Goal: Task Accomplishment & Management: Manage account settings

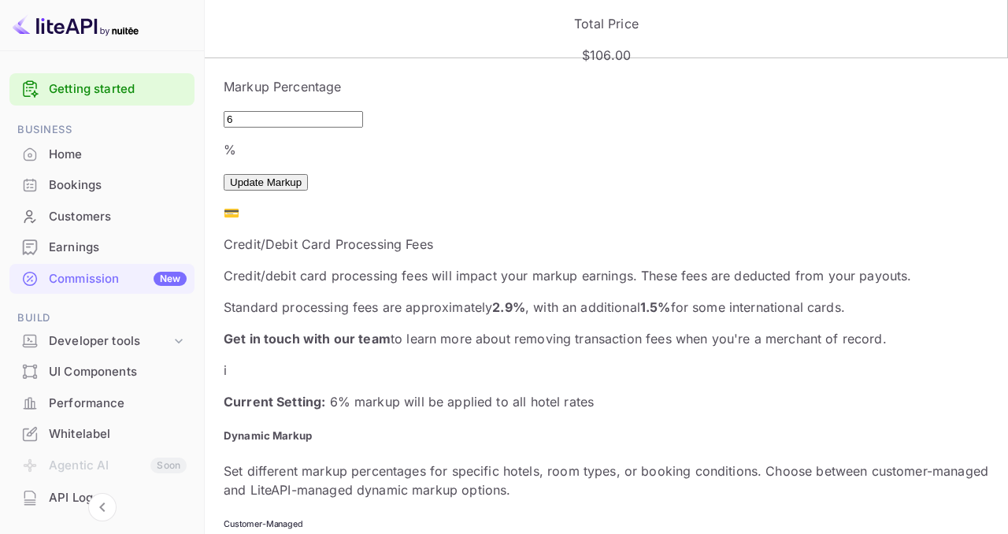
scroll to position [395, 0]
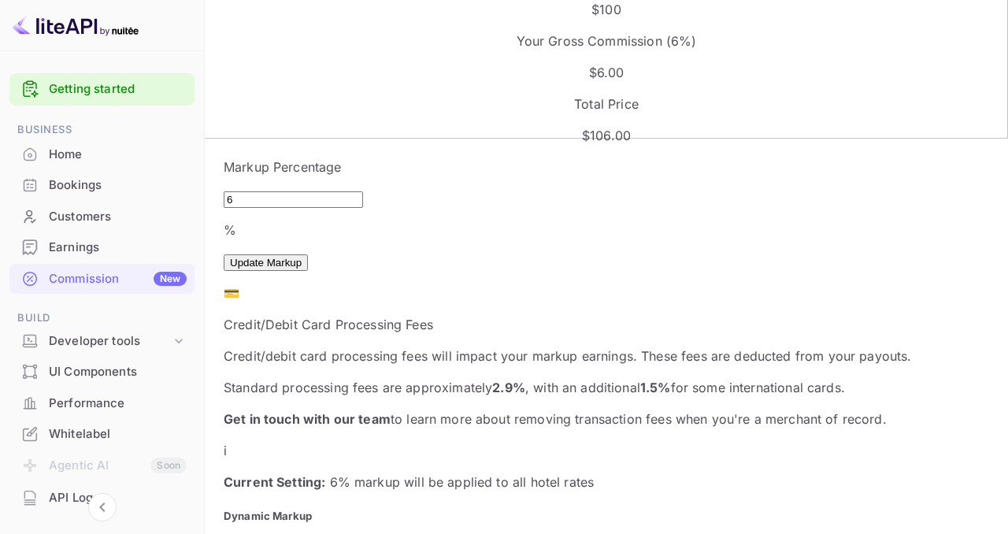
click at [412, 378] on p "Standard processing fees are approximately 2.9% , with an additional 1.5% for s…" at bounding box center [606, 387] width 765 height 19
click at [431, 346] on div "Credit/debit card processing fees will impact your markup earnings. These fees …" at bounding box center [606, 387] width 765 height 82
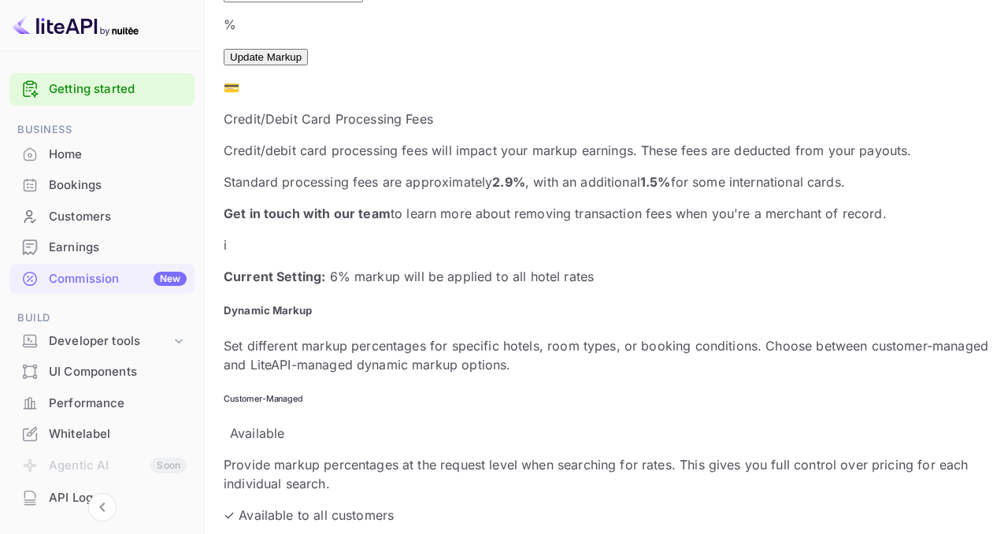
scroll to position [606, 0]
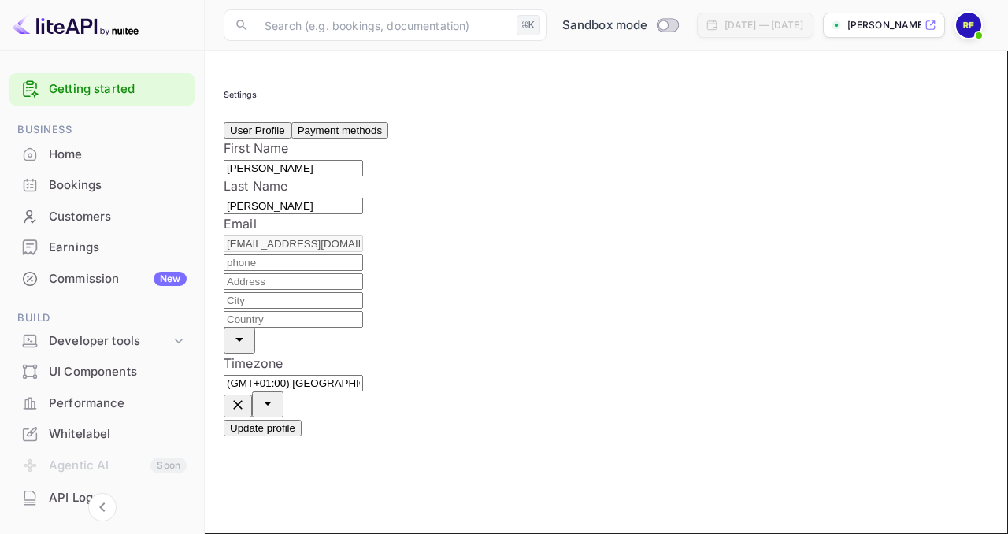
scroll to position [4, 0]
click at [377, 131] on button "Payment methods" at bounding box center [339, 130] width 97 height 17
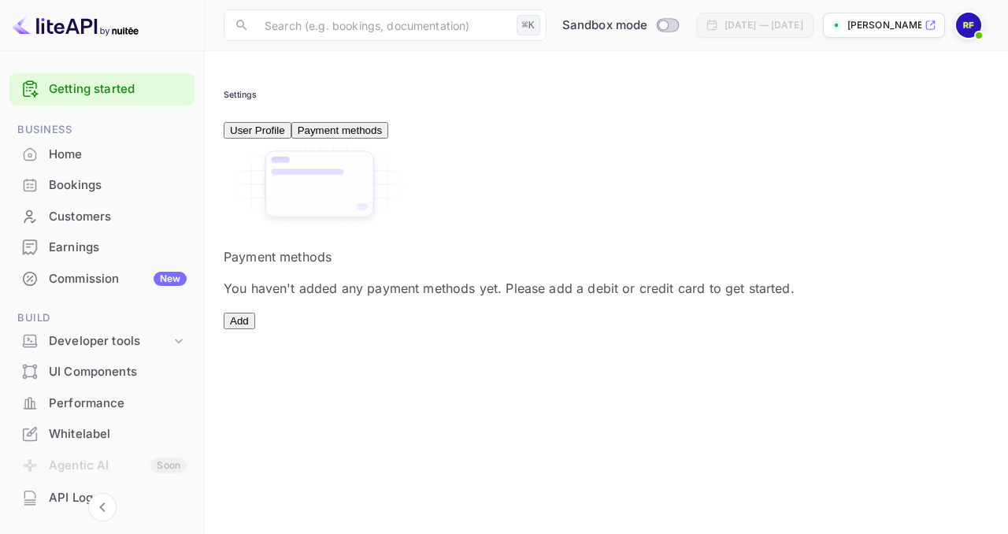
scroll to position [68, 0]
click at [255, 329] on button "Add" at bounding box center [239, 320] width 31 height 17
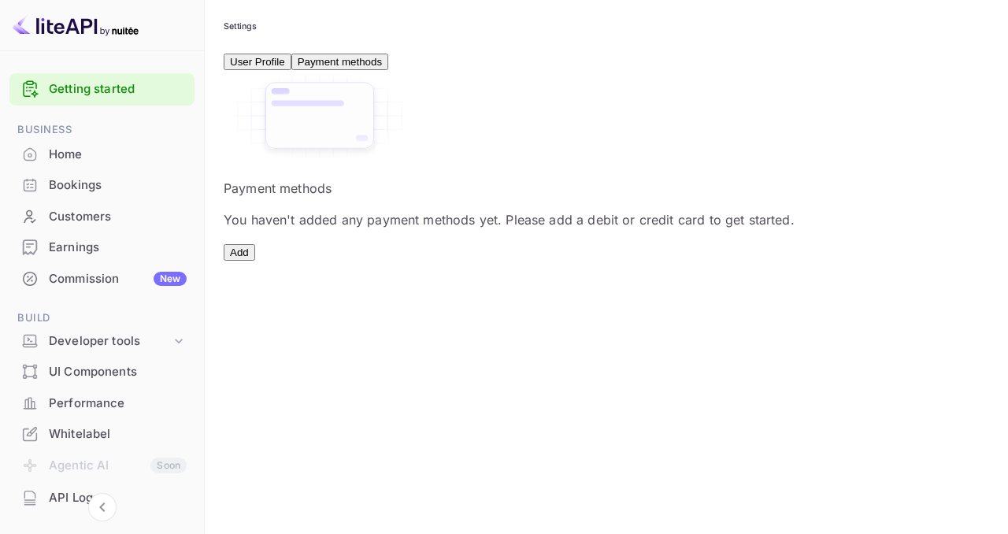
click at [150, 483] on icon "close" at bounding box center [140, 492] width 19 height 19
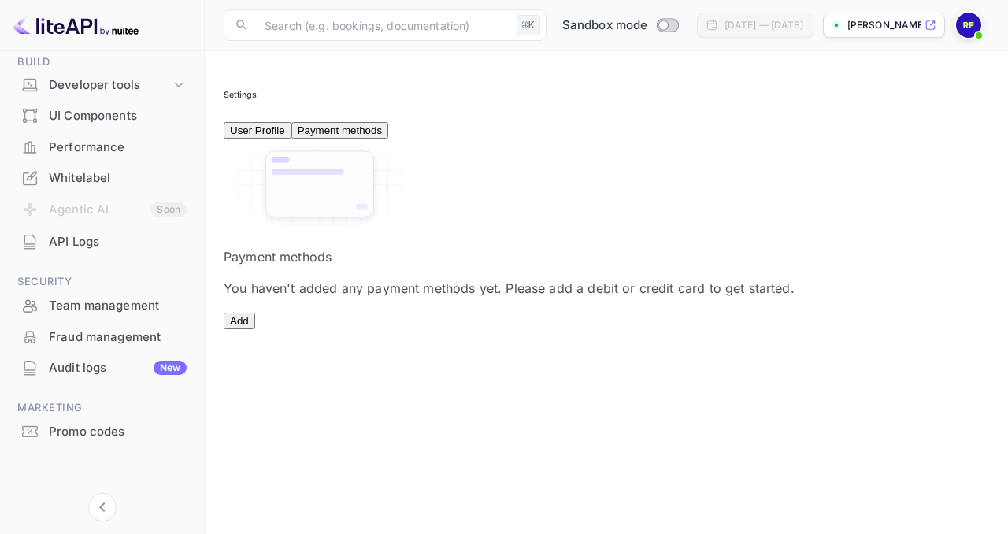
scroll to position [0, 0]
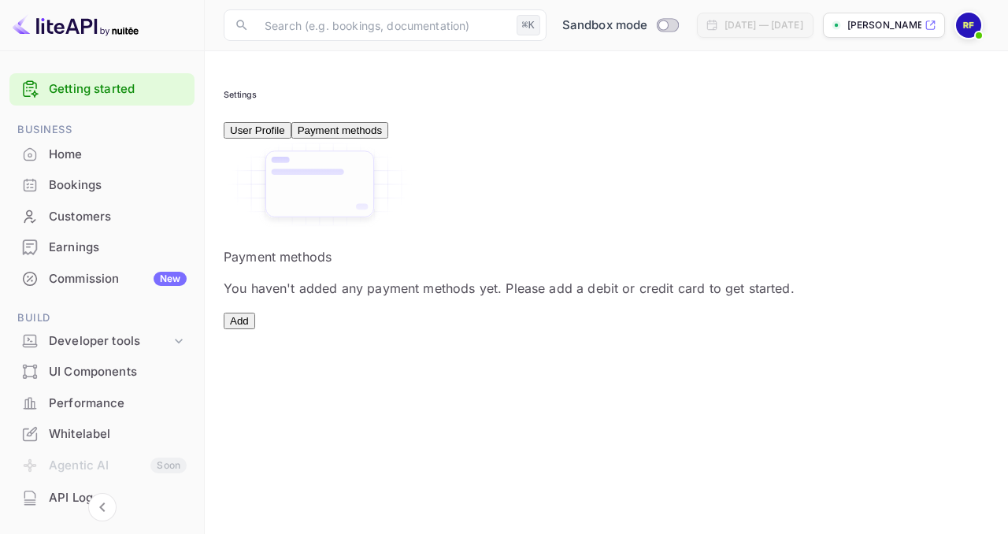
click at [100, 246] on div "Earnings" at bounding box center [118, 247] width 138 height 18
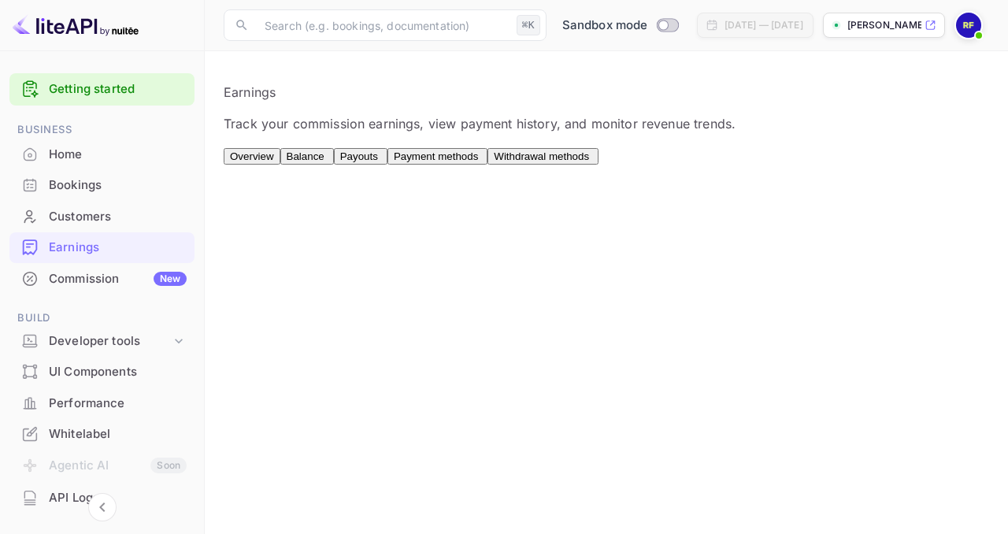
click at [334, 165] on button "Balance" at bounding box center [307, 156] width 54 height 17
click at [378, 161] on span "Payouts" at bounding box center [359, 156] width 38 height 12
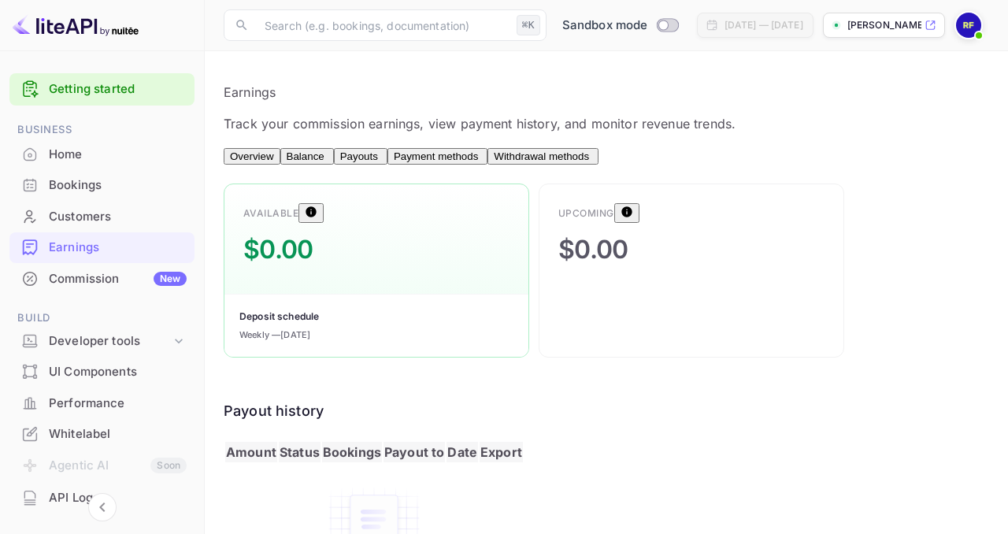
click at [478, 162] on span "Payment methods" at bounding box center [436, 156] width 84 height 12
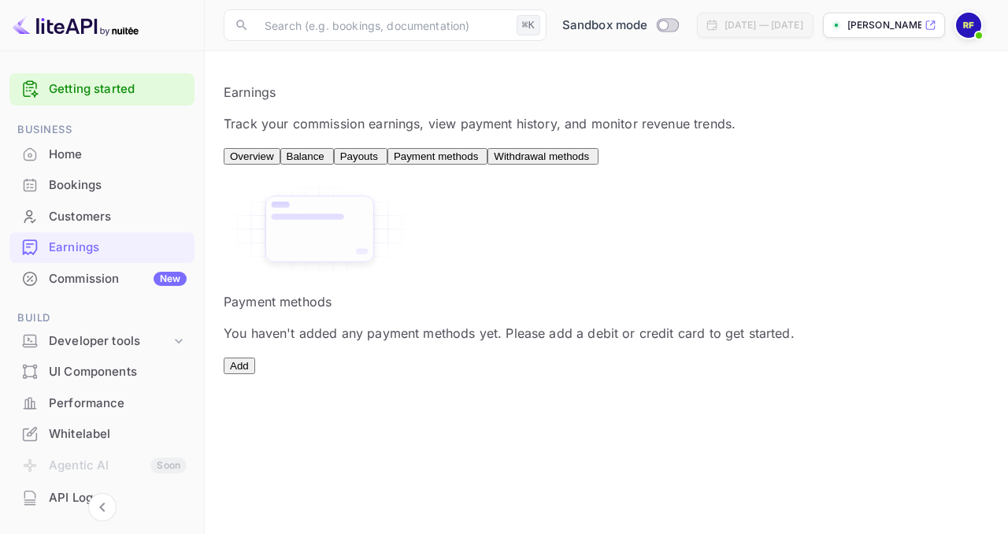
click at [255, 374] on button "Add" at bounding box center [239, 365] width 31 height 17
click at [589, 161] on span "Withdrawal methods" at bounding box center [541, 156] width 95 height 12
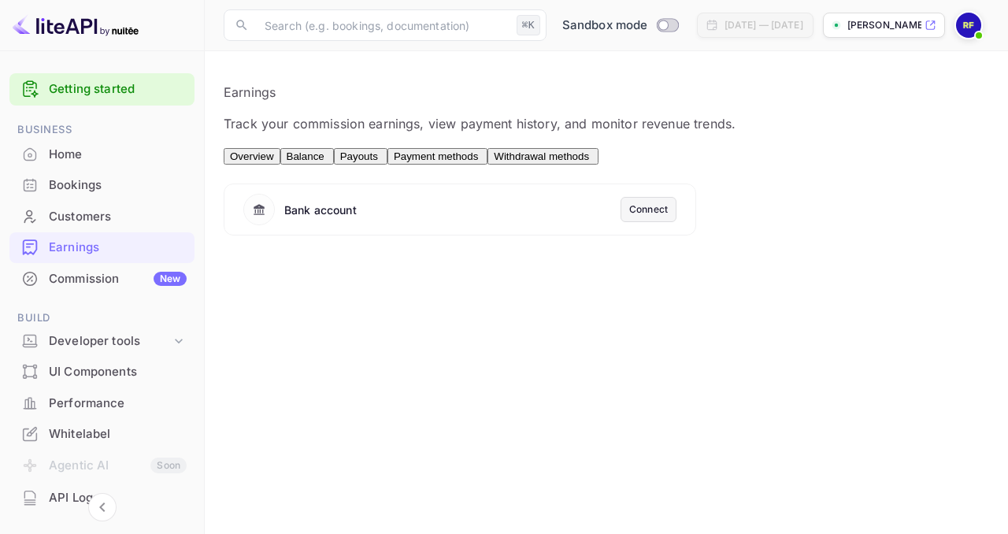
click at [478, 162] on span "Payment methods" at bounding box center [436, 156] width 84 height 12
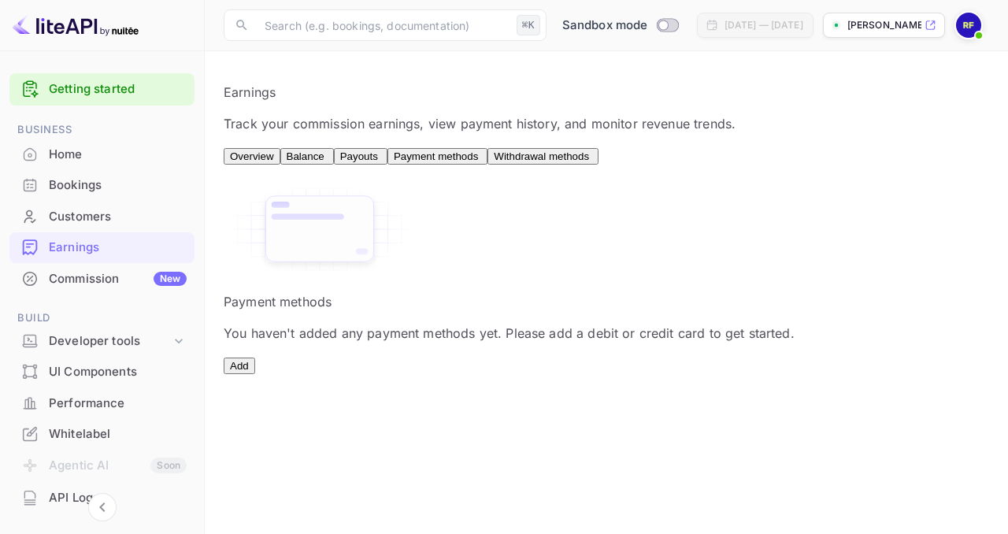
click at [969, 29] on img at bounding box center [968, 25] width 25 height 25
click at [255, 374] on button "Add" at bounding box center [239, 365] width 31 height 17
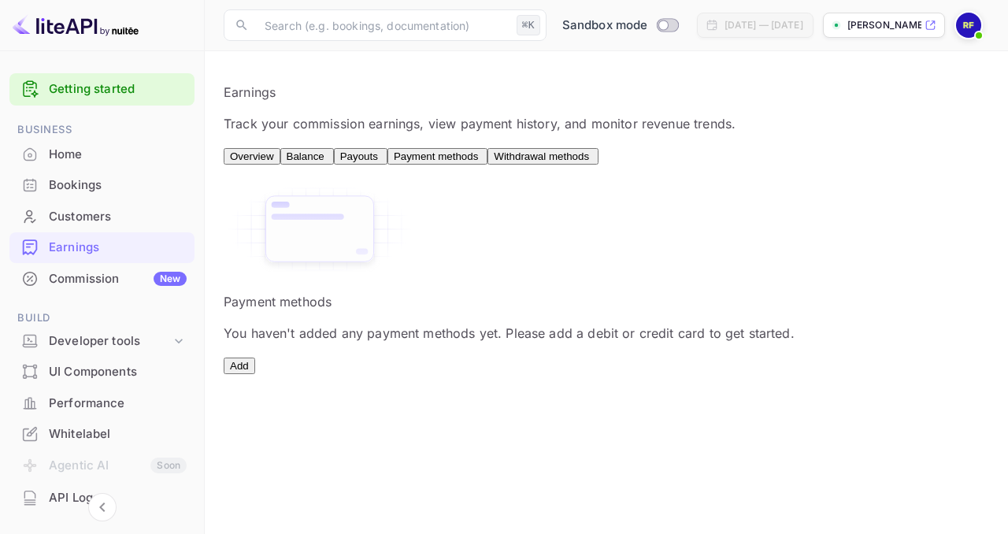
click at [387, 165] on button "Payouts" at bounding box center [361, 156] width 54 height 17
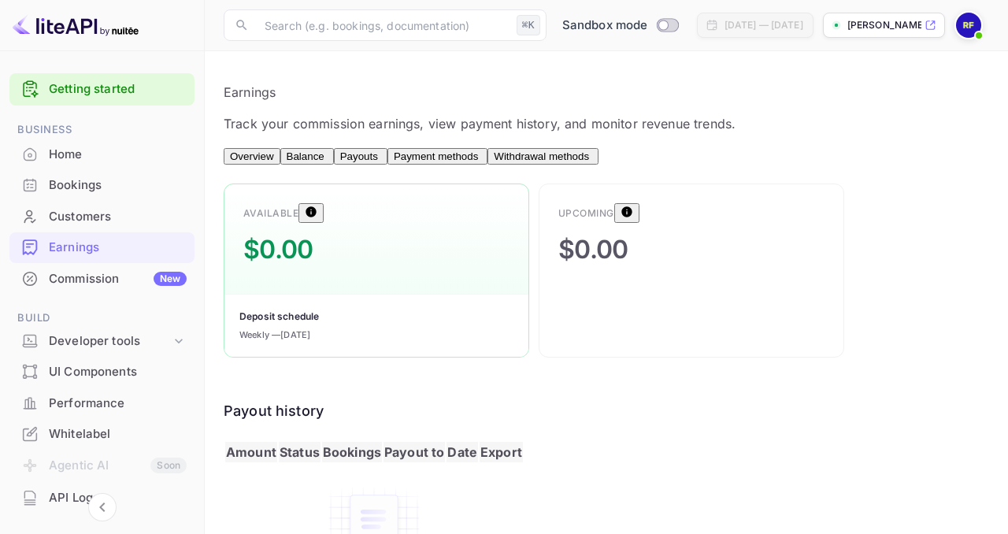
click at [327, 156] on div "Balance" at bounding box center [307, 156] width 41 height 12
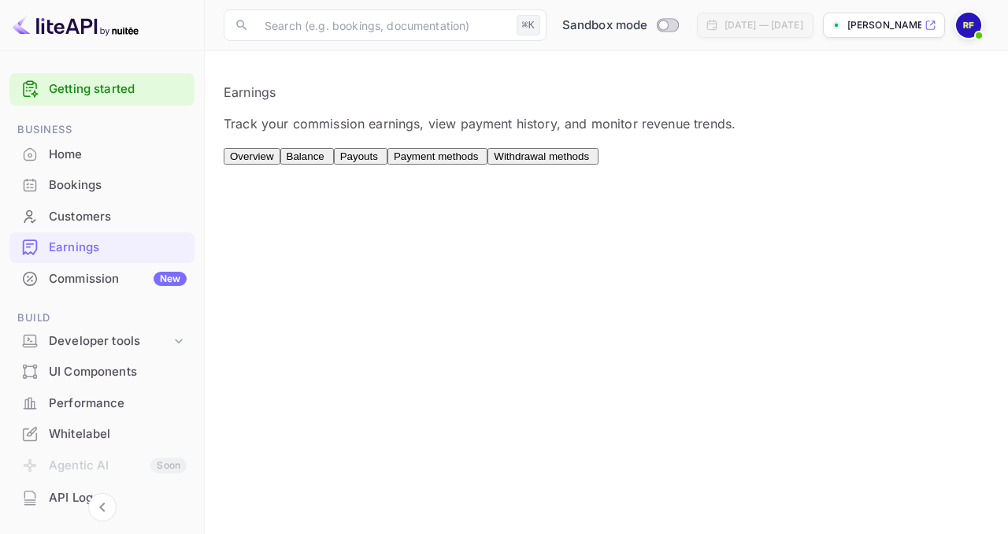
type input "1000"
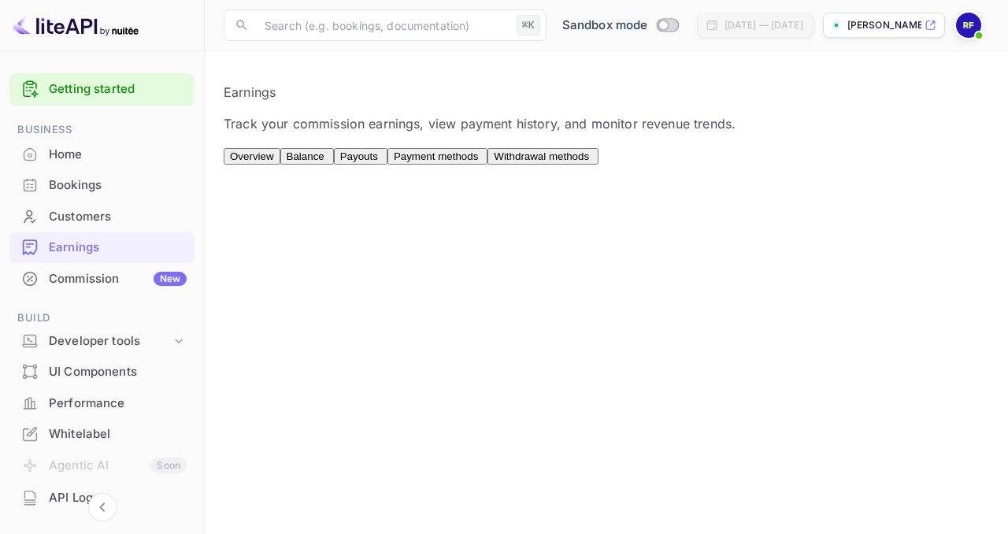
click at [647, 24] on input "Switch to Production mode" at bounding box center [662, 25] width 31 height 10
click at [679, 359] on div at bounding box center [504, 267] width 1008 height 534
click at [487, 165] on button "Payment methods" at bounding box center [437, 156] width 100 height 17
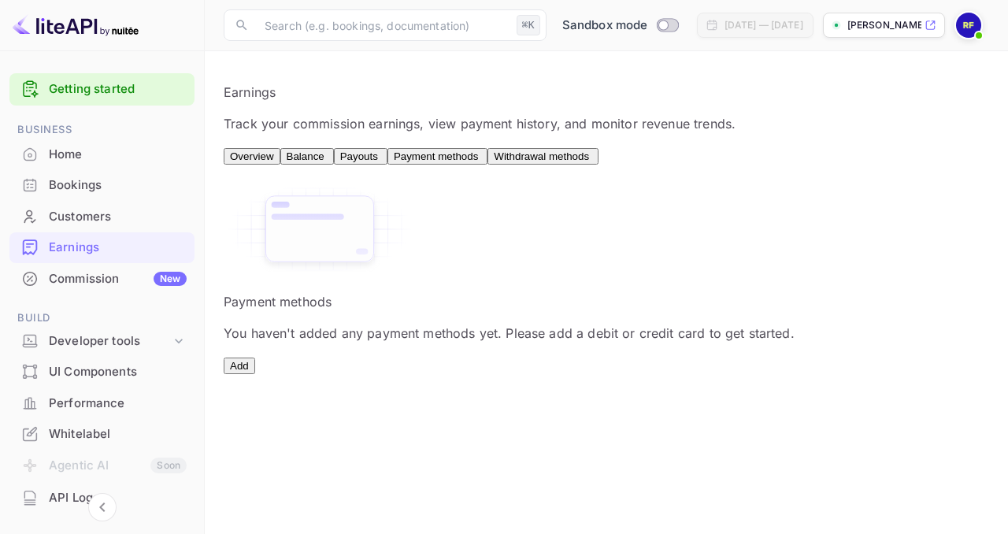
click at [255, 374] on button "Add" at bounding box center [239, 365] width 31 height 17
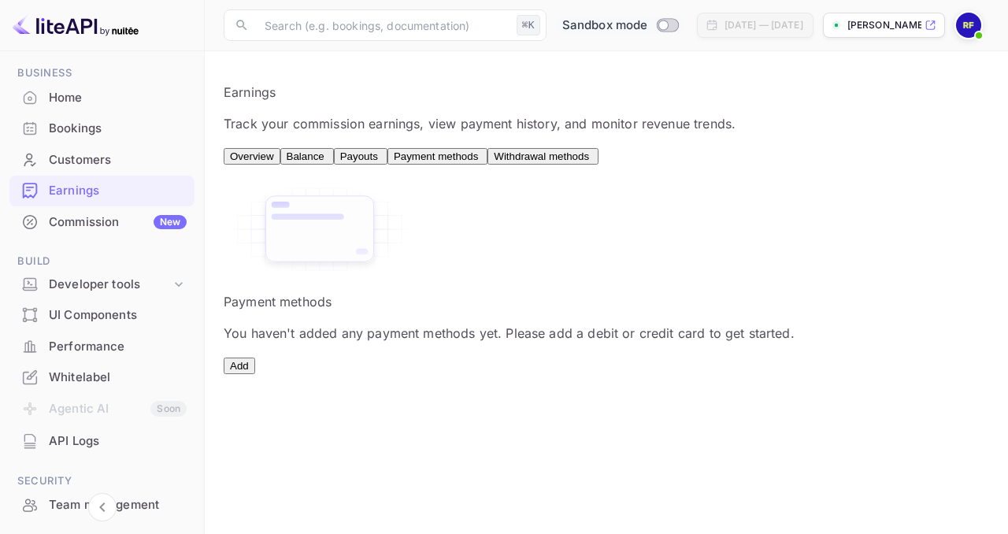
click at [571, 25] on span "Sandbox mode" at bounding box center [605, 26] width 86 height 18
click at [273, 161] on span "Overview" at bounding box center [252, 156] width 44 height 12
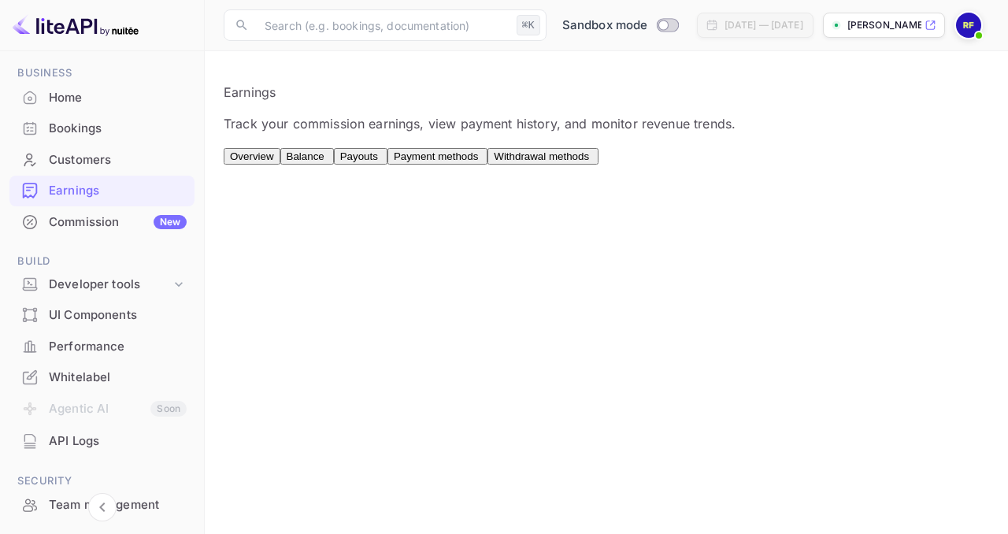
click at [589, 161] on span "Withdrawal methods" at bounding box center [541, 156] width 95 height 12
click at [478, 161] on span "Payment methods" at bounding box center [436, 156] width 84 height 12
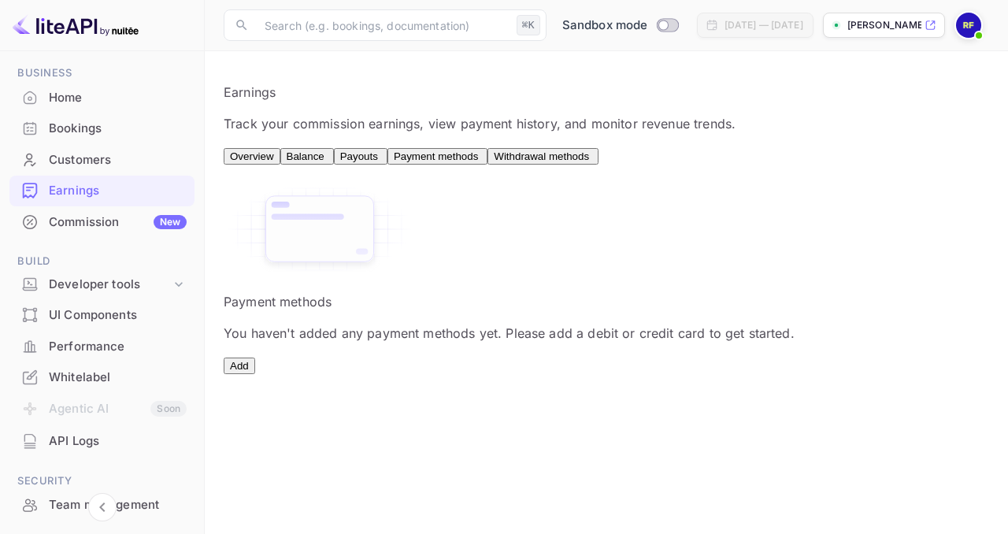
click at [255, 374] on button "Add" at bounding box center [239, 365] width 31 height 17
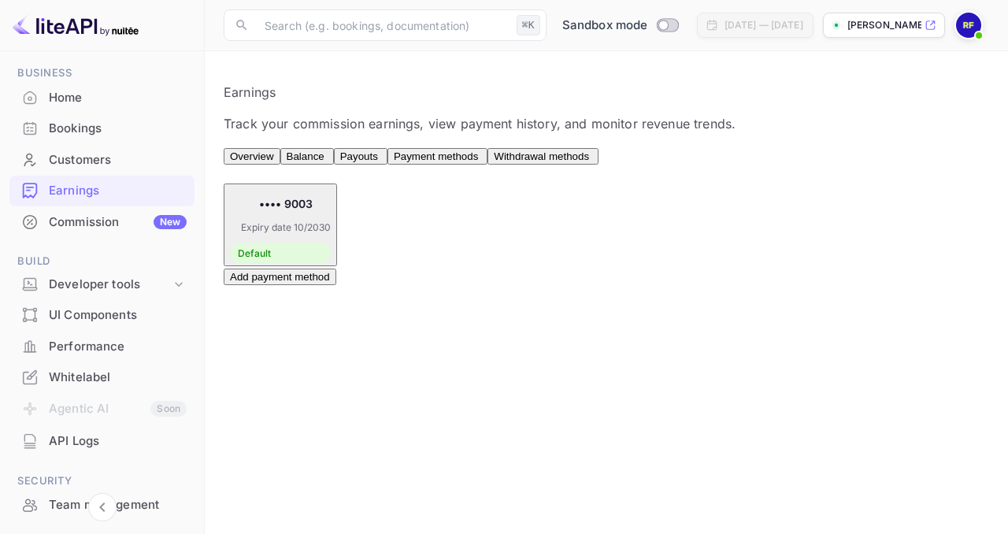
click at [324, 162] on span "Balance" at bounding box center [306, 156] width 38 height 12
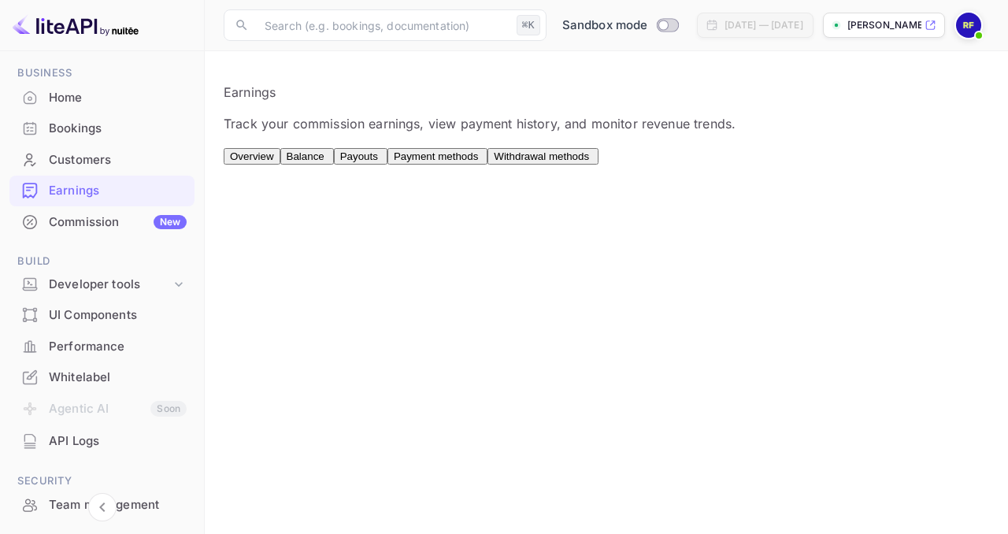
click at [378, 162] on span "Payouts" at bounding box center [359, 156] width 38 height 12
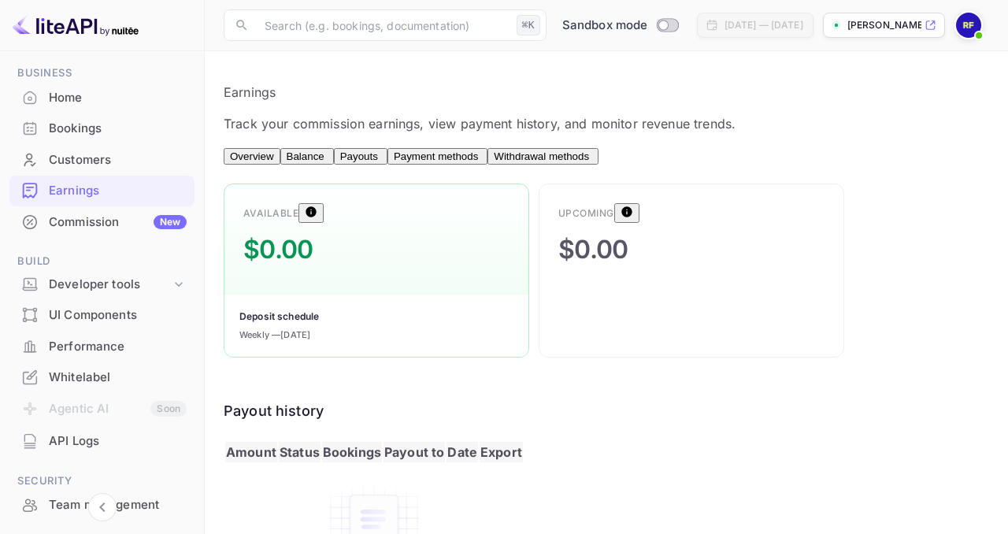
click at [487, 150] on button "Payment methods" at bounding box center [437, 156] width 100 height 17
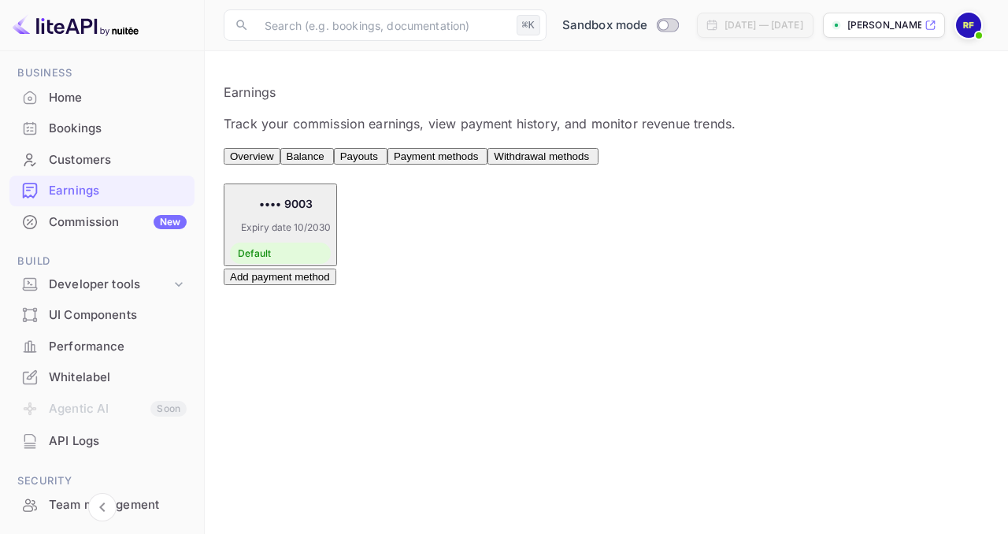
click at [589, 155] on span "Withdrawal methods" at bounding box center [541, 156] width 95 height 12
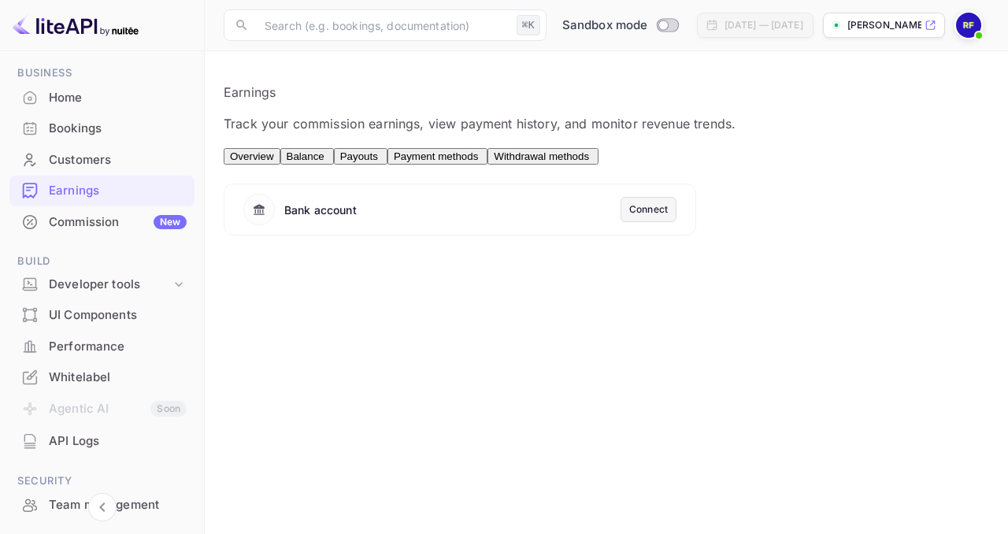
click at [478, 162] on span "Payment methods" at bounding box center [436, 156] width 84 height 12
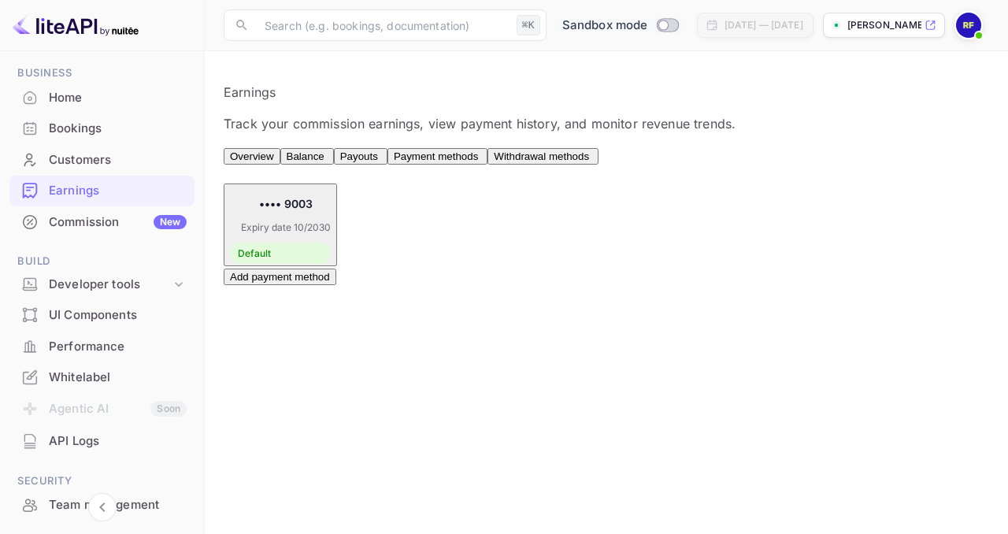
click at [647, 24] on input "Switch to Production mode" at bounding box center [662, 25] width 31 height 10
checkbox input "false"
click at [753, 180] on div at bounding box center [504, 267] width 1008 height 534
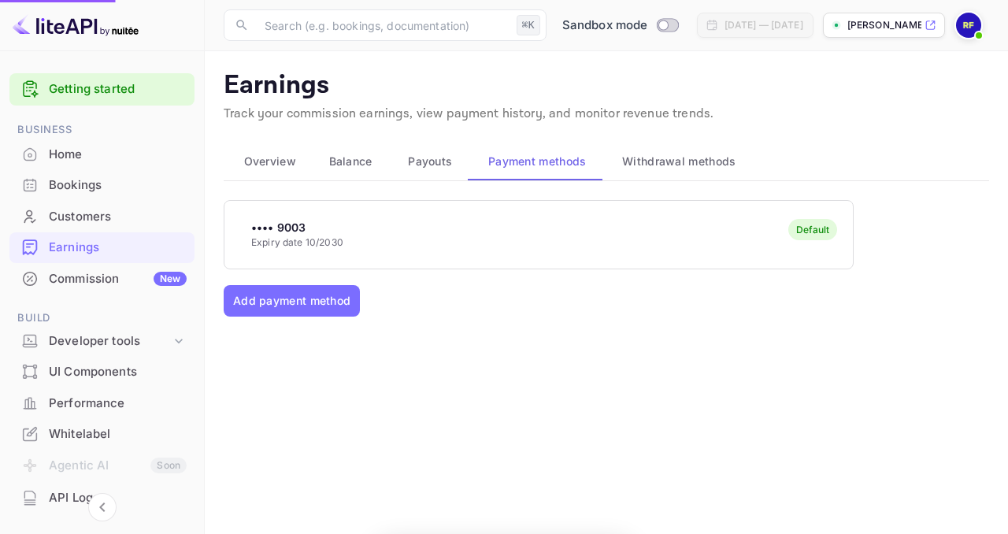
click at [444, 242] on div "•••• 9003 Expiry date 10/2030 Default" at bounding box center [538, 234] width 628 height 62
click at [420, 249] on div "•••• 9003 Expiry date 10/2030 Default" at bounding box center [538, 234] width 628 height 62
click at [818, 233] on div "Default" at bounding box center [812, 230] width 33 height 12
click at [422, 235] on div "•••• 9003 Expiry date 10/2030 Default" at bounding box center [538, 234] width 628 height 62
click at [647, 24] on input "Switch to Production mode" at bounding box center [662, 25] width 31 height 10
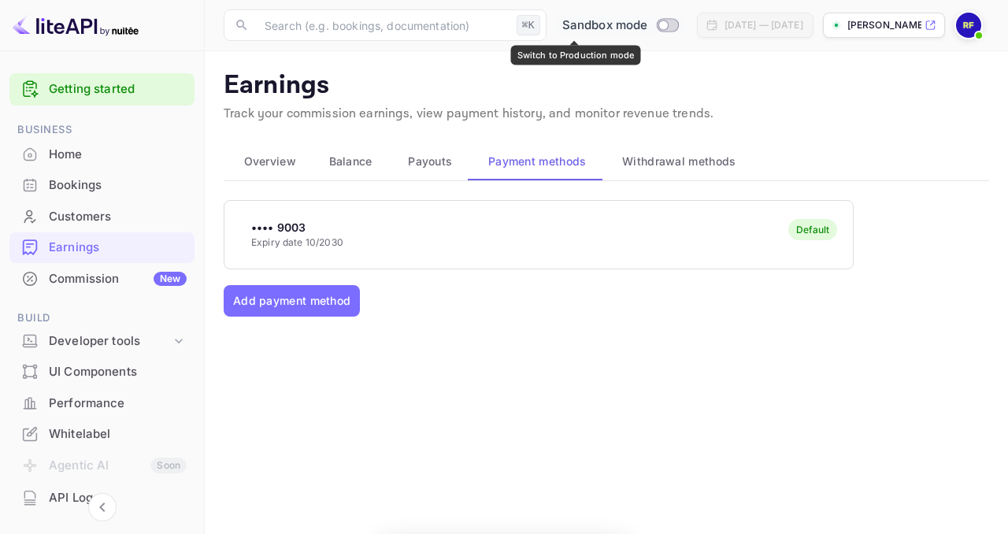
checkbox input "true"
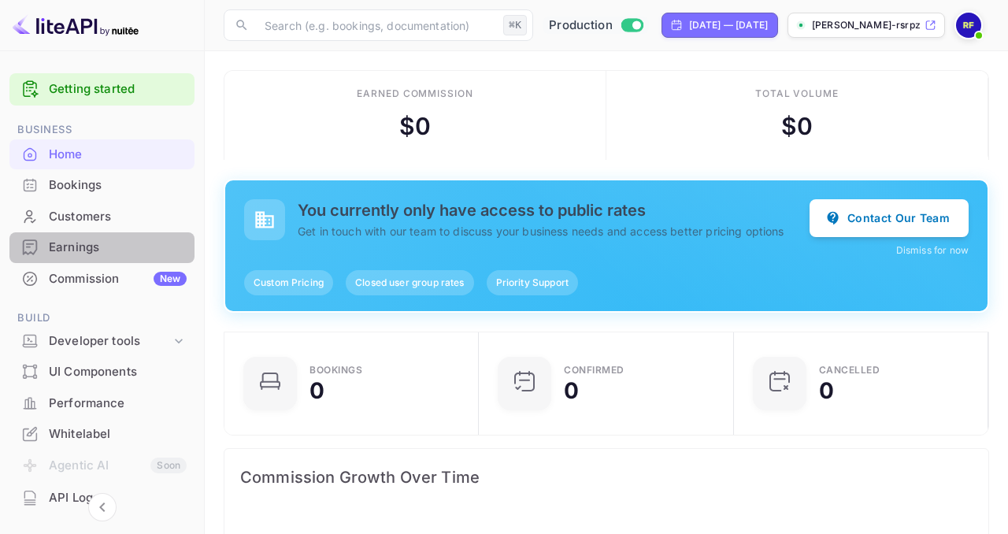
click at [120, 243] on div "Earnings" at bounding box center [118, 247] width 138 height 18
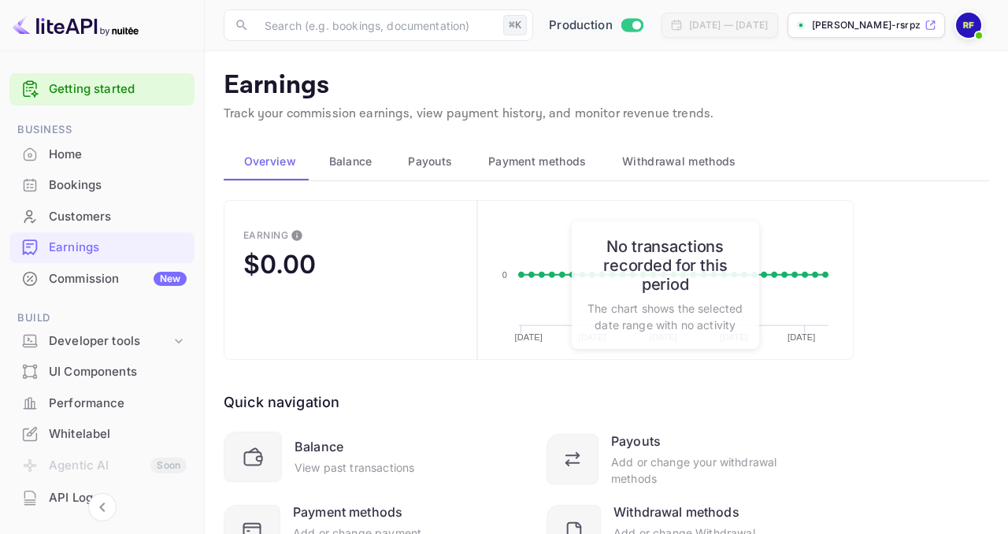
click at [351, 173] on button "Balance" at bounding box center [348, 161] width 79 height 38
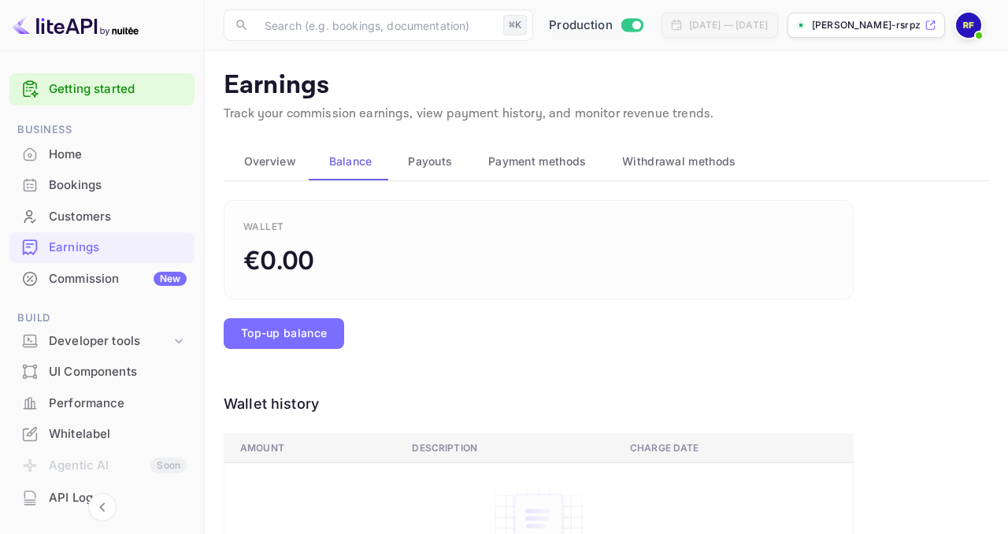
click at [454, 168] on button "Payouts" at bounding box center [428, 161] width 80 height 38
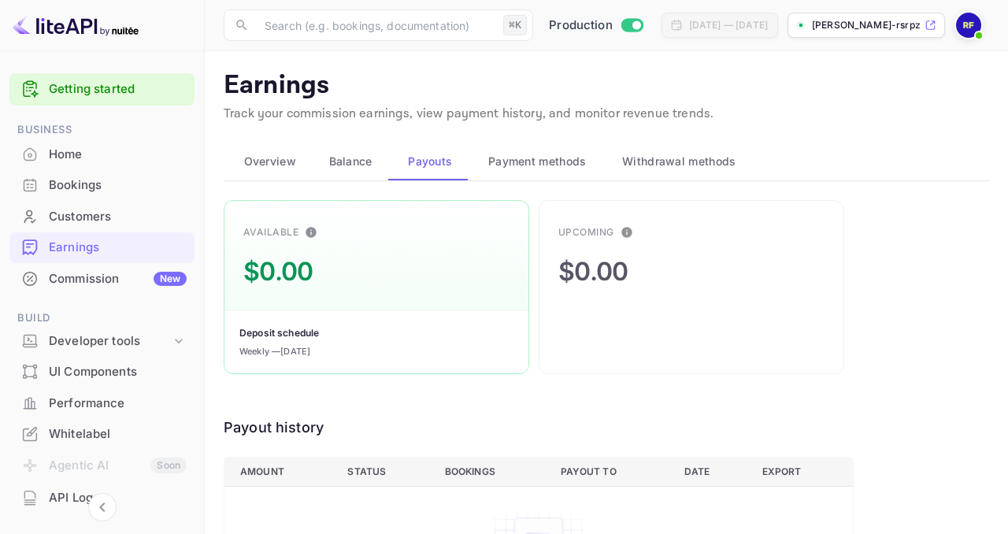
click at [541, 166] on span "Payment methods" at bounding box center [537, 161] width 98 height 19
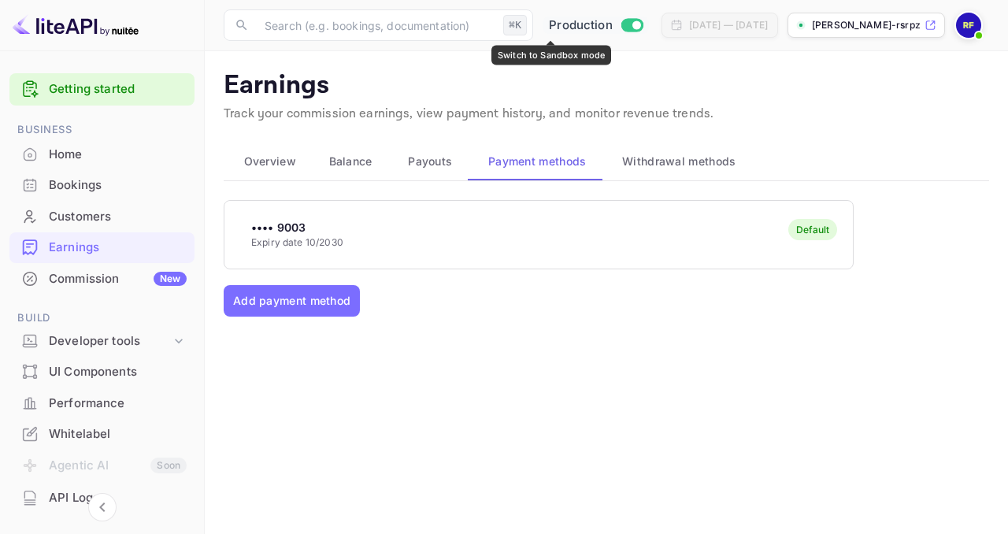
click at [620, 28] on input "Switch to Sandbox mode" at bounding box center [635, 25] width 31 height 10
checkbox input "false"
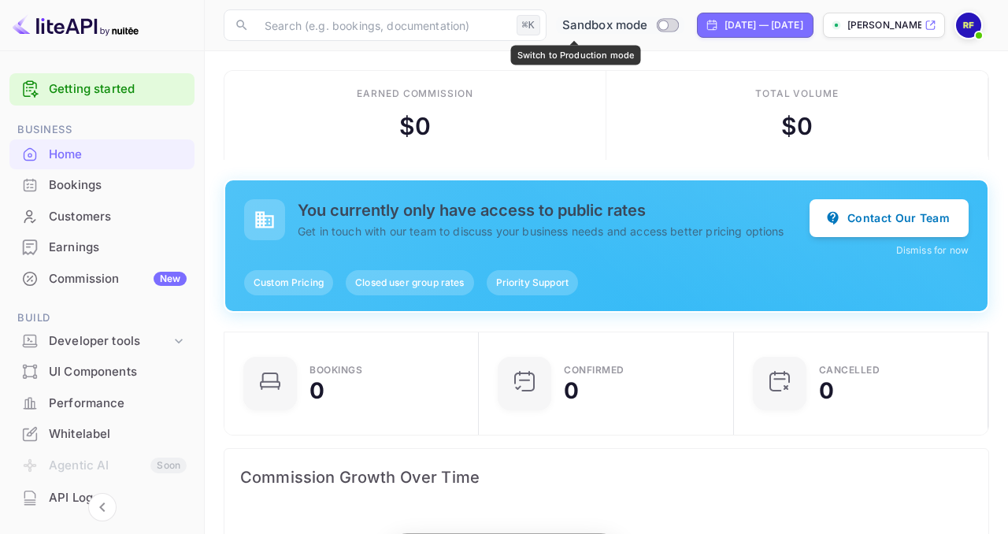
scroll to position [256, 245]
click at [647, 25] on input "Switch to Production mode" at bounding box center [662, 25] width 31 height 10
checkbox input "true"
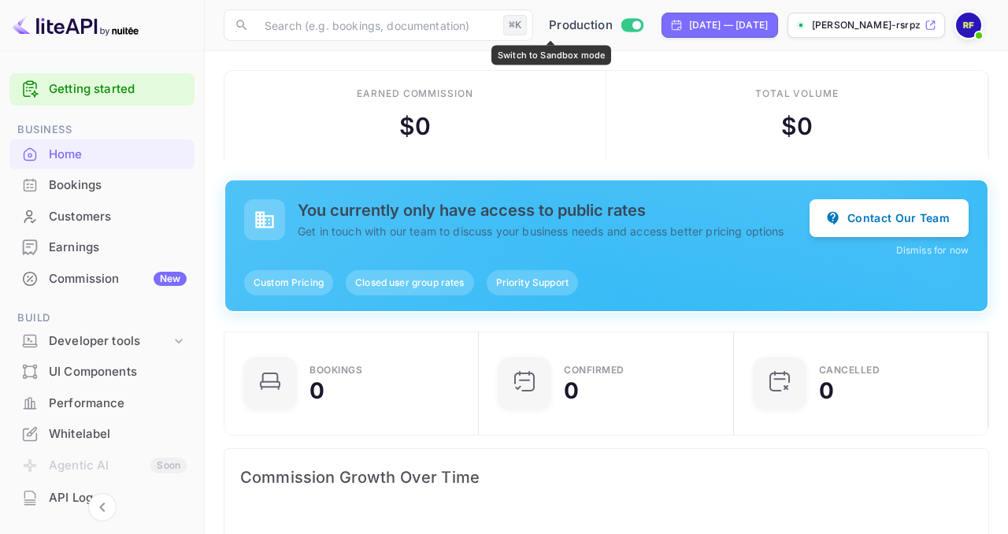
click at [620, 28] on input "Switch to Sandbox mode" at bounding box center [635, 25] width 31 height 10
checkbox input "false"
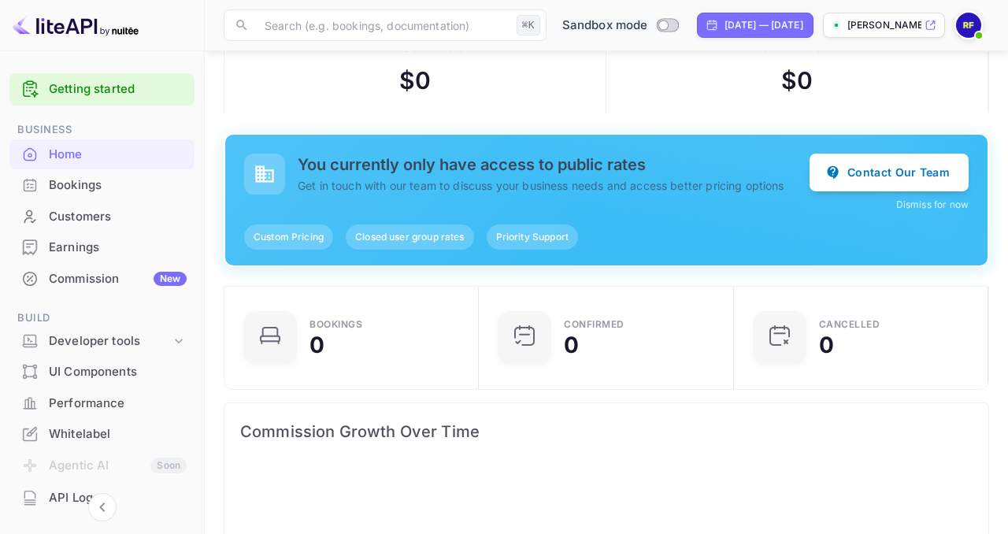
scroll to position [0, 0]
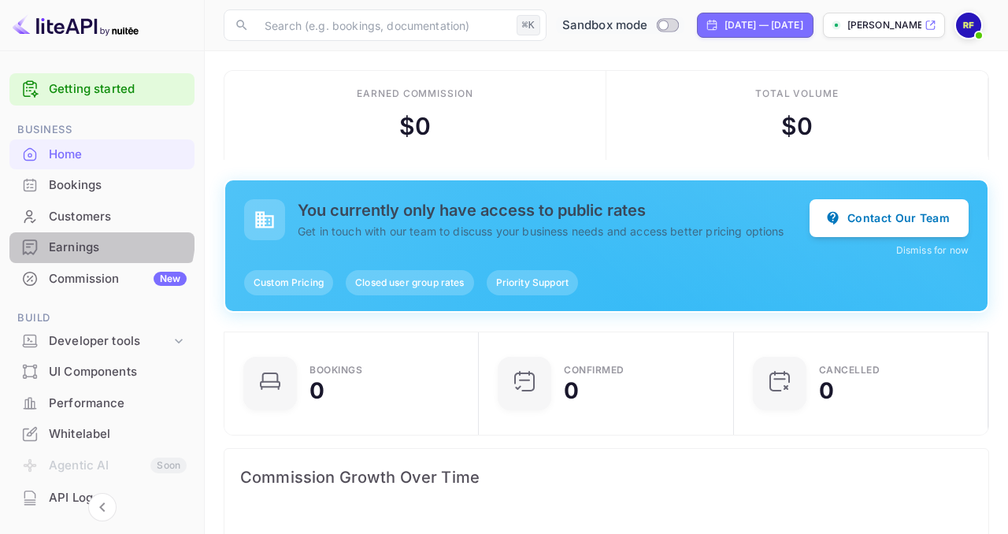
click at [91, 237] on div "Earnings" at bounding box center [101, 247] width 185 height 31
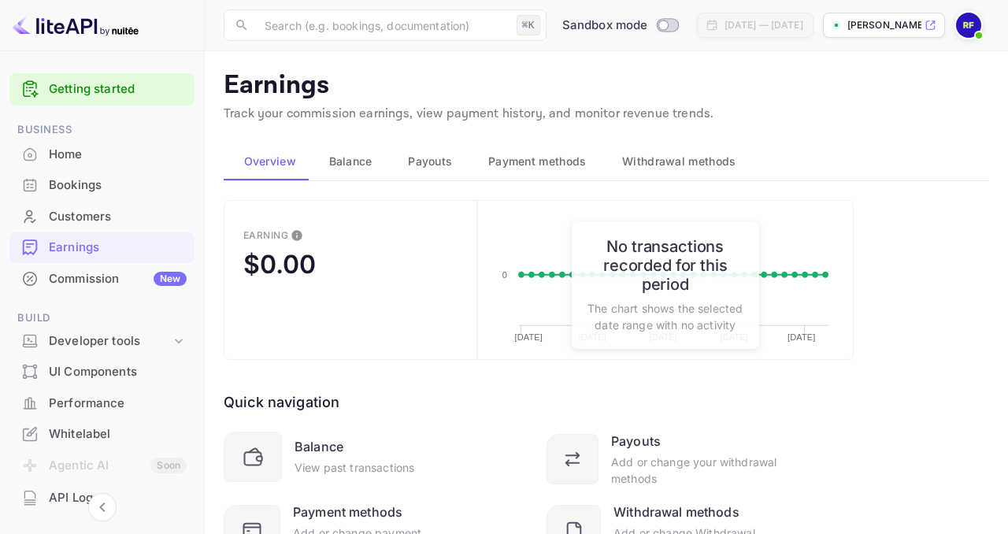
click at [524, 166] on span "Payment methods" at bounding box center [537, 161] width 98 height 19
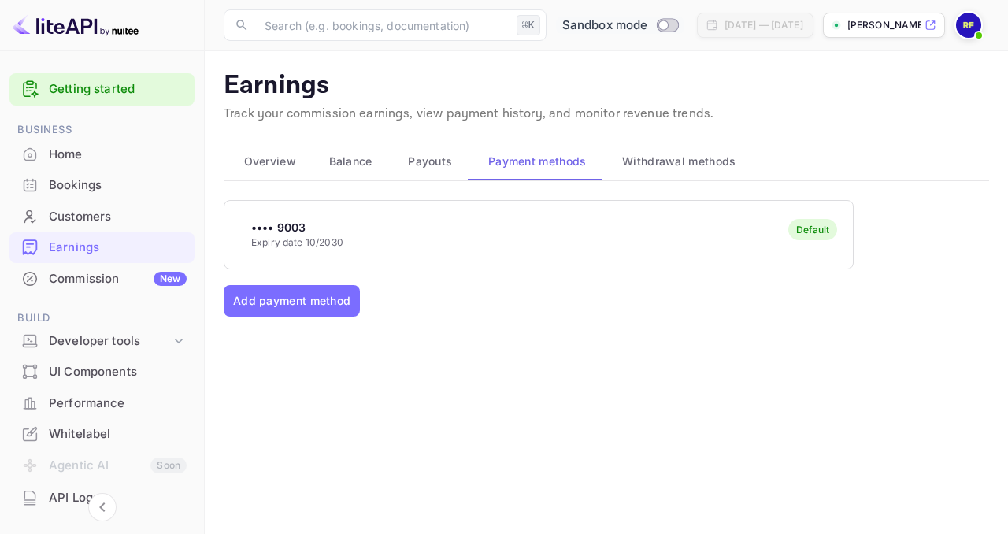
click at [434, 165] on span "Payouts" at bounding box center [430, 161] width 44 height 19
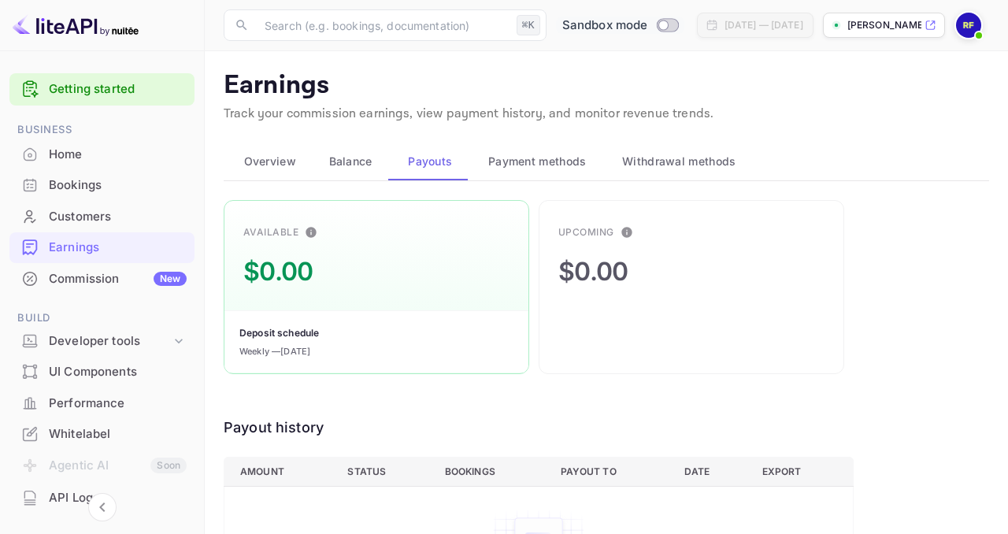
click at [648, 161] on span "Withdrawal methods" at bounding box center [678, 161] width 113 height 19
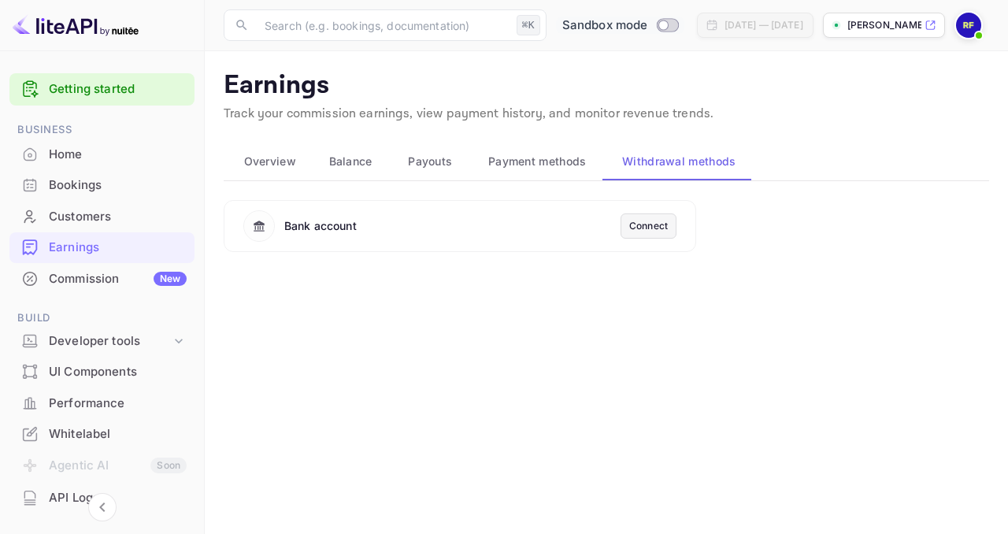
click at [667, 223] on div "Connect" at bounding box center [648, 225] width 56 height 25
click at [656, 227] on div "Connect" at bounding box center [648, 226] width 39 height 14
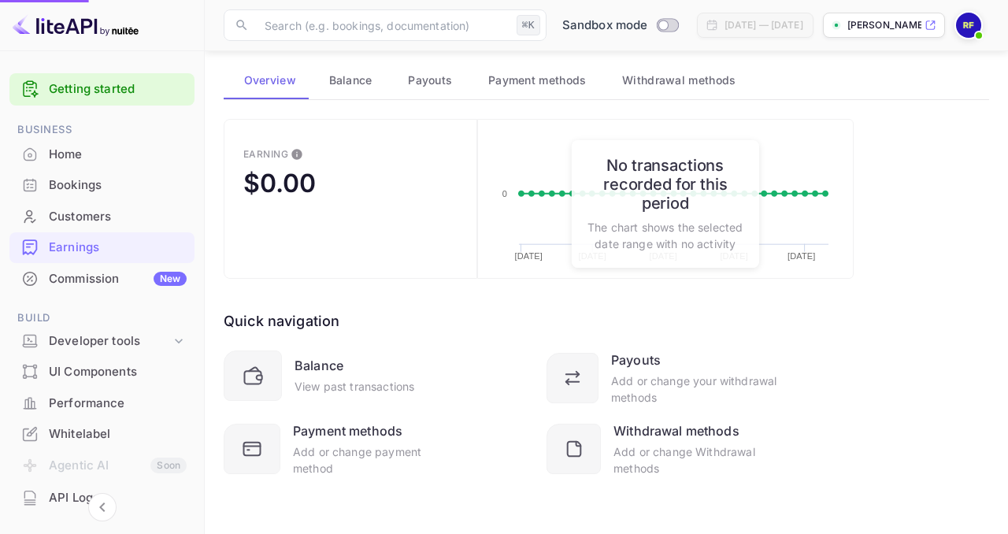
click at [631, 73] on span "Withdrawal methods" at bounding box center [678, 80] width 113 height 19
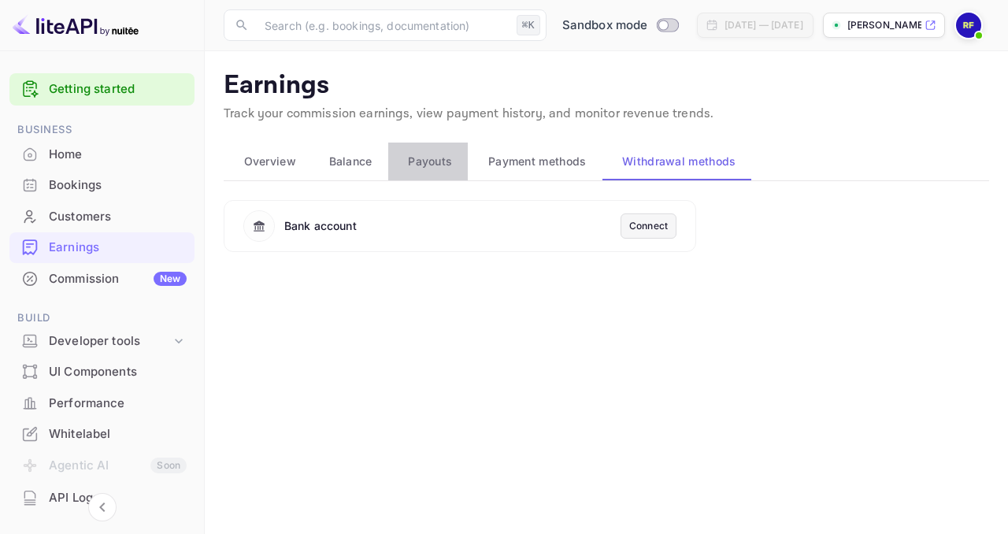
click at [418, 155] on span "Payouts" at bounding box center [430, 161] width 44 height 19
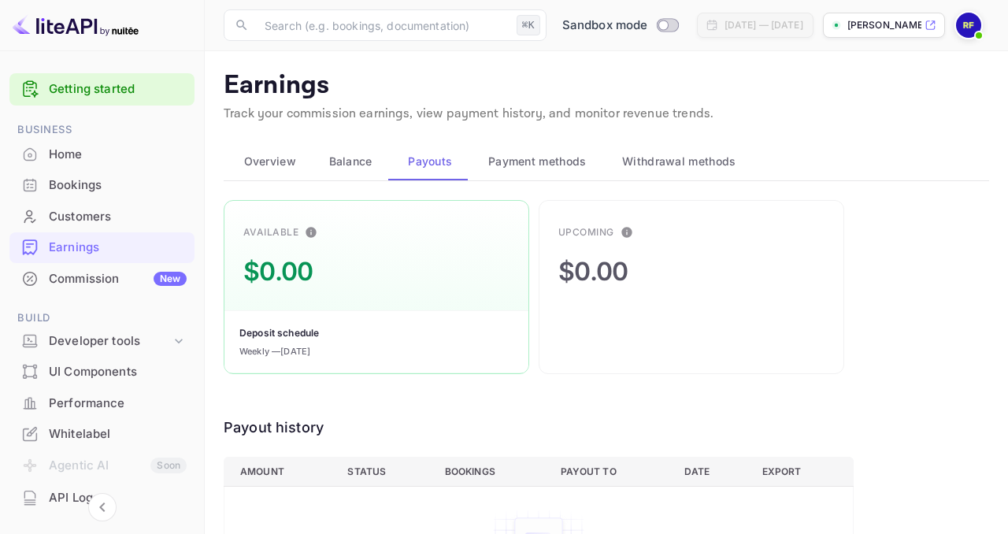
click at [346, 164] on span "Balance" at bounding box center [350, 161] width 43 height 19
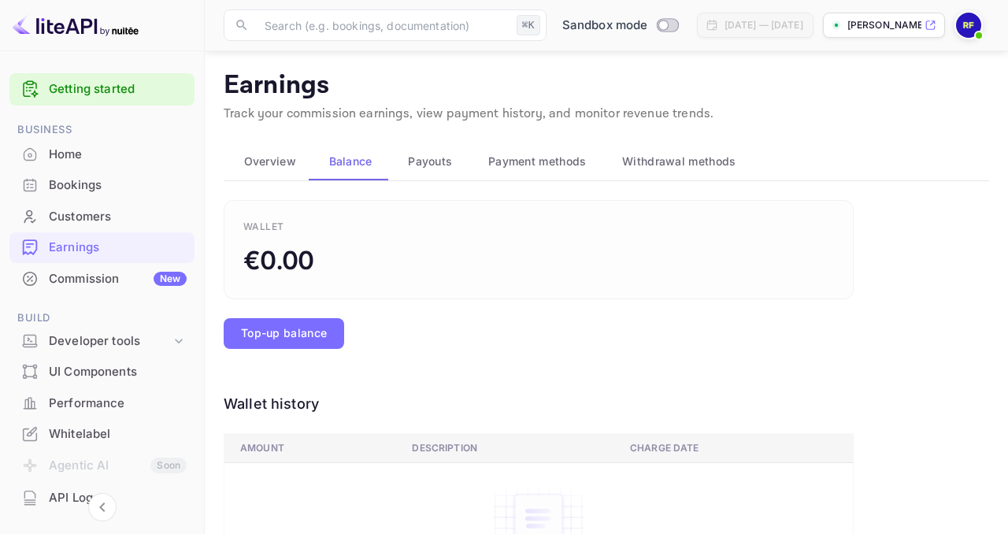
scroll to position [128, 0]
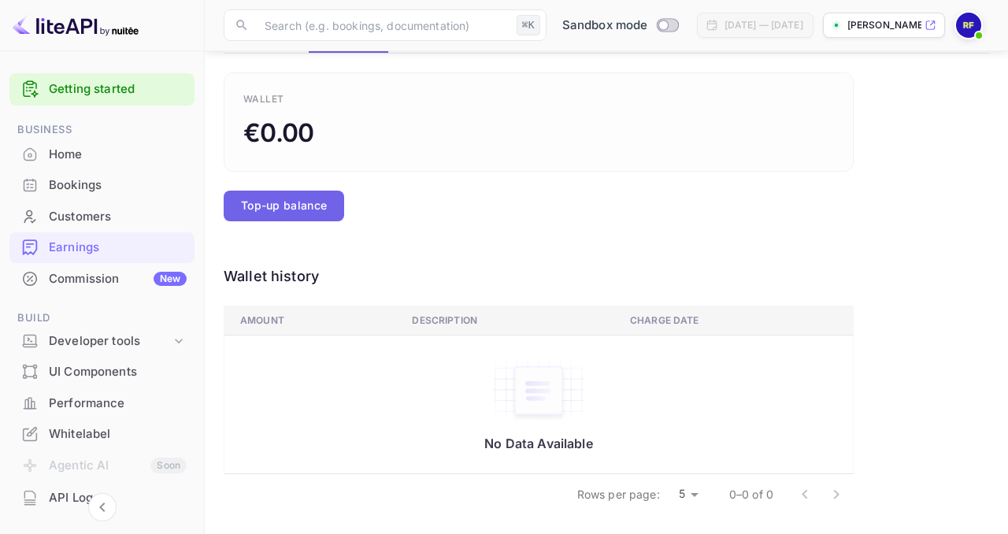
click at [305, 212] on button "Top-up balance" at bounding box center [284, 205] width 120 height 31
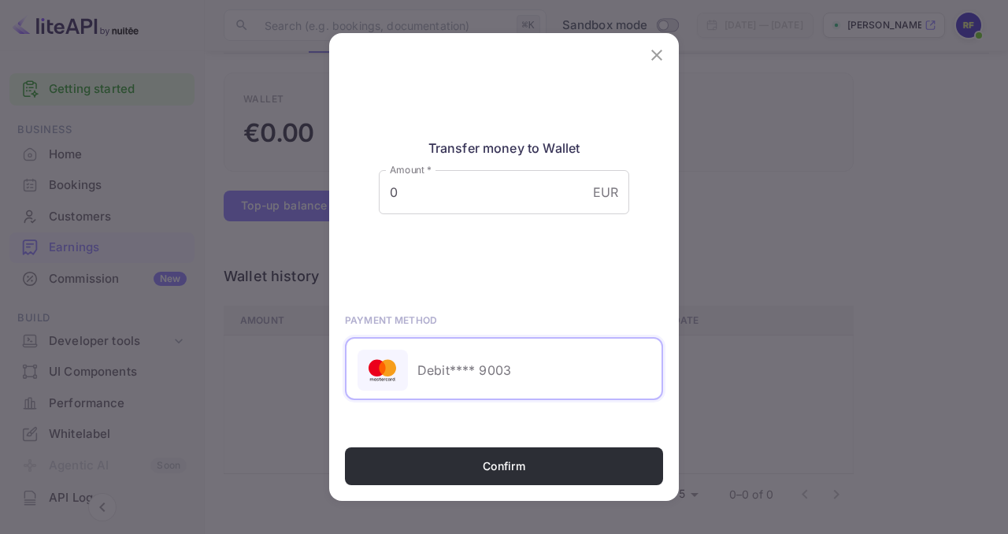
click at [656, 49] on icon "close" at bounding box center [656, 55] width 19 height 19
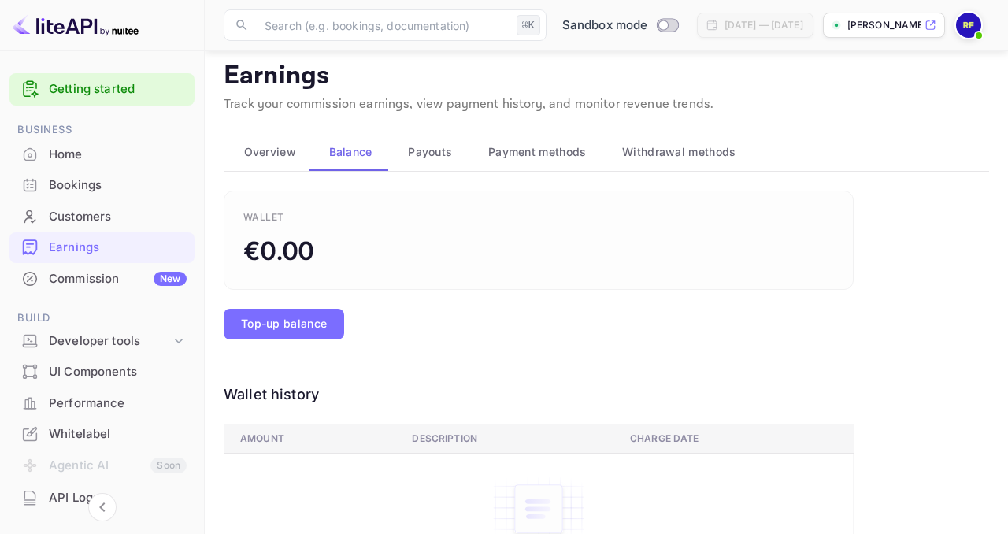
scroll to position [0, 0]
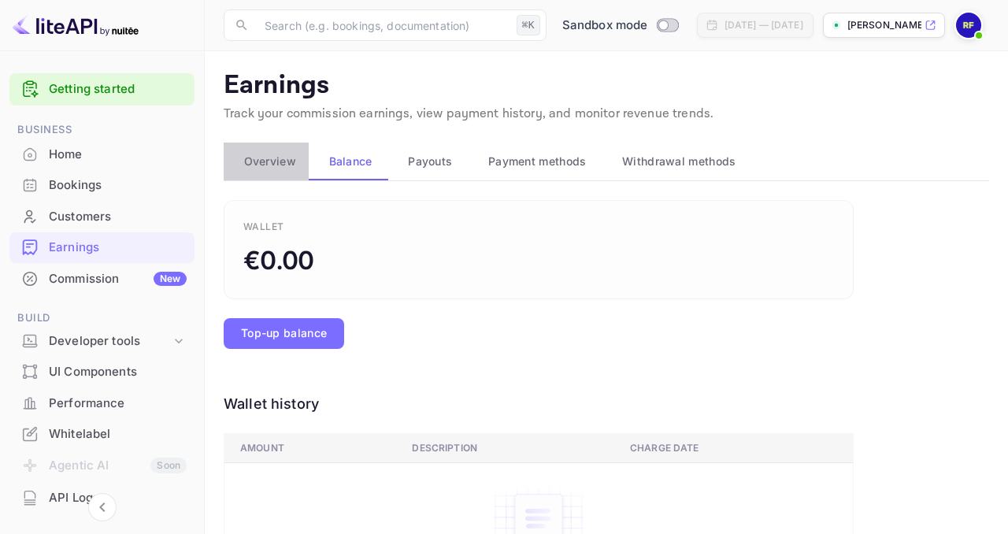
click at [283, 166] on span "Overview" at bounding box center [270, 161] width 52 height 19
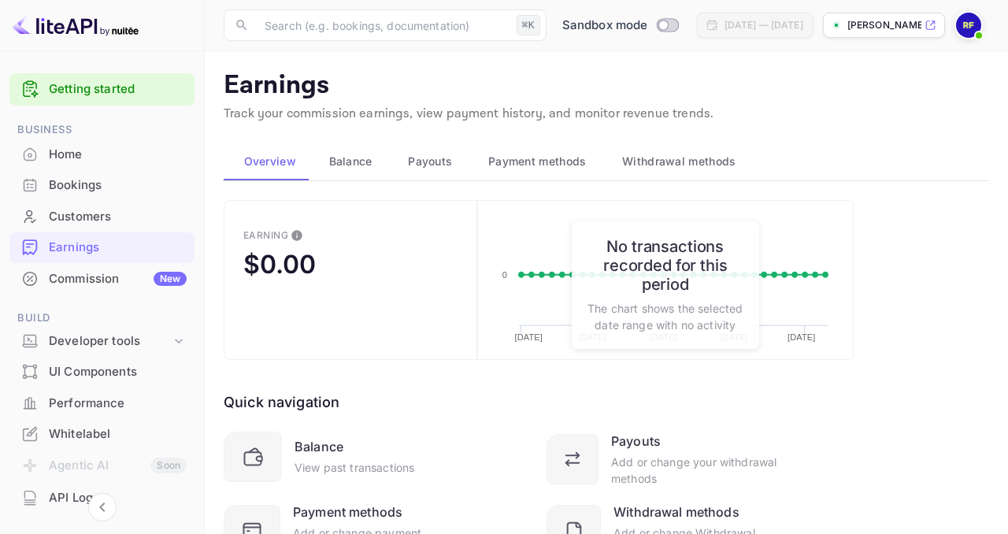
click at [92, 279] on div "Commission New" at bounding box center [118, 279] width 138 height 18
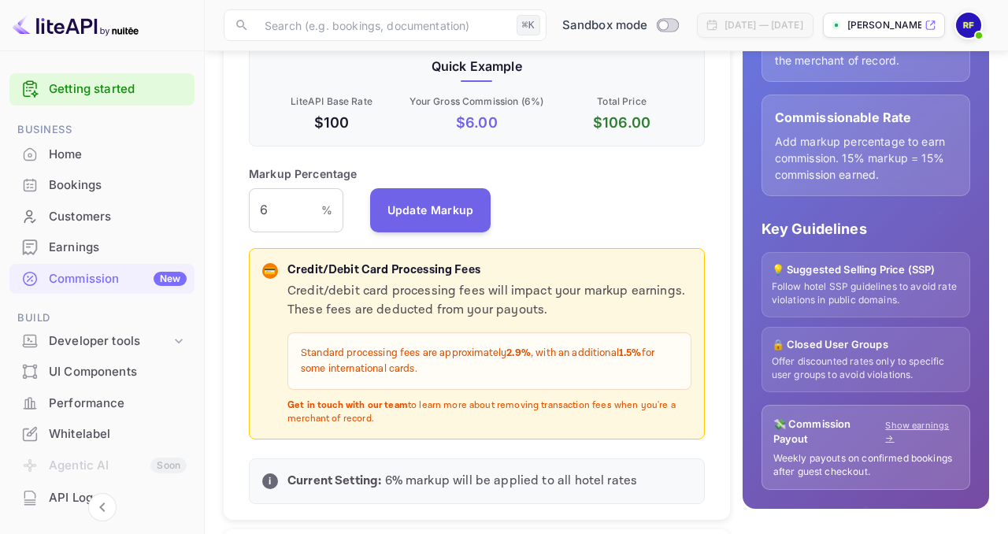
scroll to position [325, 0]
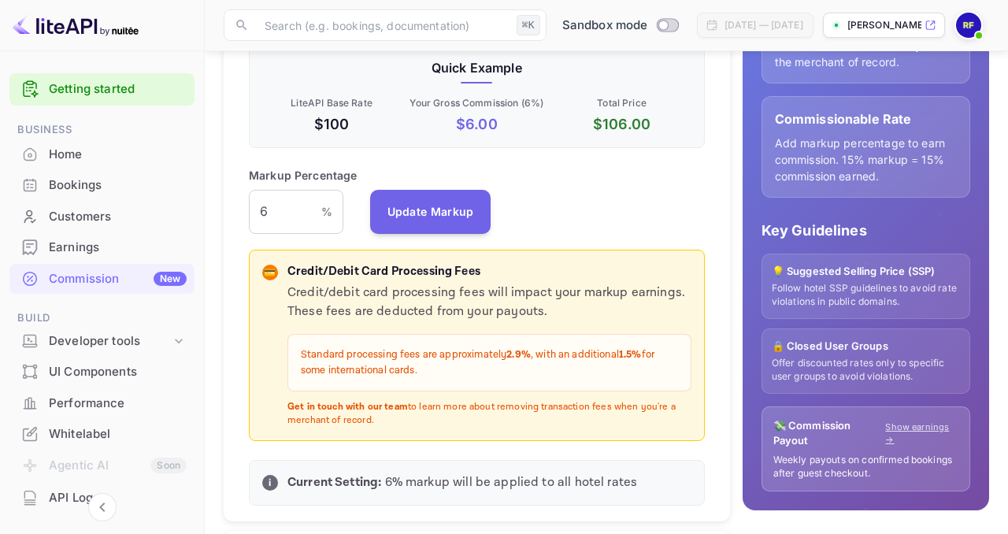
click at [410, 357] on p "Standard processing fees are approximately 2.9% , with an additional 1.5% for s…" at bounding box center [489, 362] width 377 height 31
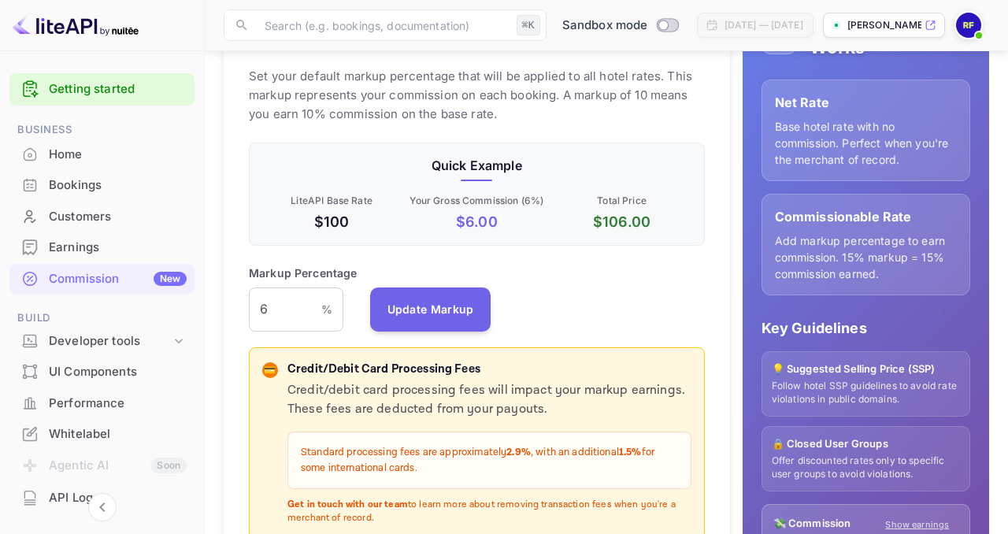
scroll to position [0, 0]
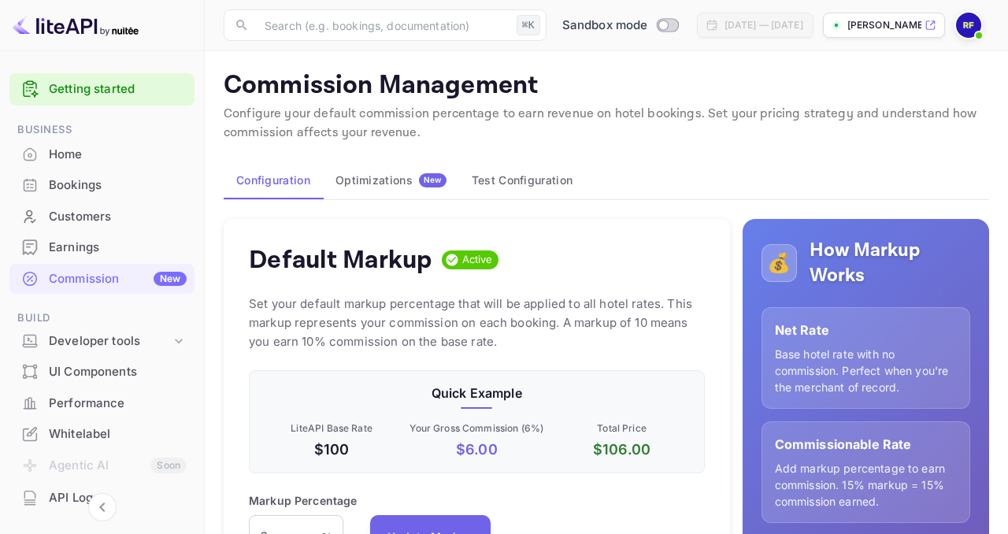
click at [406, 190] on button "Optimizations New" at bounding box center [391, 180] width 136 height 38
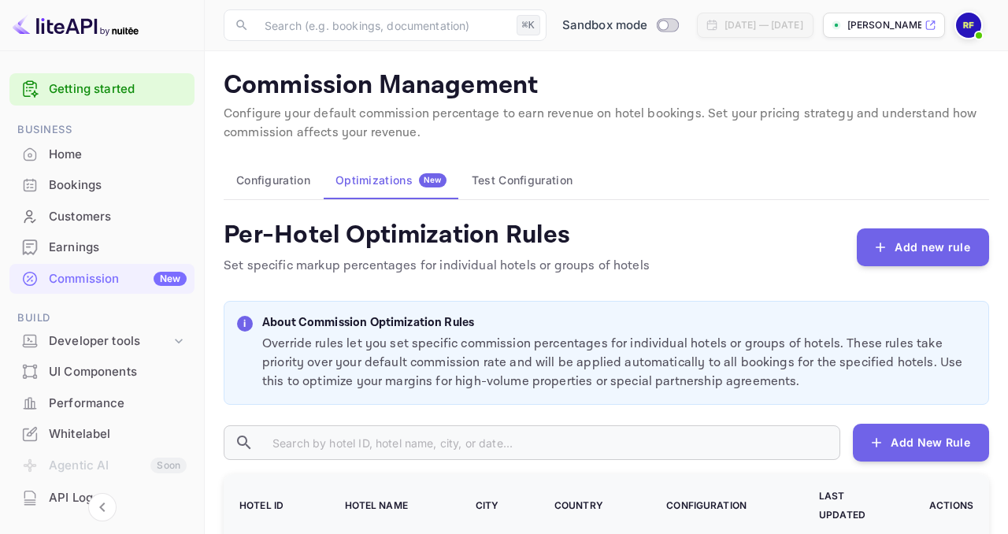
scroll to position [153, 0]
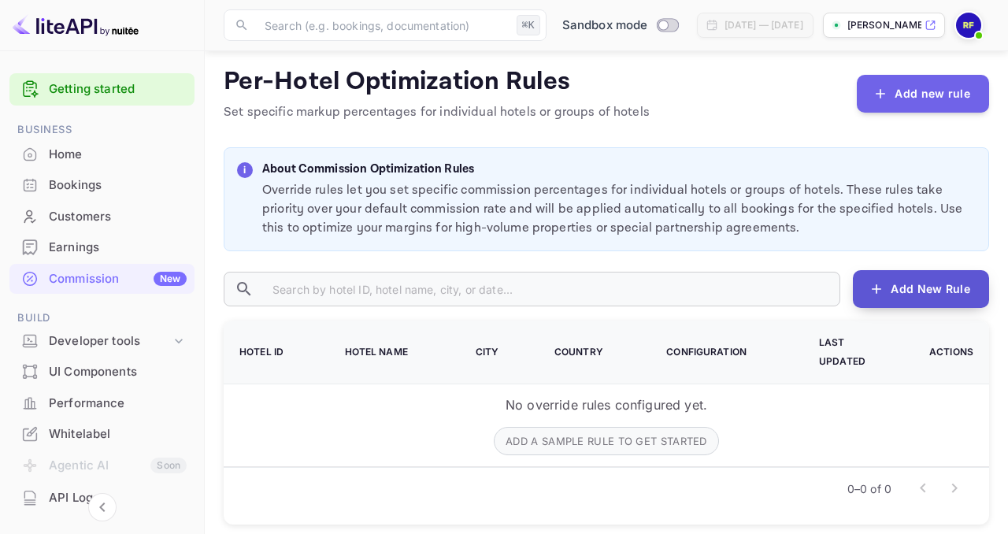
click at [867, 293] on button "Add New Rule" at bounding box center [920, 289] width 136 height 38
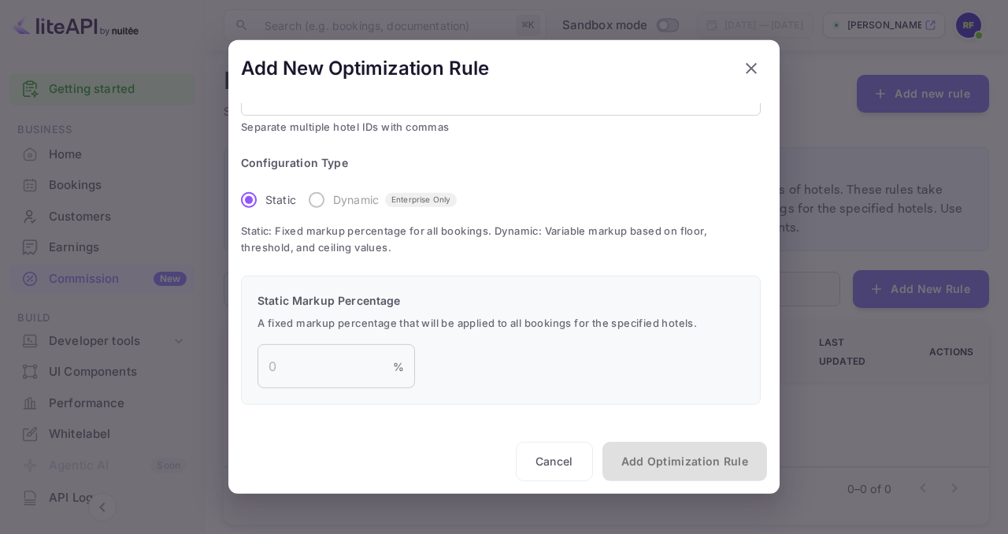
scroll to position [0, 0]
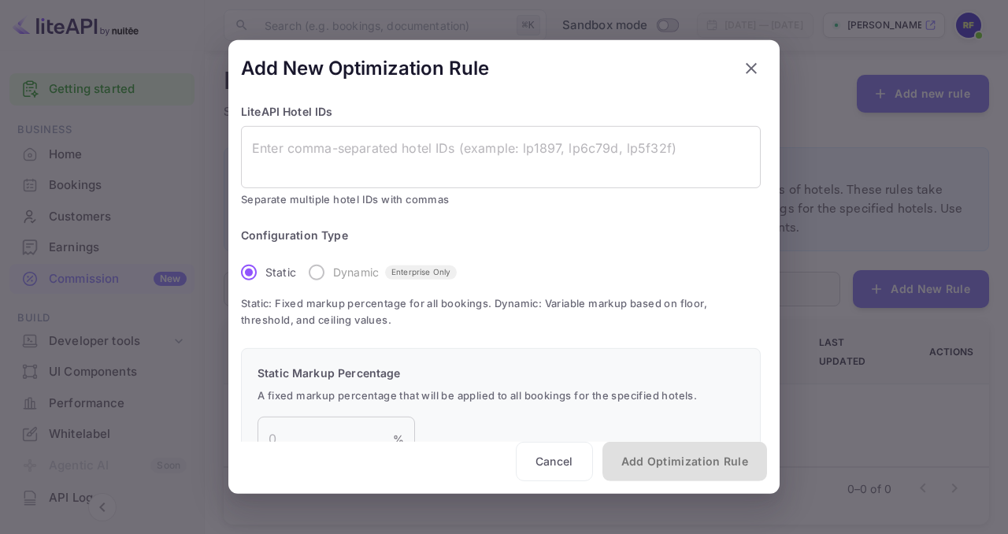
click at [744, 61] on icon "button" at bounding box center [750, 68] width 19 height 19
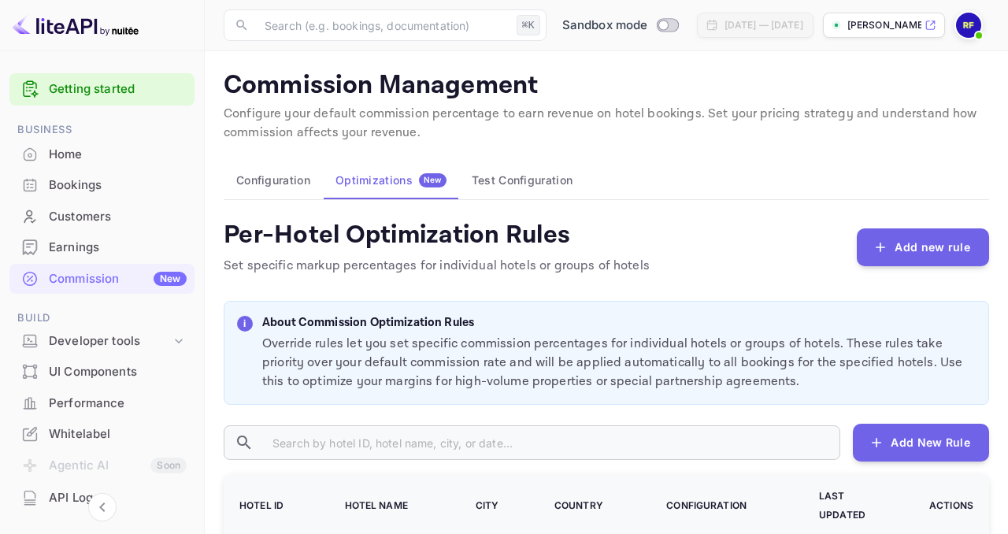
click at [523, 183] on button "Test Configuration" at bounding box center [522, 180] width 126 height 38
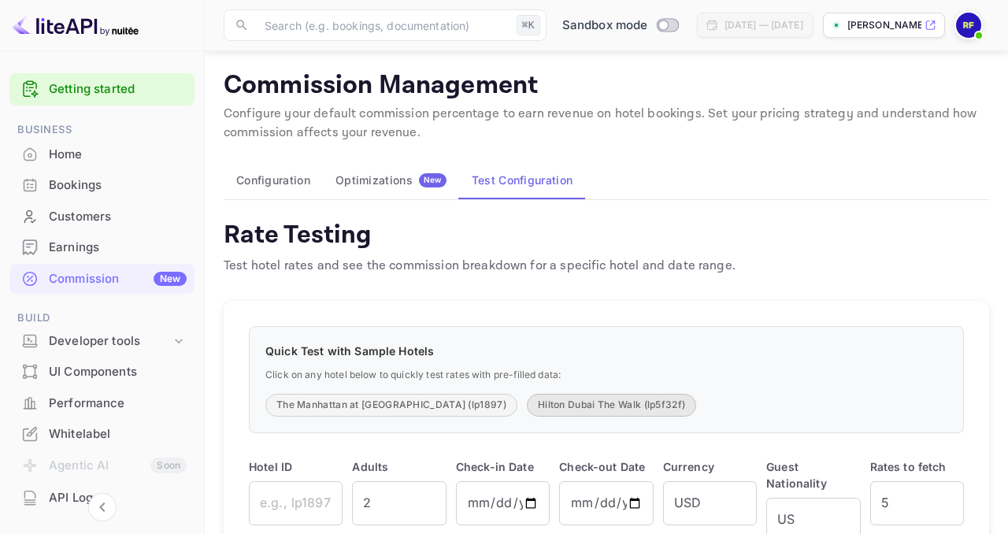
scroll to position [124, 0]
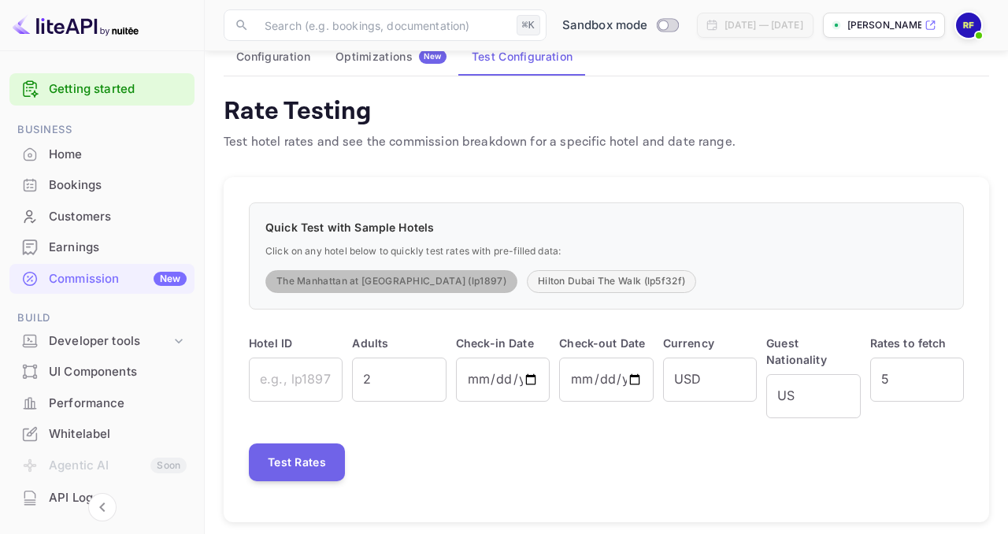
click at [466, 285] on button "The Manhattan at [GEOGRAPHIC_DATA] (lp1897)" at bounding box center [391, 281] width 252 height 23
type input "lp1897"
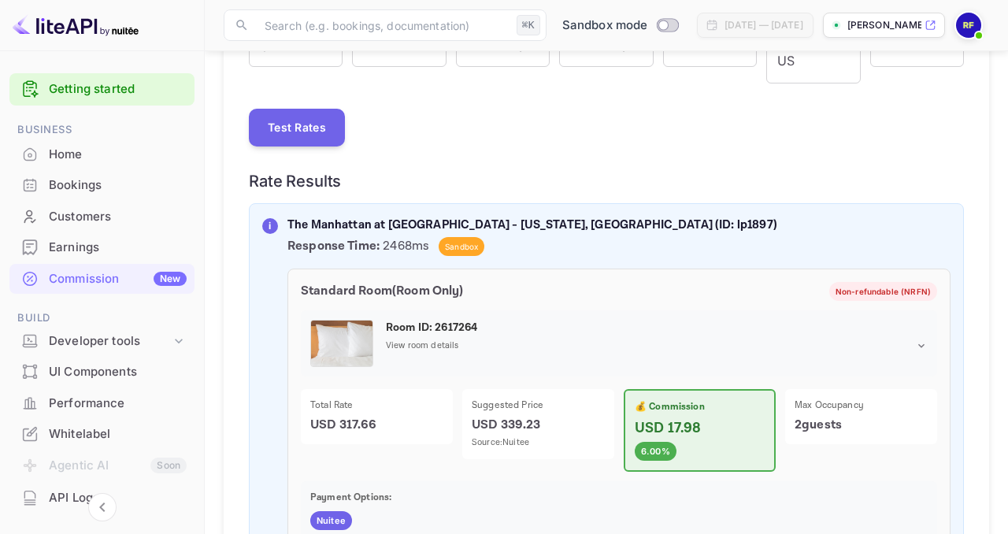
scroll to position [327, 0]
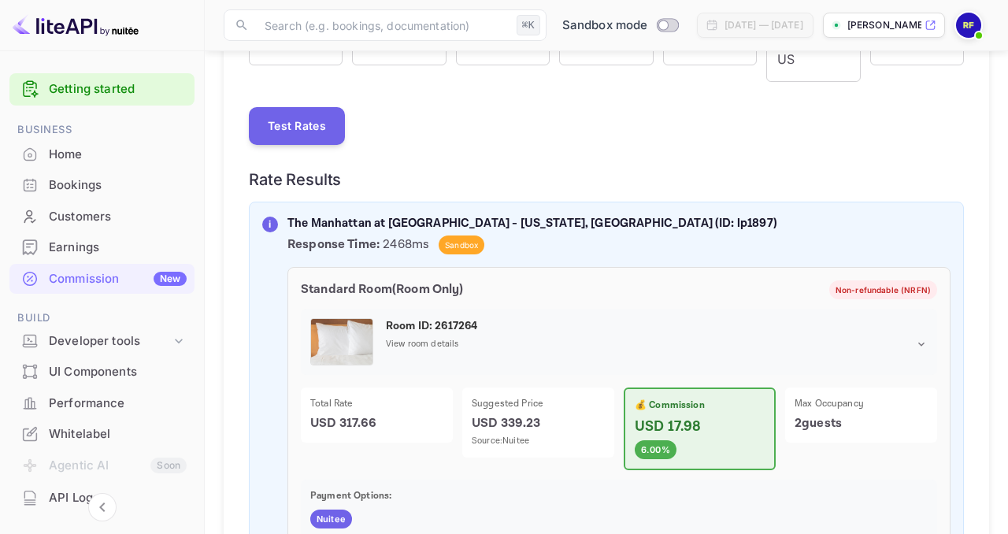
click at [805, 397] on p "Max Occupancy" at bounding box center [860, 404] width 133 height 14
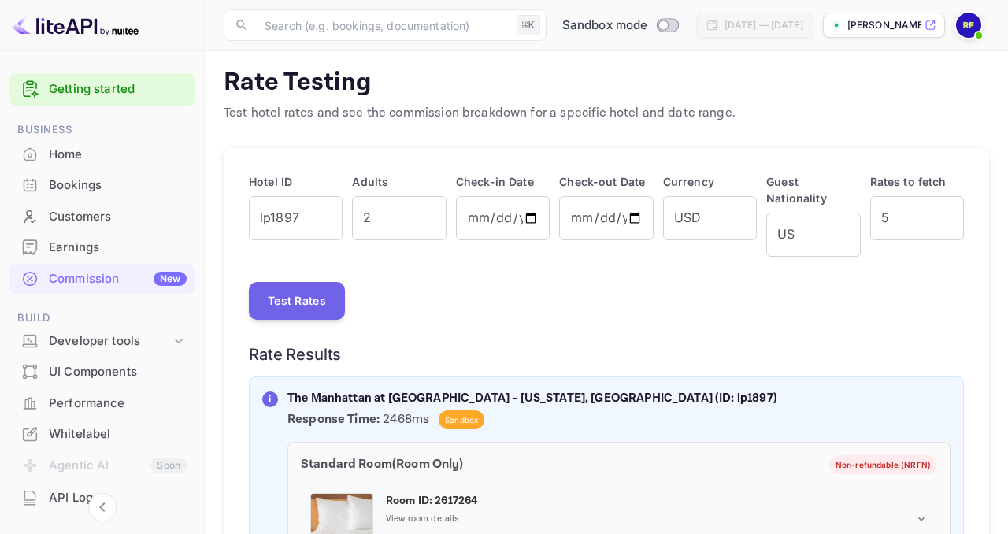
scroll to position [0, 0]
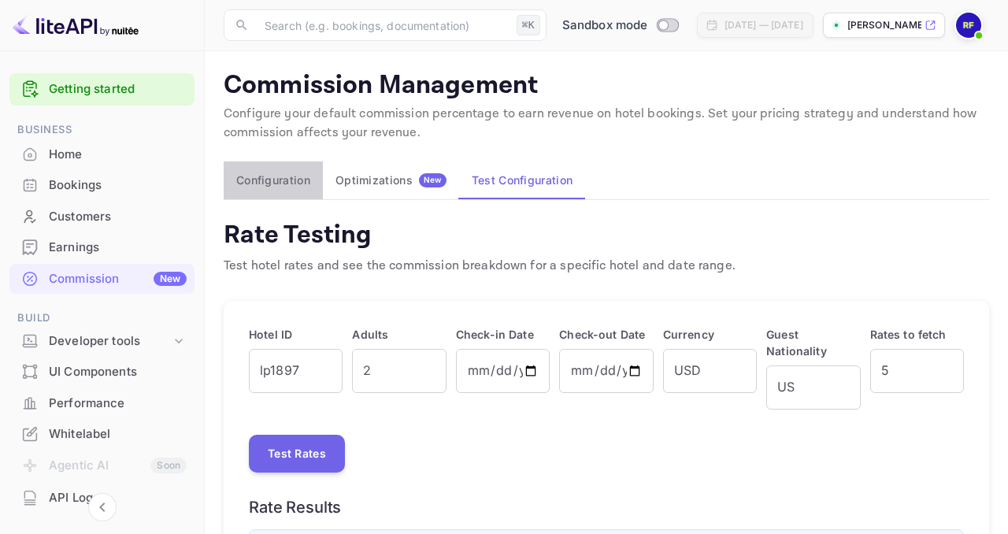
click at [303, 184] on button "Configuration" at bounding box center [273, 180] width 99 height 38
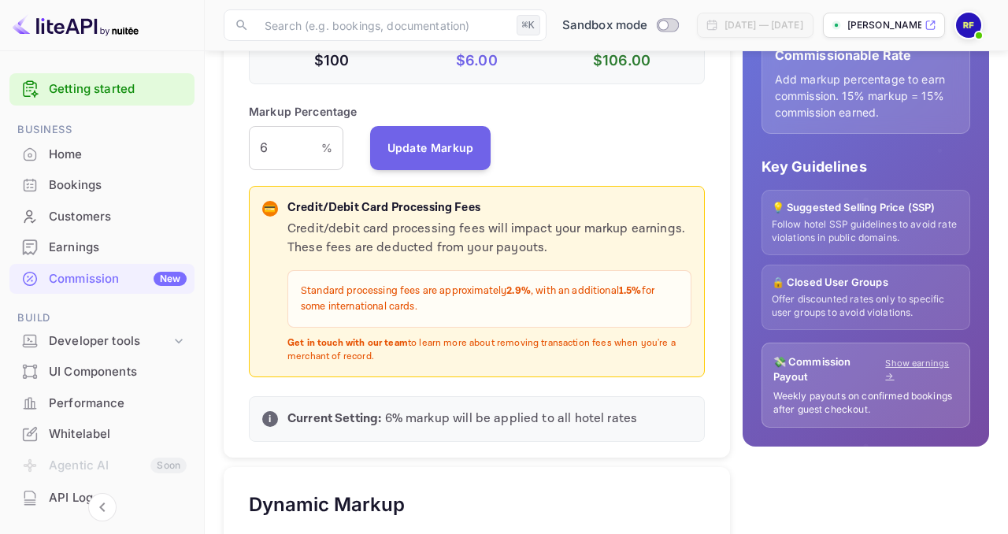
scroll to position [398, 0]
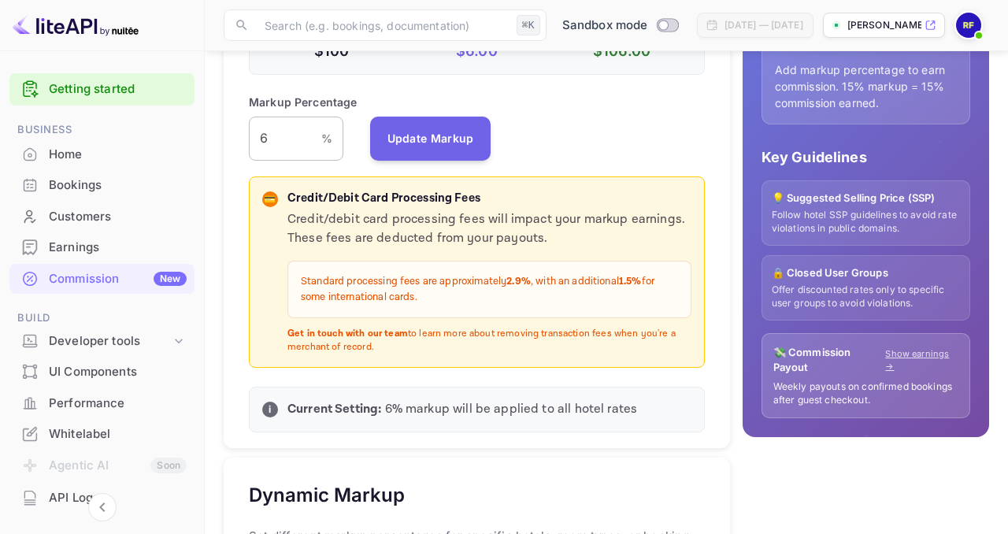
click at [292, 148] on input "6" at bounding box center [285, 138] width 72 height 44
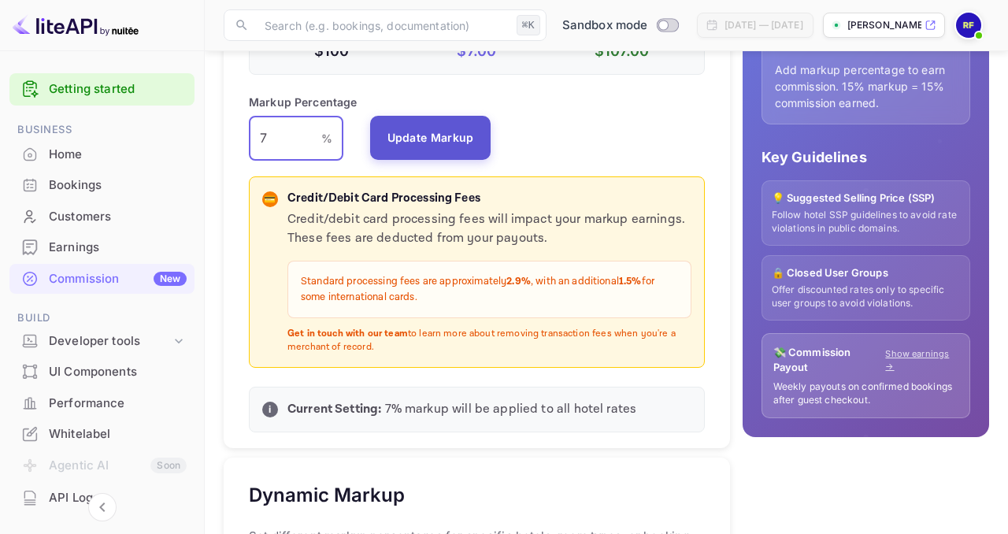
type input "7"
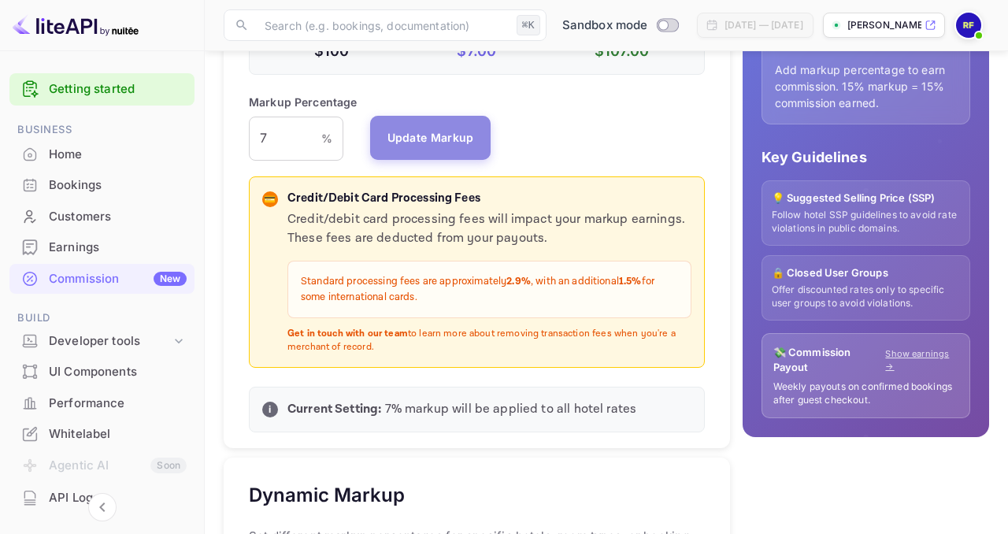
click at [401, 135] on button "Update Markup" at bounding box center [430, 138] width 121 height 44
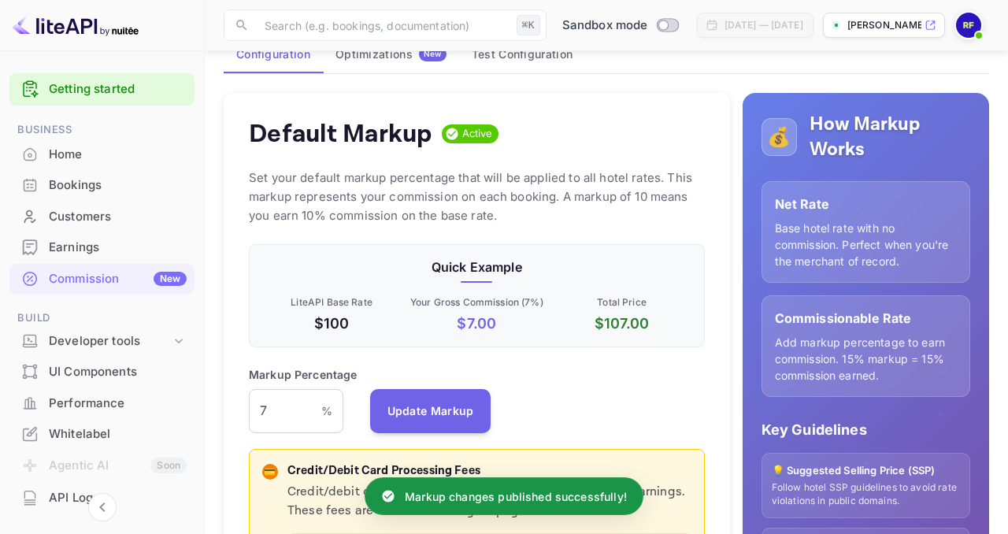
scroll to position [0, 0]
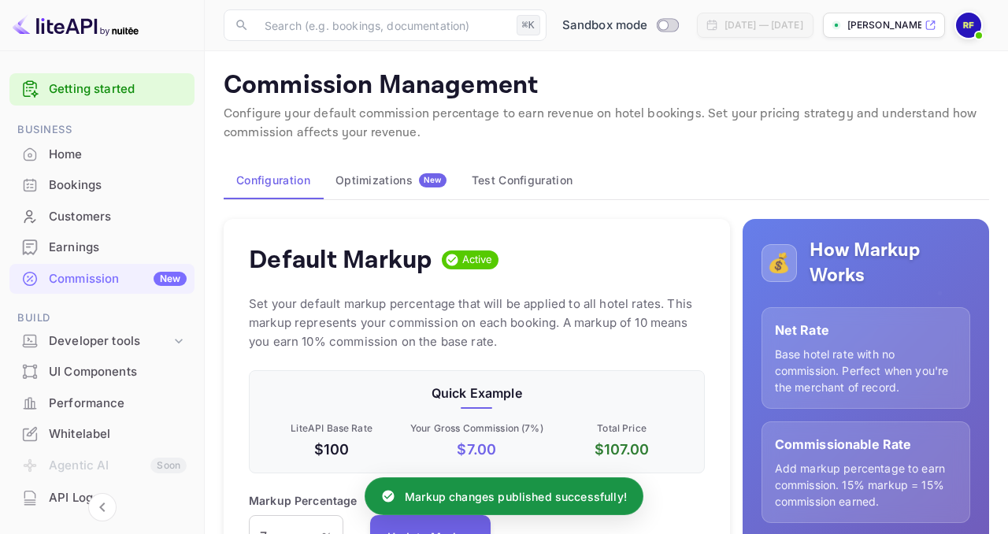
click at [516, 172] on button "Test Configuration" at bounding box center [522, 180] width 126 height 38
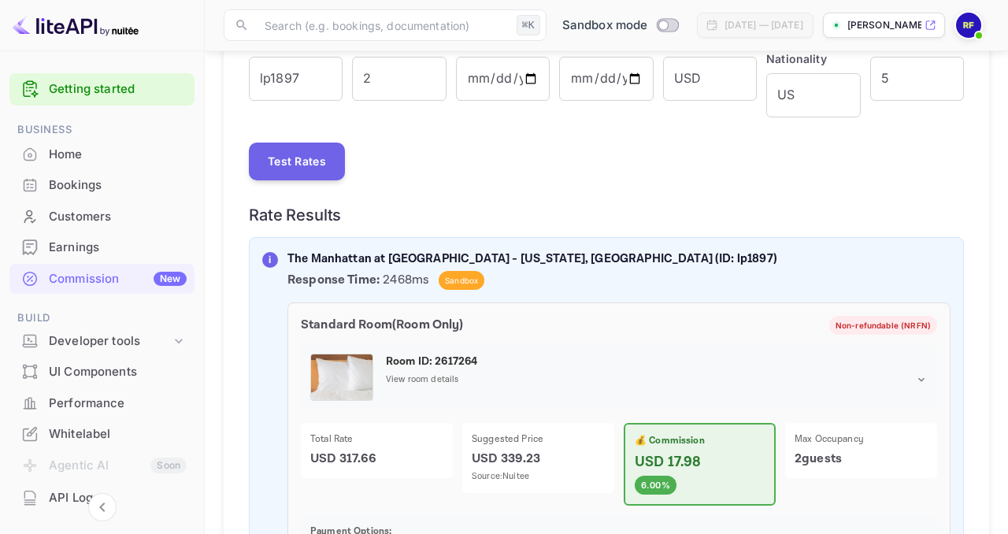
scroll to position [291, 0]
click at [301, 149] on button "Test Rates" at bounding box center [297, 162] width 96 height 38
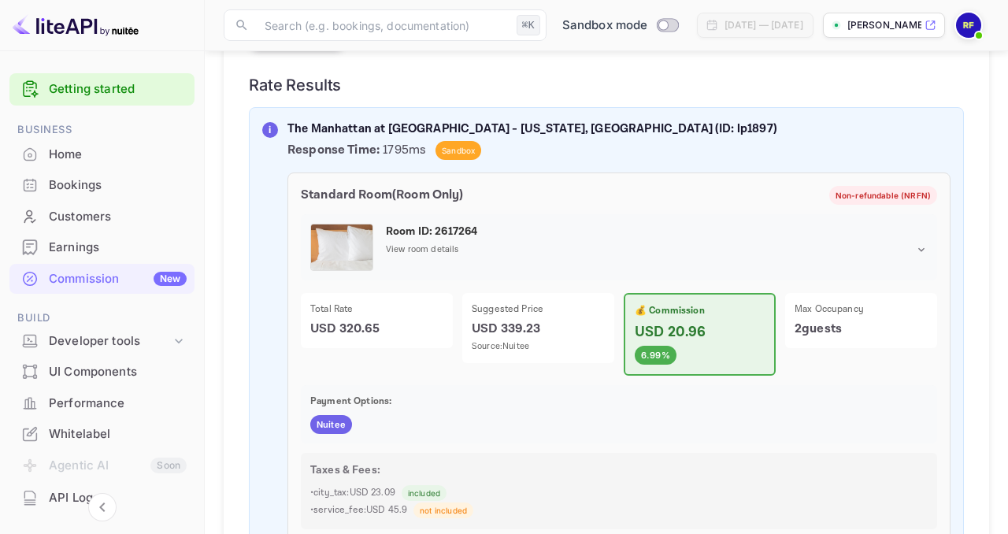
scroll to position [420, 0]
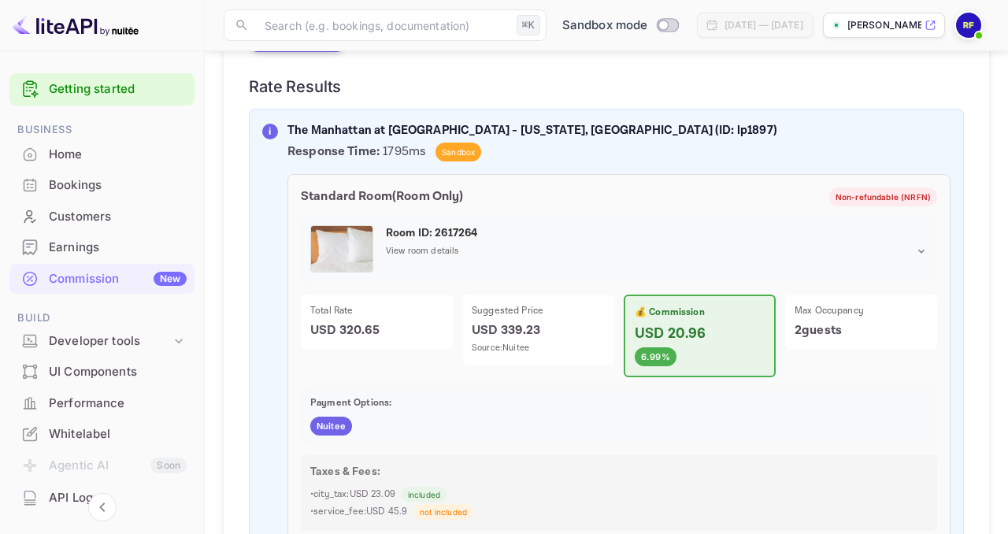
click at [520, 321] on p "USD 339.23" at bounding box center [537, 330] width 133 height 19
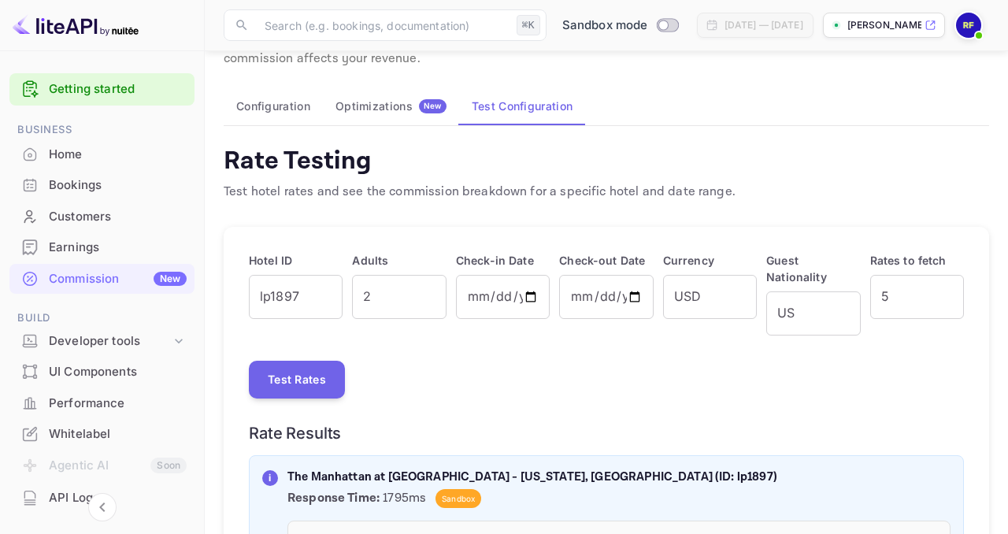
scroll to position [63, 0]
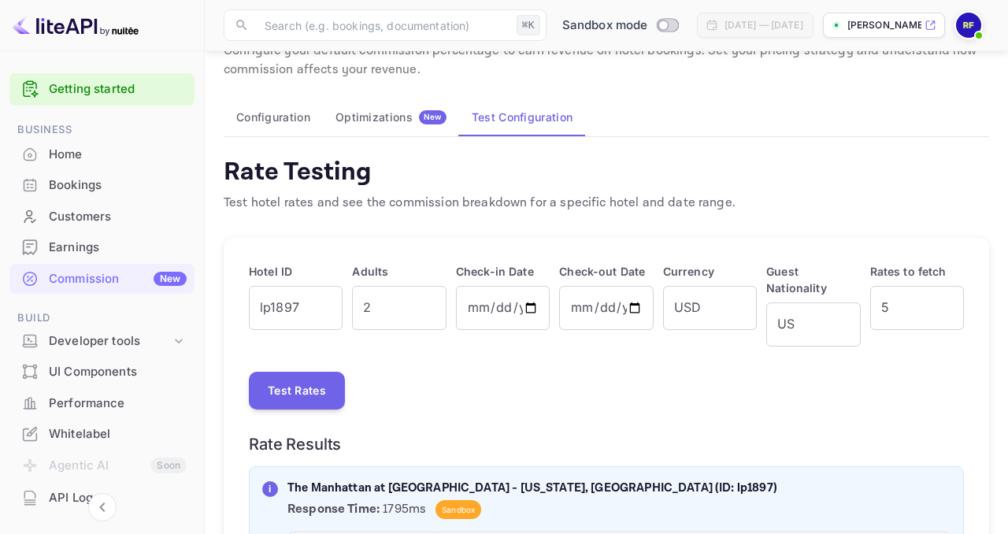
click at [290, 128] on button "Configuration" at bounding box center [273, 117] width 99 height 38
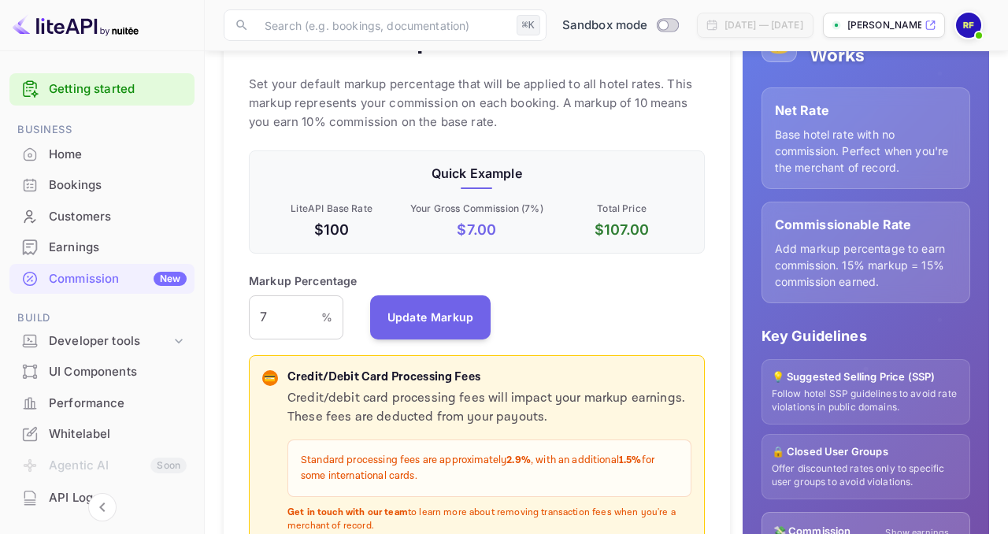
scroll to position [279, 456]
click at [294, 309] on input "7" at bounding box center [285, 317] width 72 height 44
click at [294, 310] on input "7" at bounding box center [285, 317] width 72 height 44
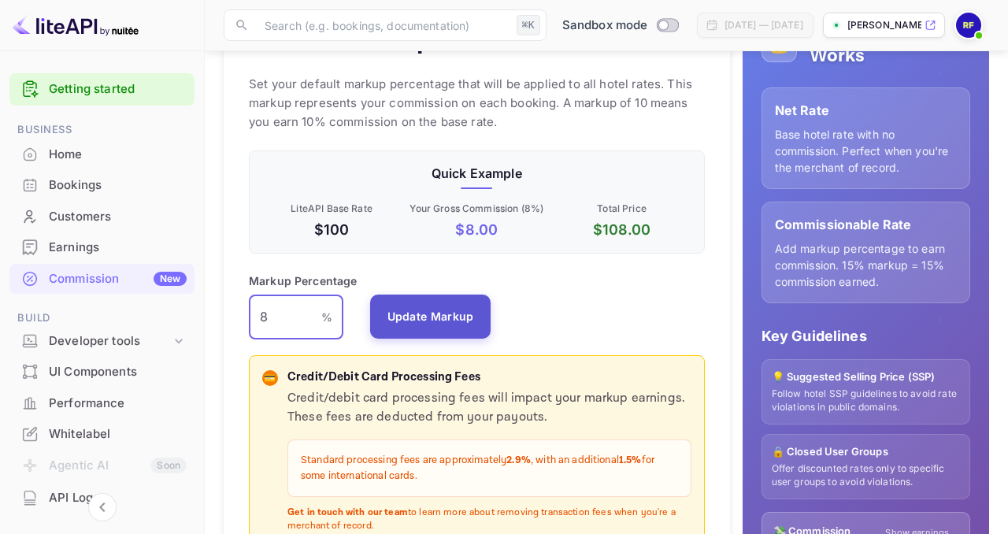
type input "8"
click at [412, 324] on button "Update Markup" at bounding box center [430, 316] width 121 height 44
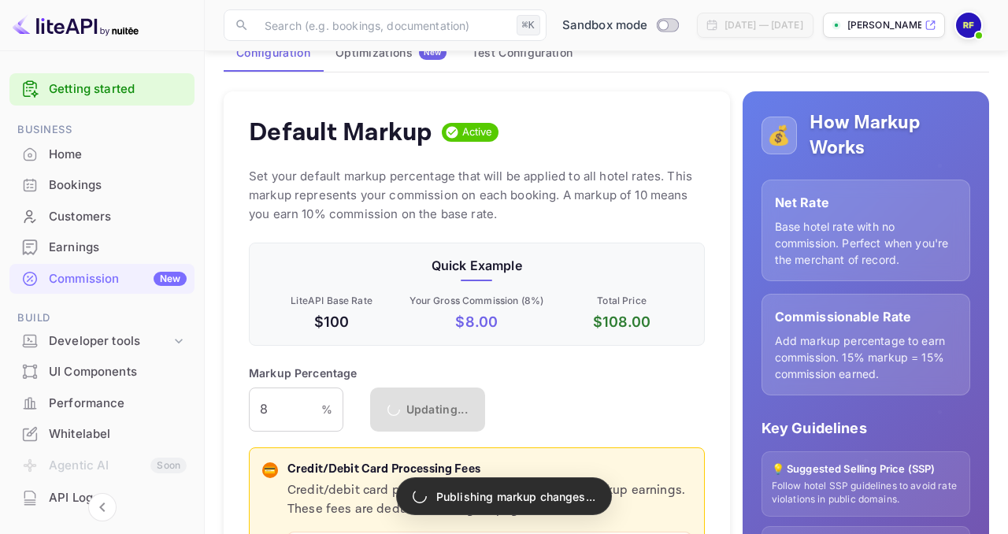
scroll to position [0, 0]
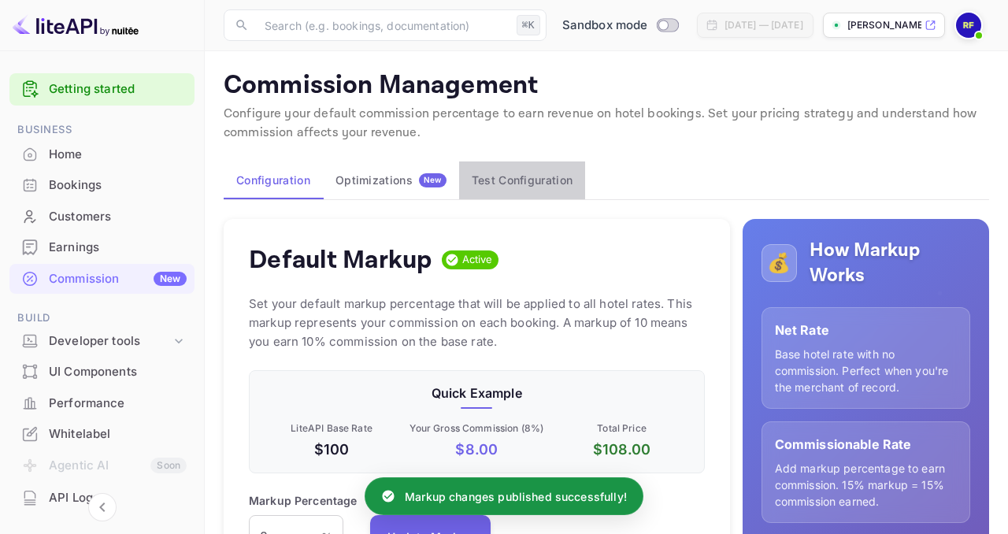
click at [505, 178] on button "Test Configuration" at bounding box center [522, 180] width 126 height 38
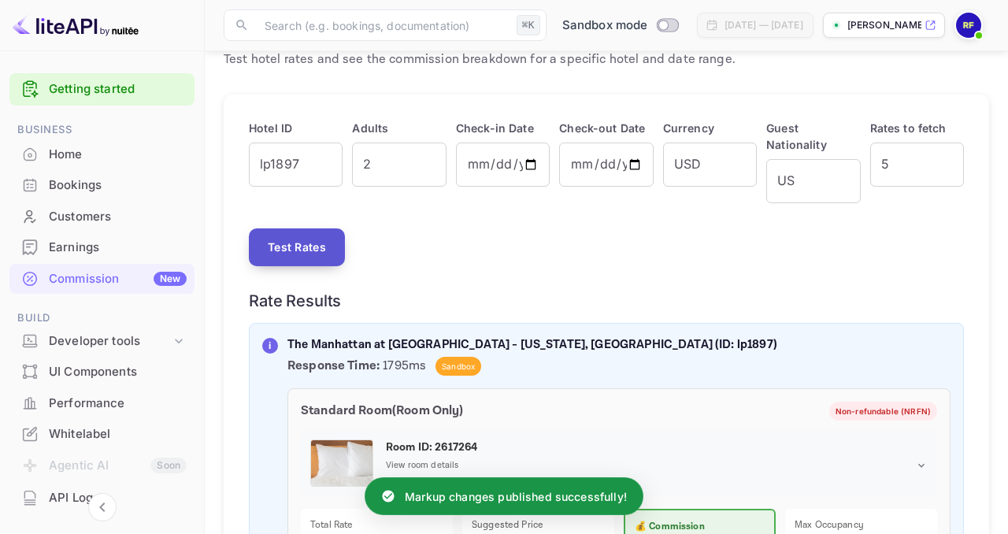
scroll to position [229, 0]
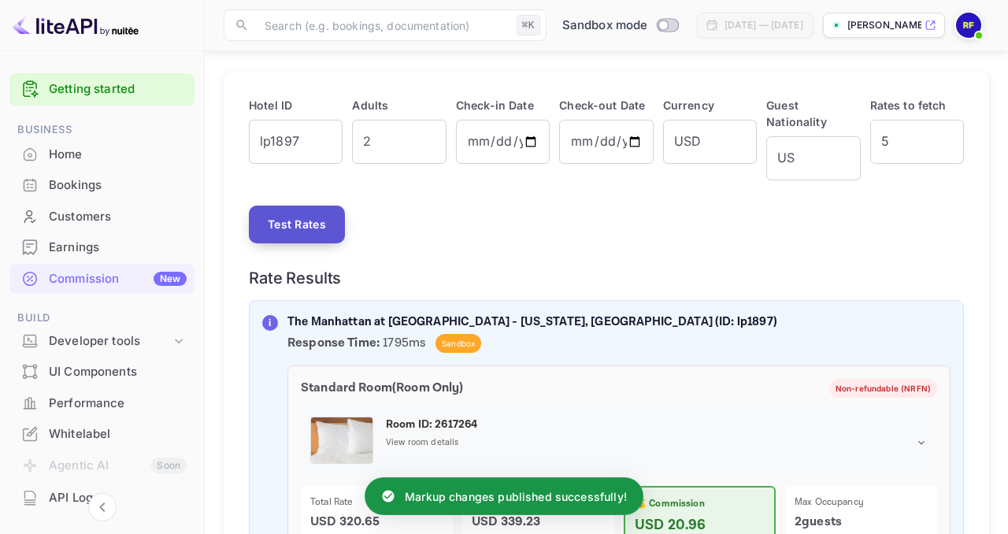
click at [309, 213] on button "Test Rates" at bounding box center [297, 224] width 96 height 38
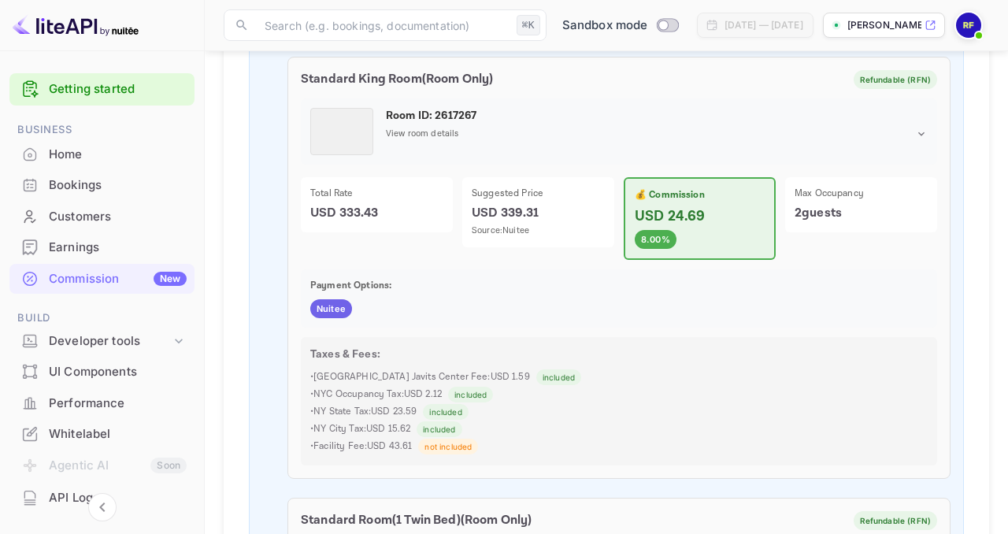
scroll to position [539, 0]
click at [325, 301] on span "Nuitee" at bounding box center [331, 307] width 42 height 13
click at [394, 298] on div "Nuitee" at bounding box center [618, 307] width 617 height 19
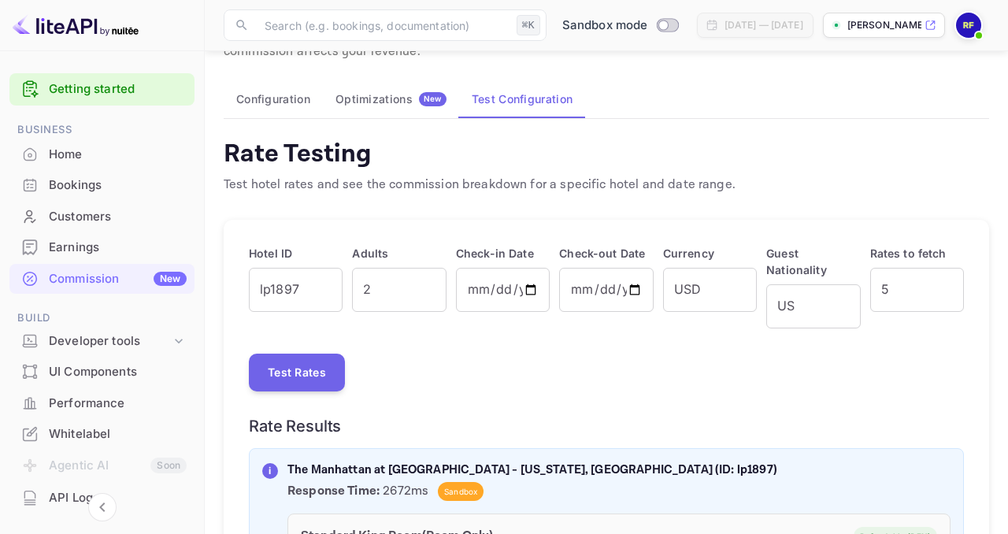
scroll to position [62, 0]
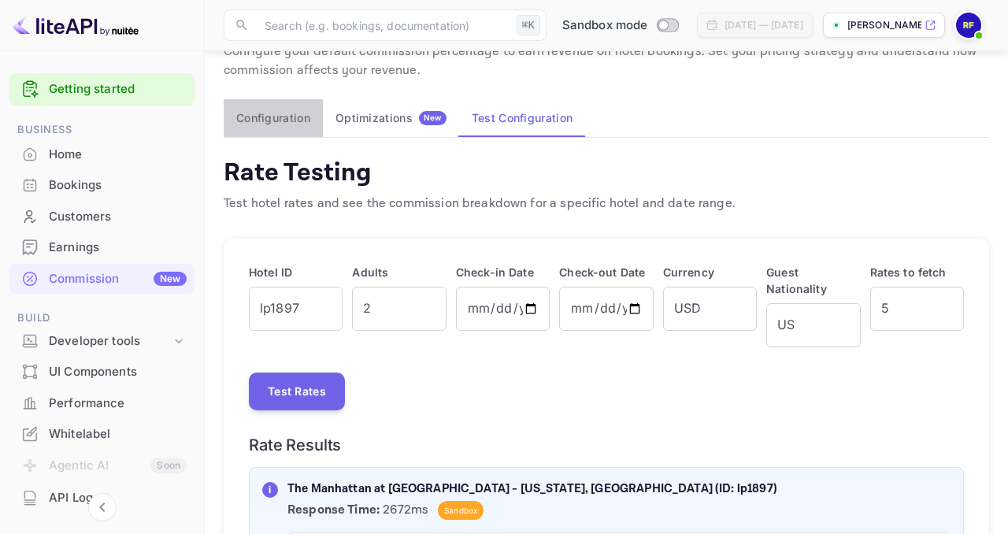
click at [279, 124] on button "Configuration" at bounding box center [273, 118] width 99 height 38
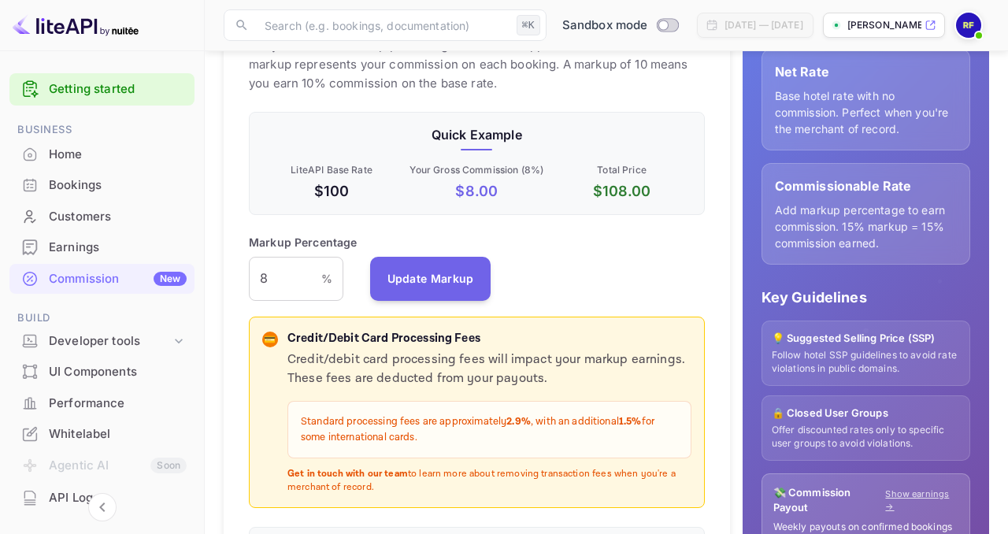
scroll to position [279, 456]
click at [311, 275] on input "8" at bounding box center [285, 279] width 72 height 44
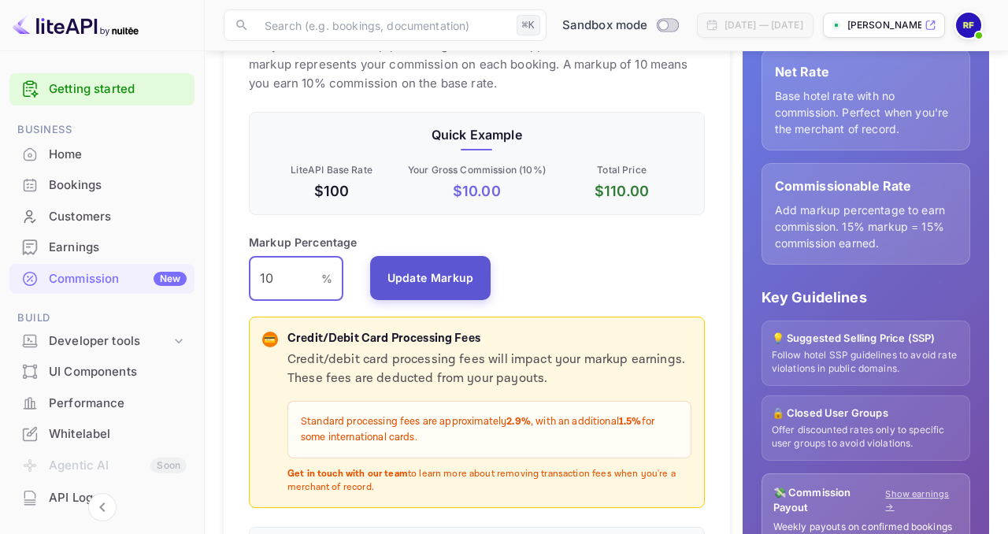
type input "10"
click at [452, 292] on button "Update Markup" at bounding box center [430, 278] width 121 height 44
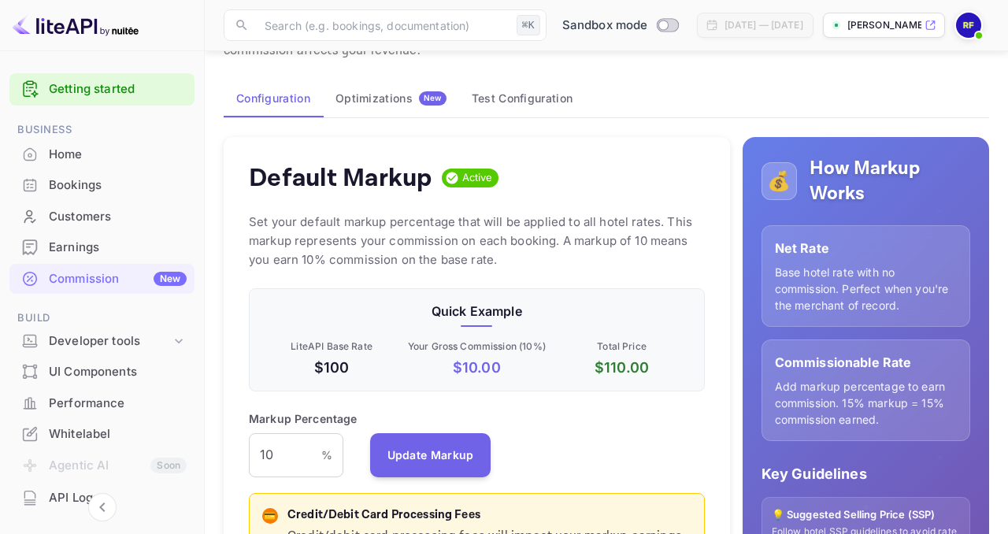
scroll to position [65, 0]
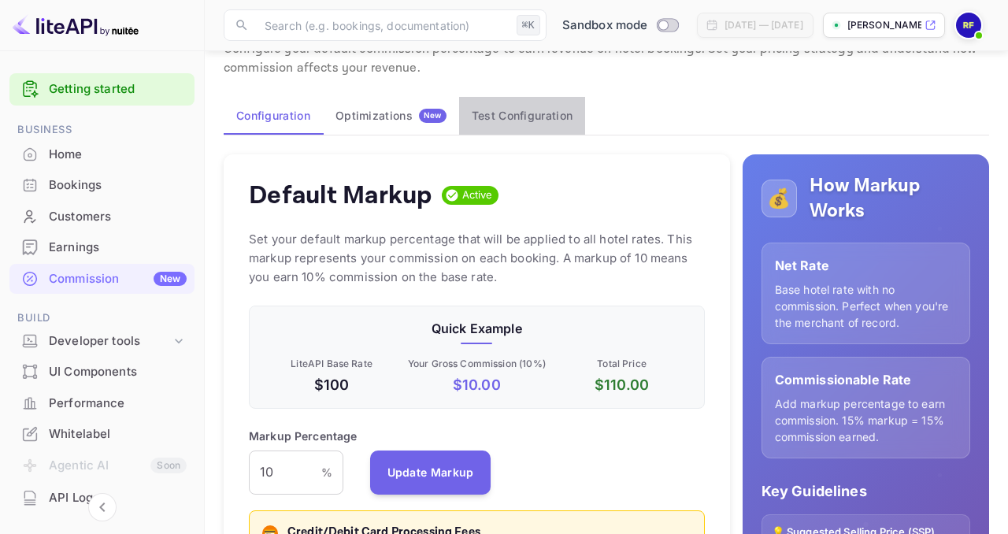
click at [489, 119] on button "Test Configuration" at bounding box center [522, 116] width 126 height 38
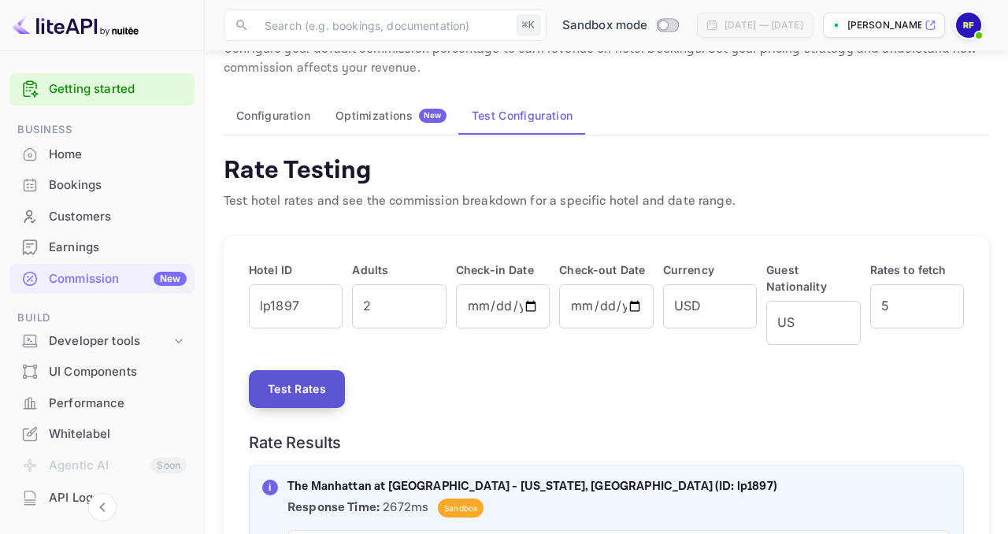
click at [320, 372] on button "Test Rates" at bounding box center [297, 389] width 96 height 38
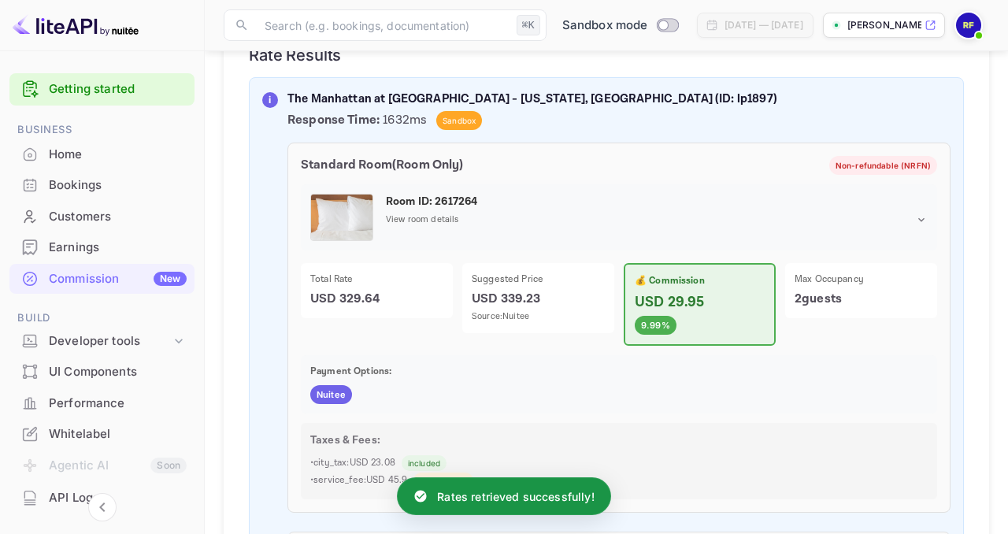
scroll to position [450, 0]
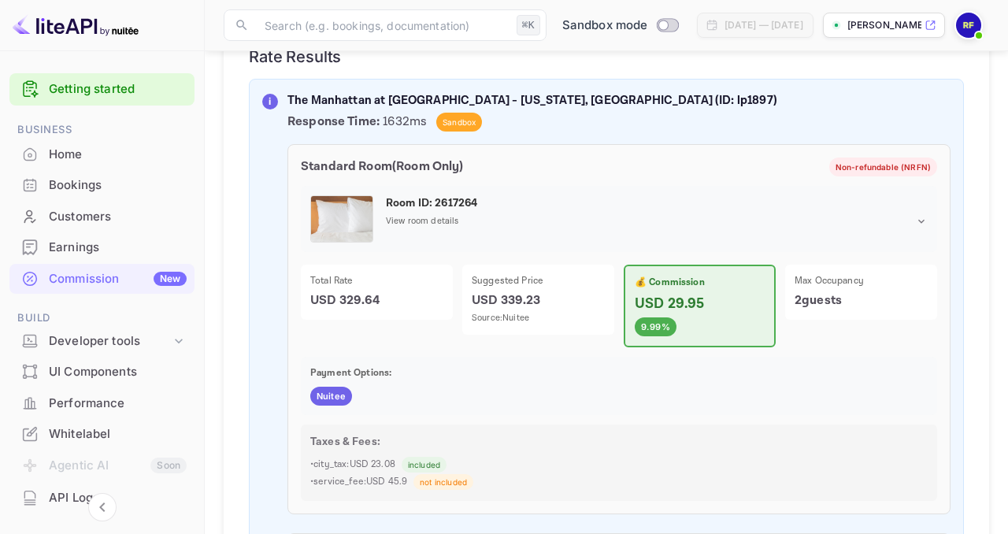
click at [727, 293] on p "USD 29.95" at bounding box center [699, 303] width 130 height 21
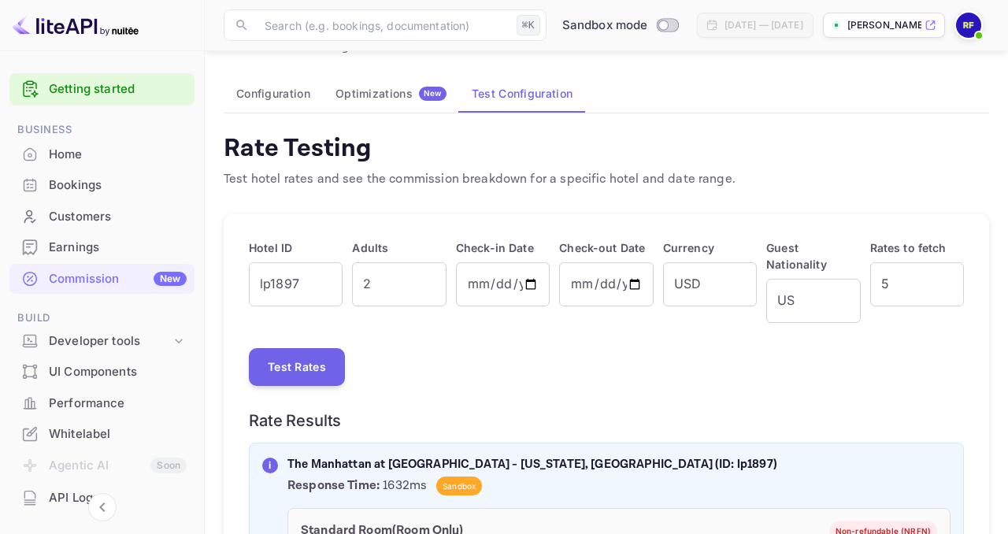
scroll to position [86, 0]
click at [294, 298] on input "lp1897" at bounding box center [296, 285] width 94 height 44
click at [294, 297] on input "lp1897" at bounding box center [296, 285] width 94 height 44
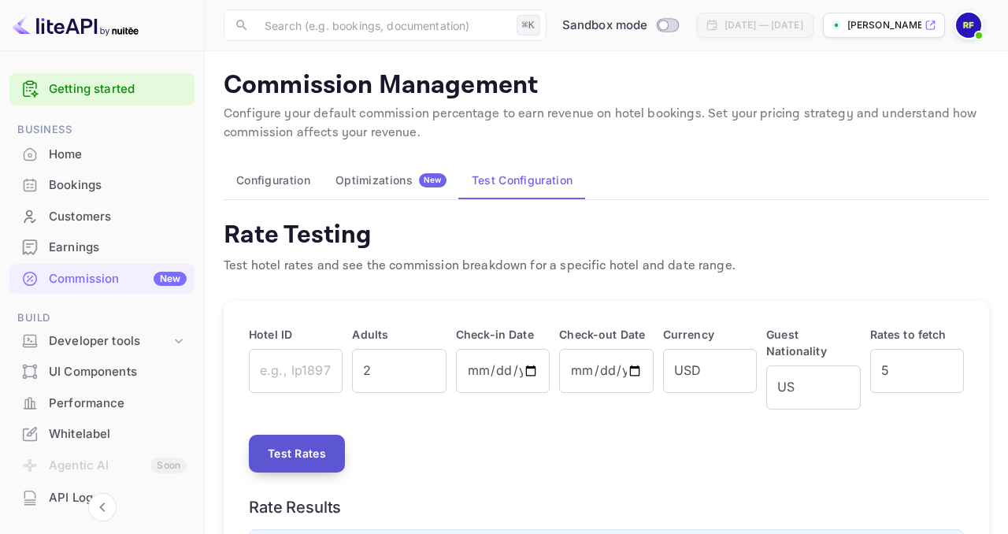
click at [323, 437] on button "Test Rates" at bounding box center [297, 453] width 96 height 38
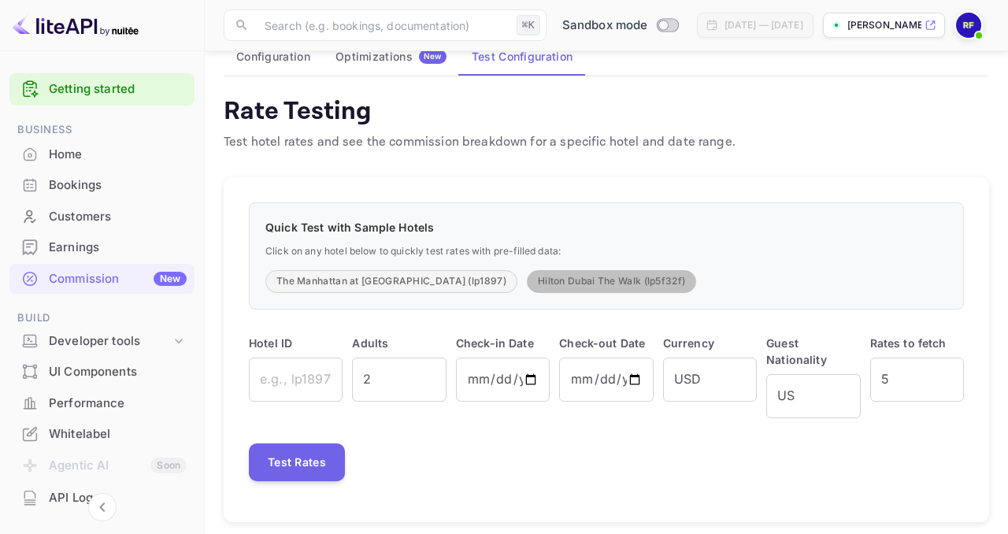
click at [559, 278] on button "Hilton Dubai The Walk (lp5f32f)" at bounding box center [611, 281] width 169 height 23
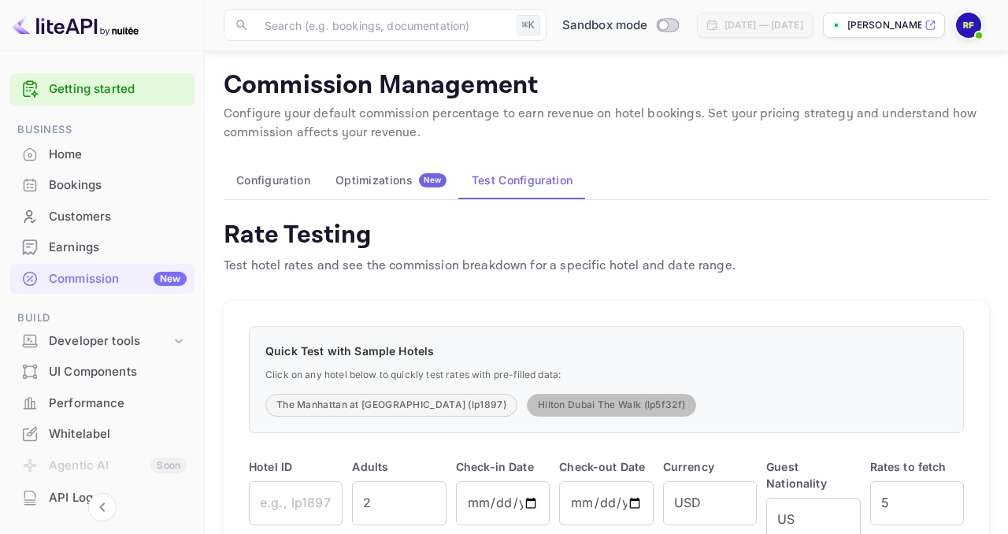
type input "lp5f32f"
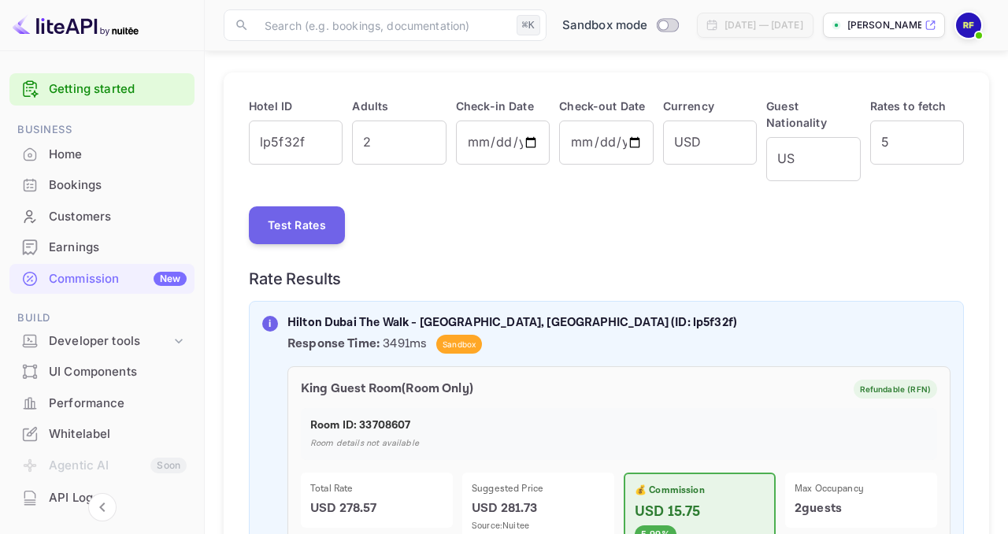
scroll to position [17, 0]
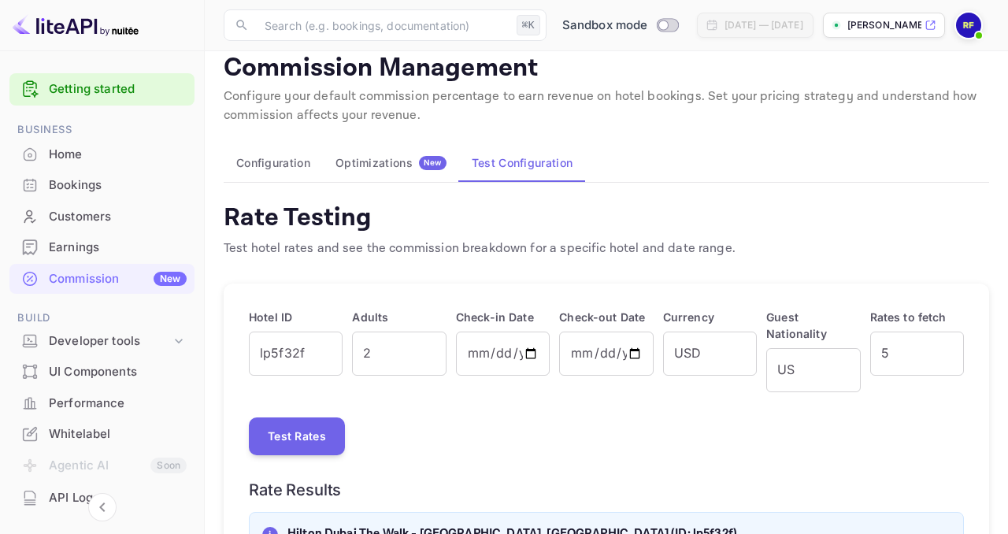
click at [290, 170] on button "Configuration" at bounding box center [273, 163] width 99 height 38
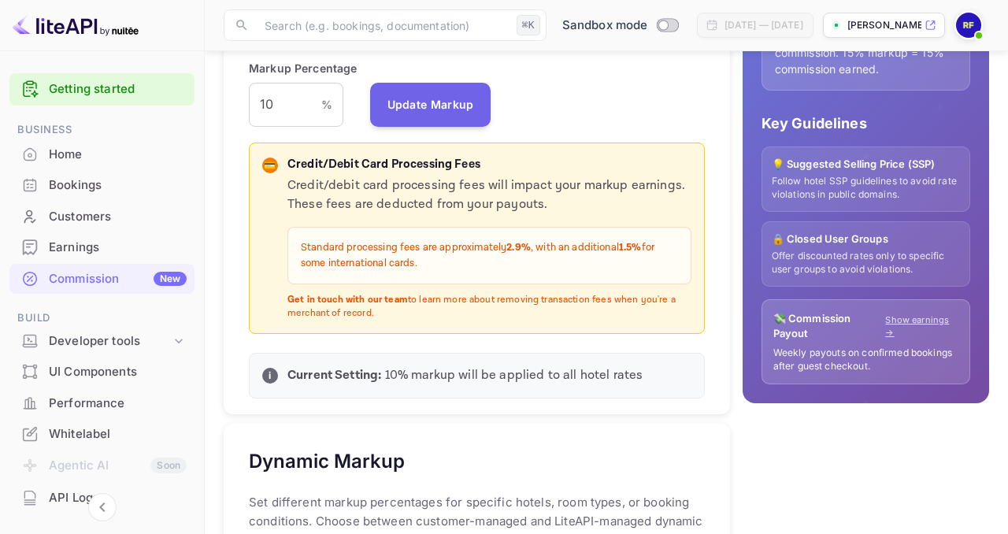
scroll to position [434, 0]
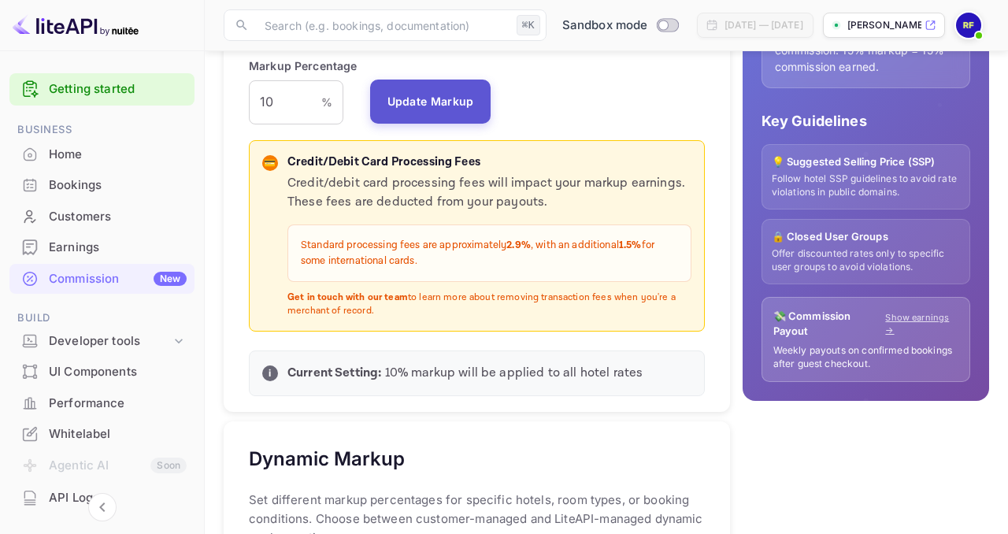
click at [409, 121] on button "Update Markup" at bounding box center [430, 101] width 121 height 44
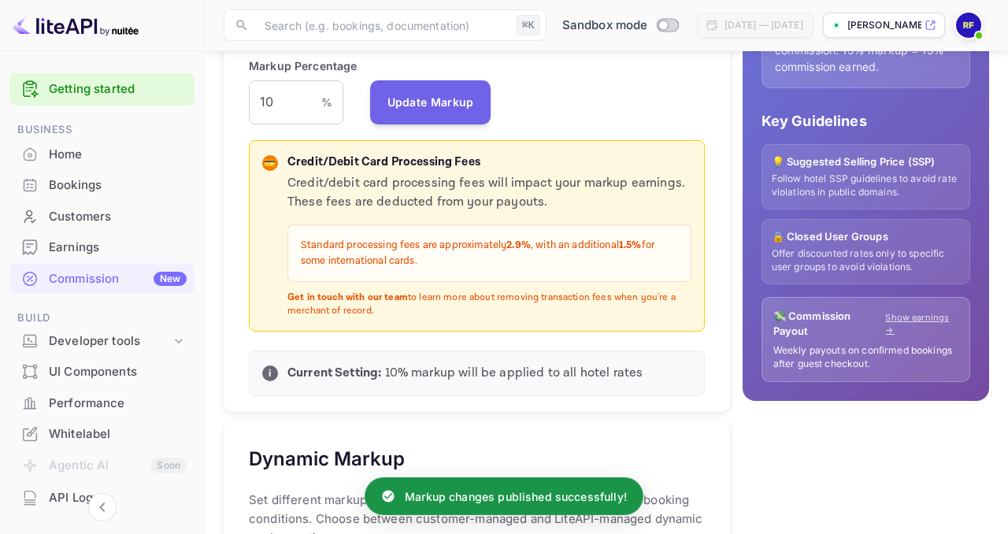
scroll to position [0, 0]
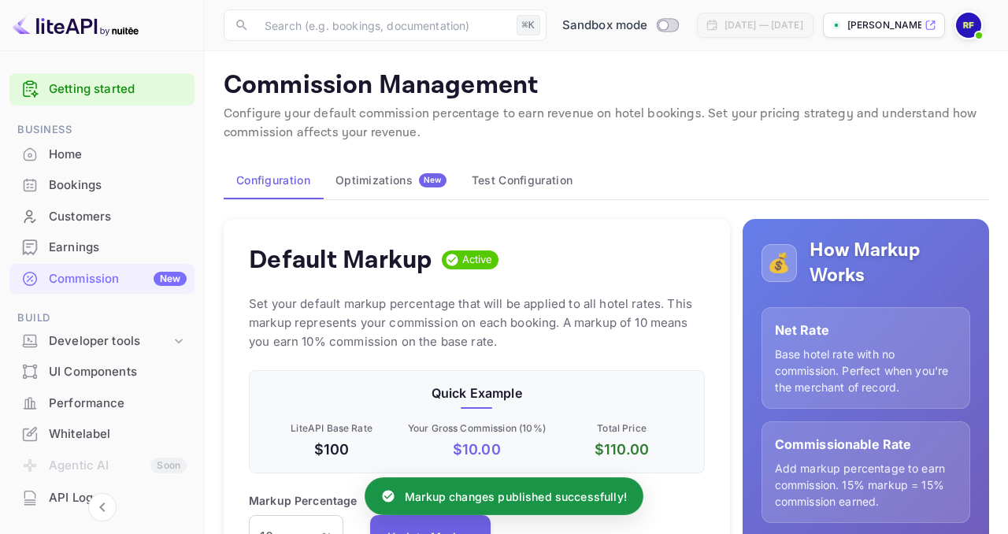
click at [522, 190] on button "Test Configuration" at bounding box center [522, 180] width 126 height 38
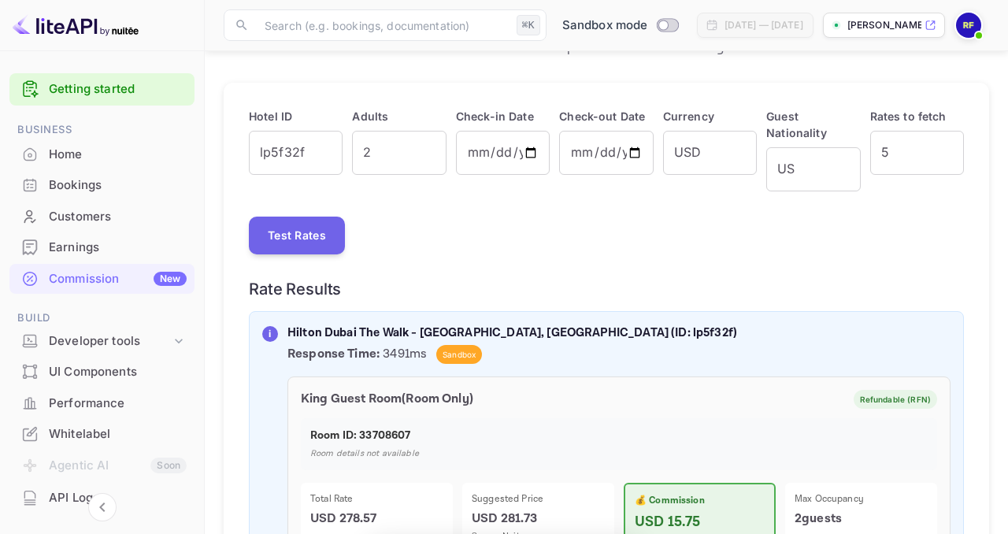
scroll to position [237, 0]
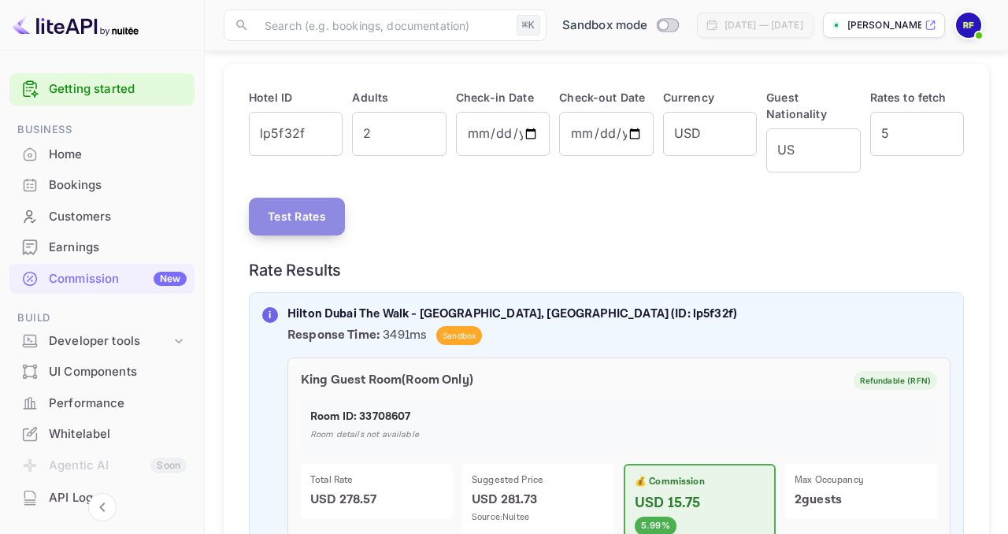
click at [316, 209] on button "Test Rates" at bounding box center [297, 217] width 96 height 38
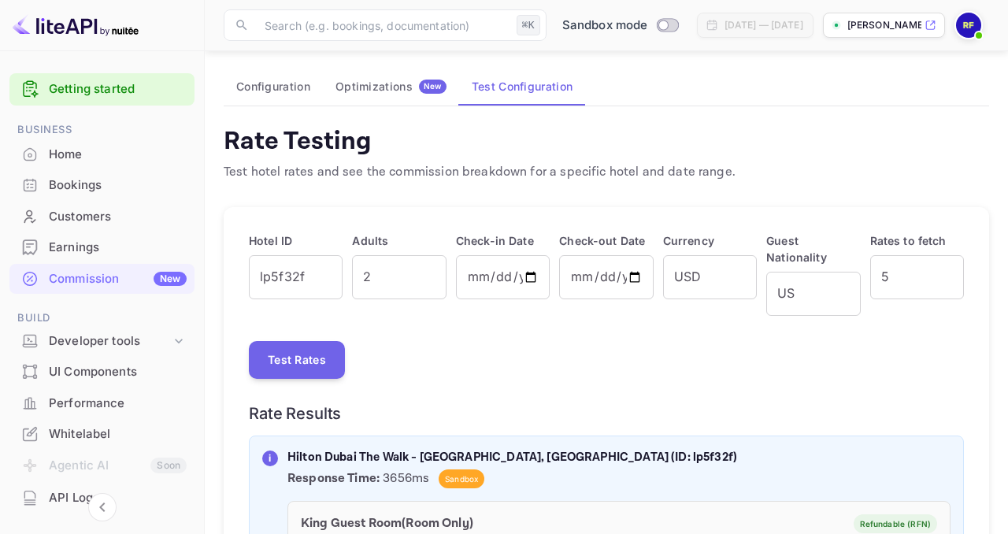
scroll to position [0, 0]
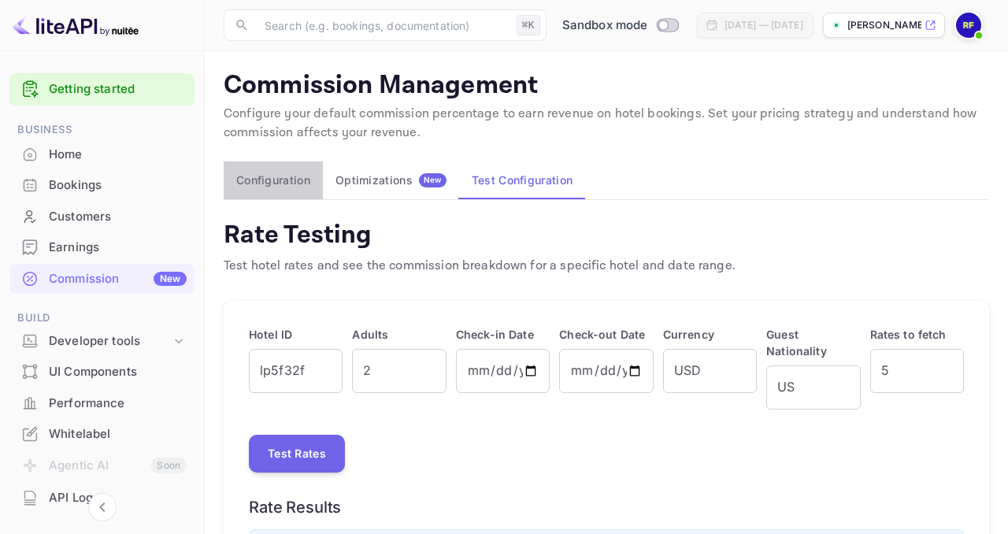
click at [272, 178] on button "Configuration" at bounding box center [273, 180] width 99 height 38
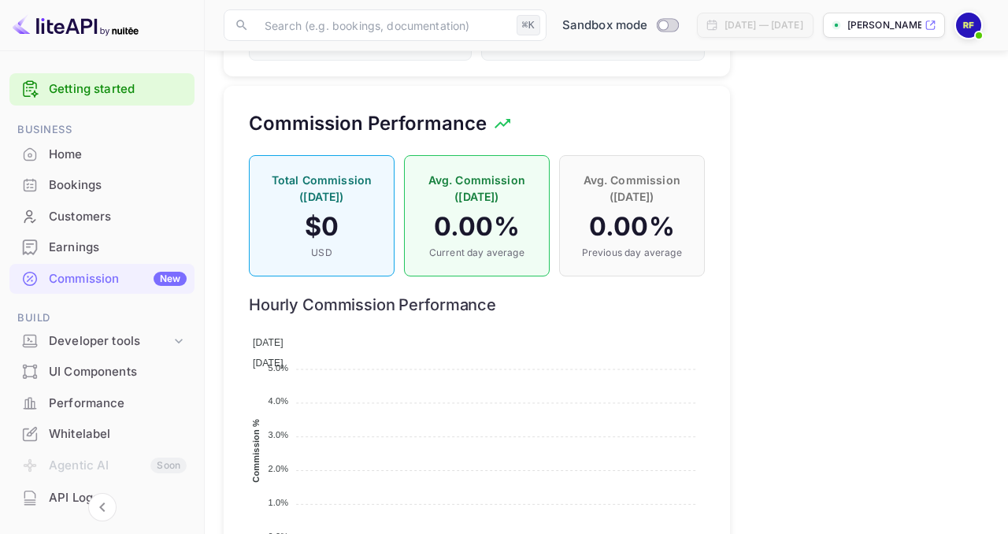
scroll to position [1241, 0]
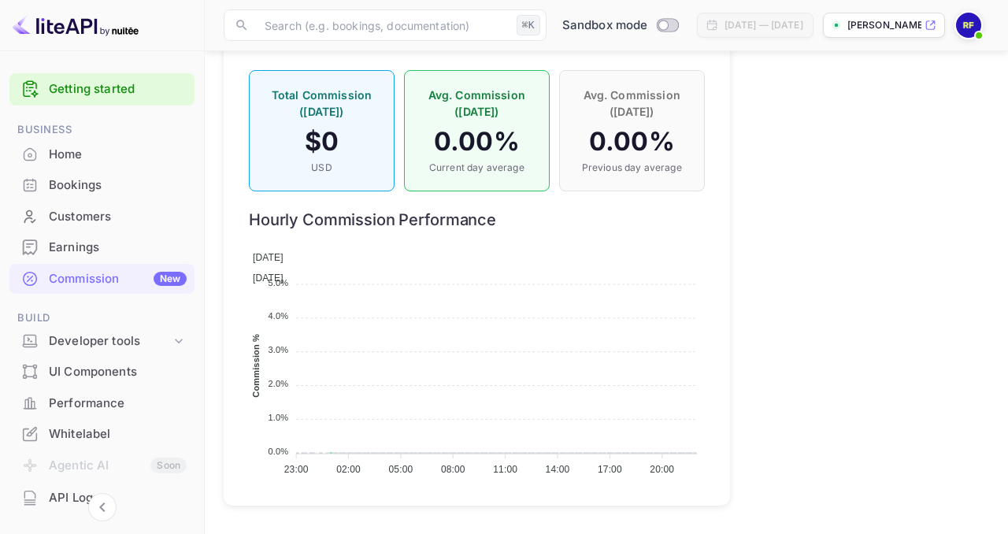
click at [605, 168] on p "Previous day average" at bounding box center [631, 168] width 113 height 14
click at [332, 138] on h4 "$ 0" at bounding box center [321, 141] width 113 height 31
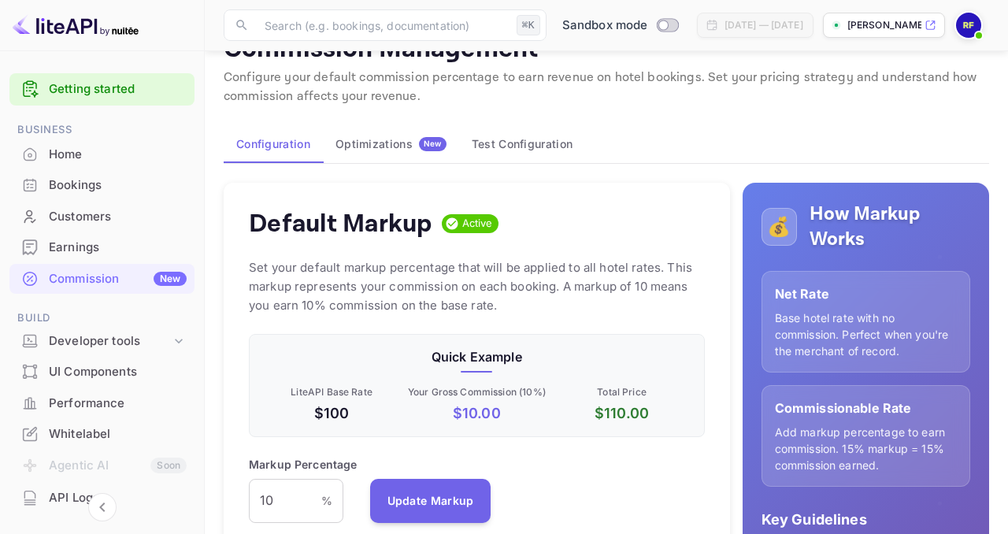
scroll to position [0, 0]
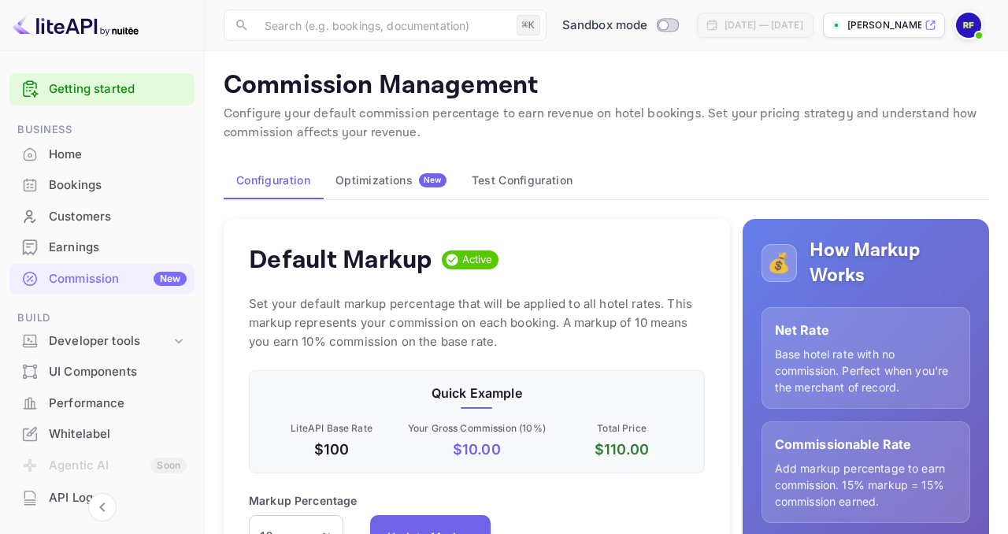
click at [374, 174] on div "Optimizations New" at bounding box center [390, 180] width 111 height 14
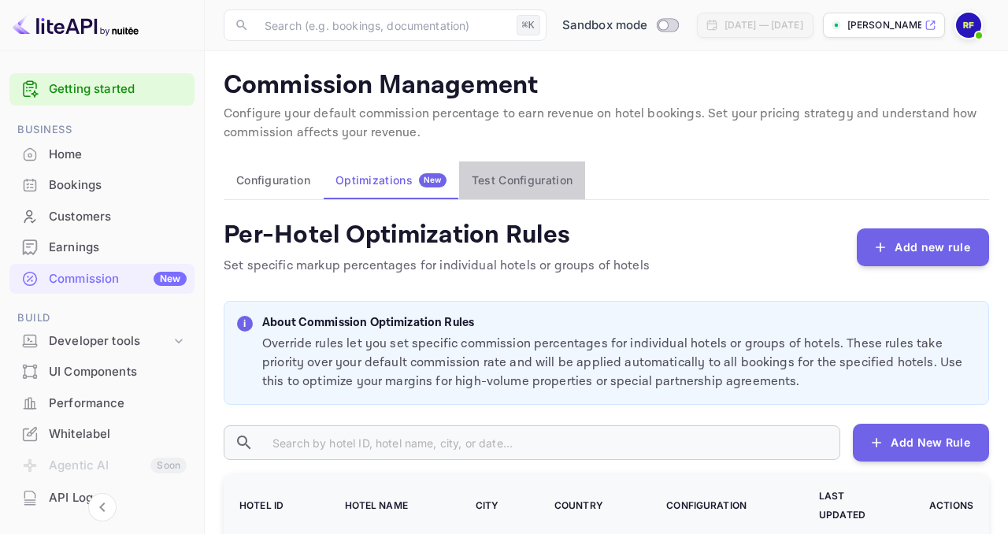
click at [483, 183] on button "Test Configuration" at bounding box center [522, 180] width 126 height 38
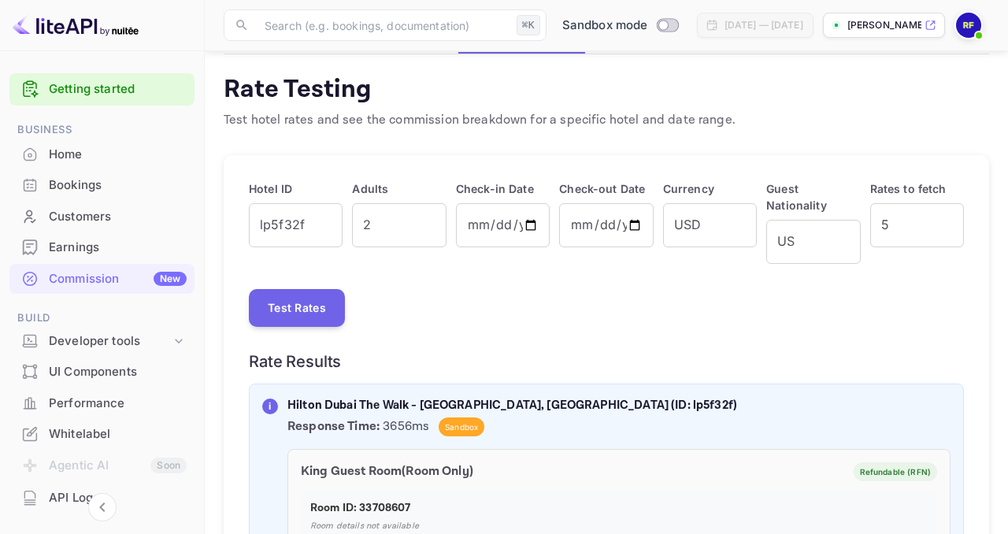
scroll to position [147, 0]
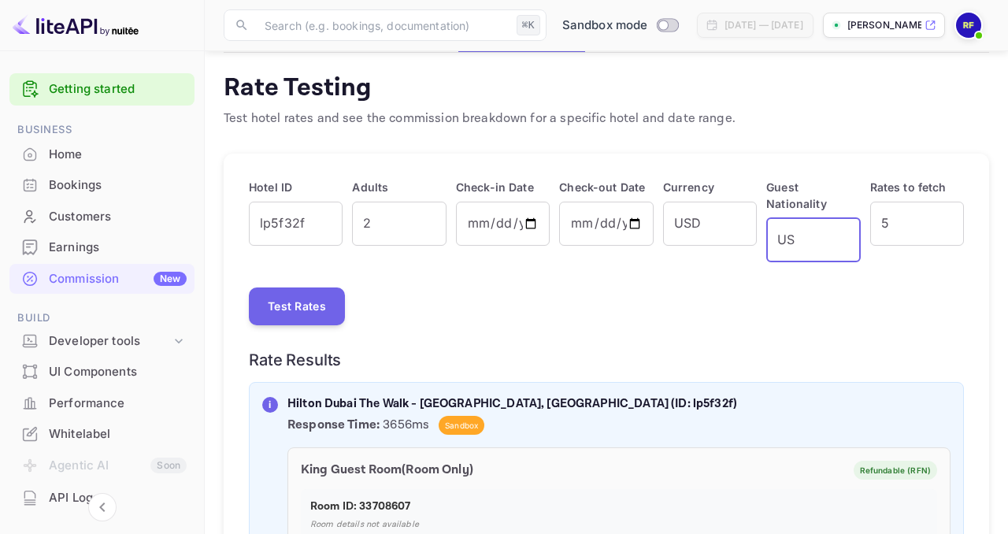
click at [791, 218] on input "US" at bounding box center [813, 240] width 94 height 44
click at [808, 229] on input "US" at bounding box center [813, 240] width 94 height 44
type input "FR"
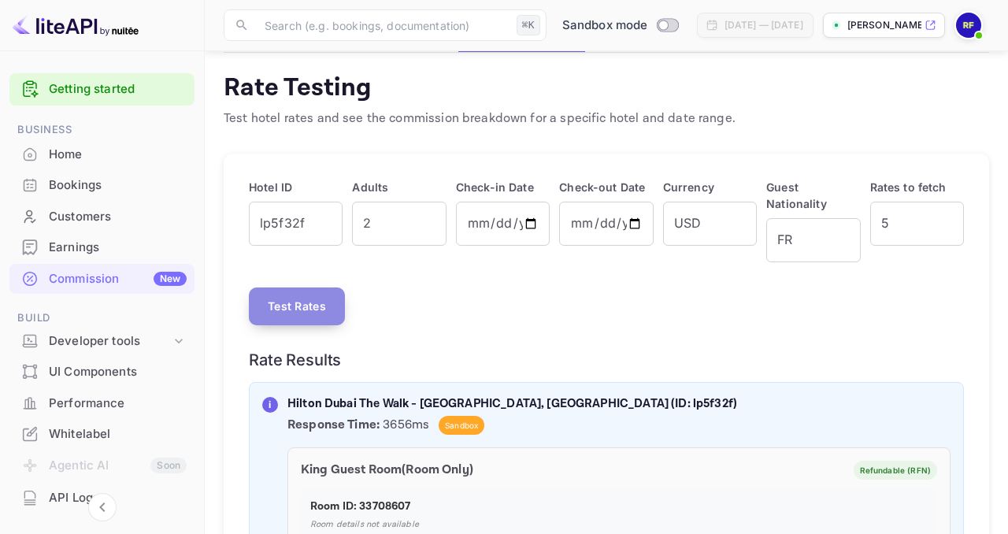
click at [290, 287] on button "Test Rates" at bounding box center [297, 306] width 96 height 38
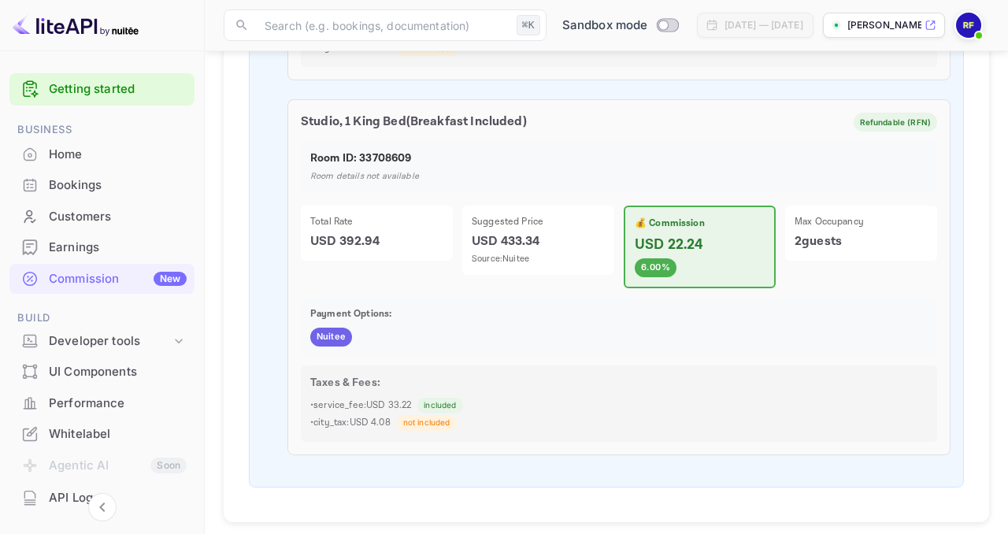
scroll to position [1992, 0]
click at [824, 232] on p "2 guests" at bounding box center [860, 241] width 133 height 19
click at [556, 253] on p "Source: Nuitee" at bounding box center [537, 259] width 133 height 13
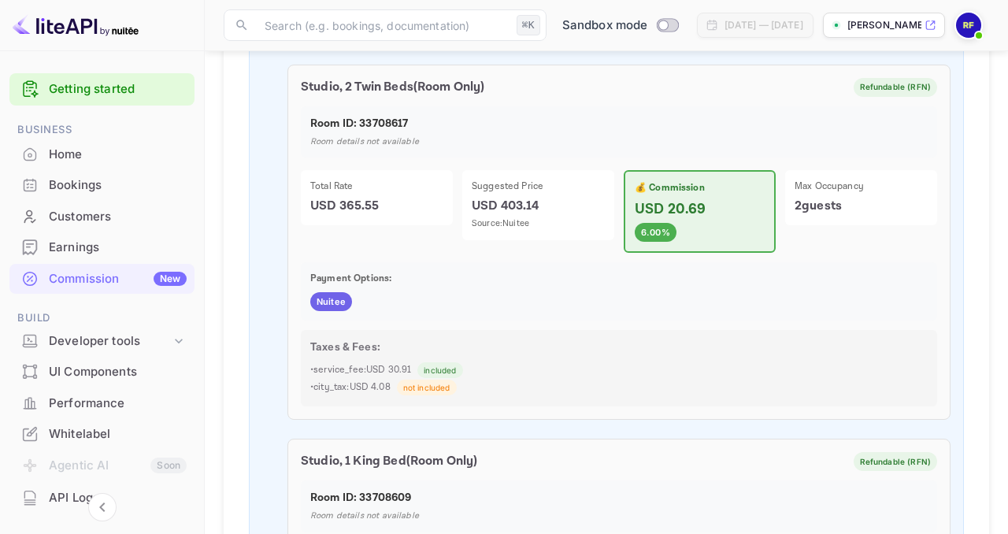
scroll to position [664, 0]
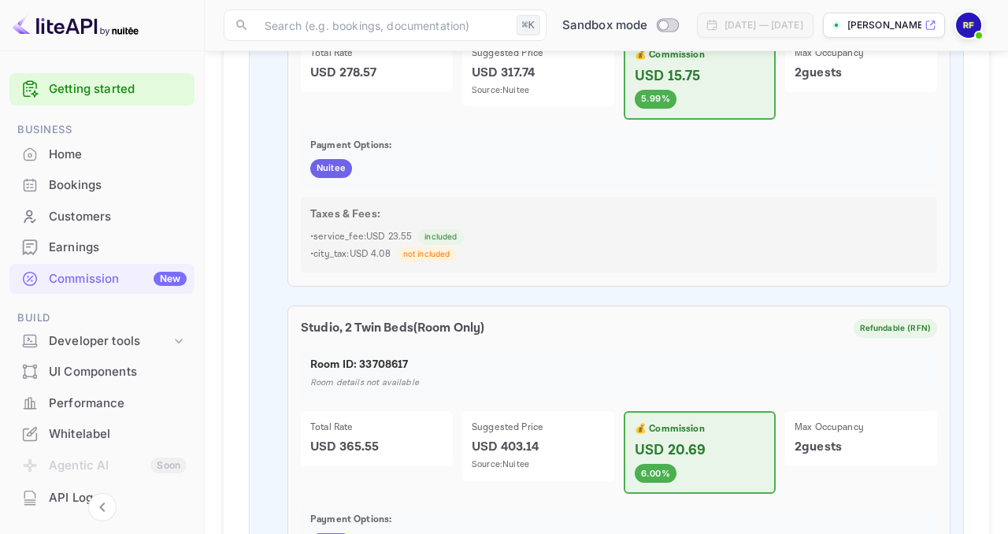
click at [335, 161] on span "Nuitee" at bounding box center [331, 167] width 42 height 13
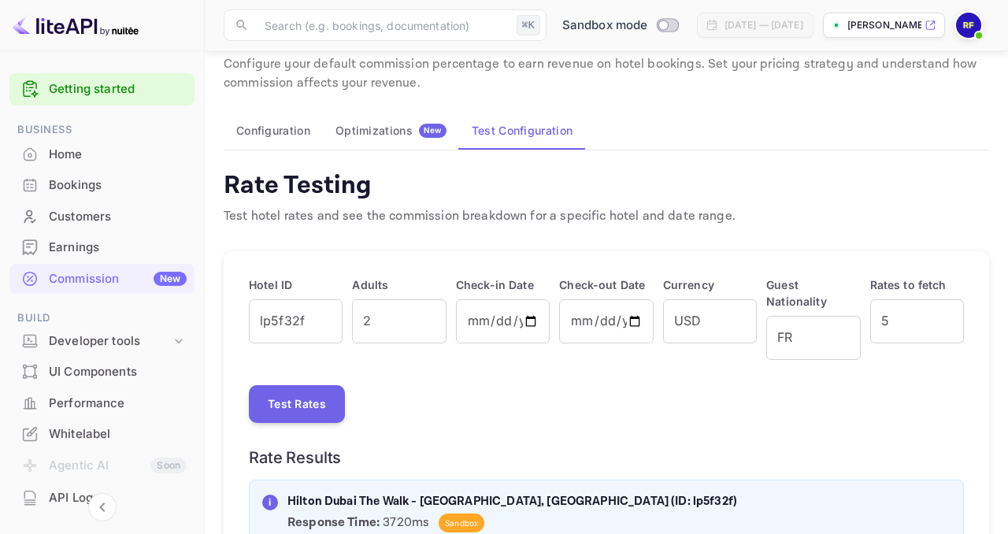
scroll to position [0, 0]
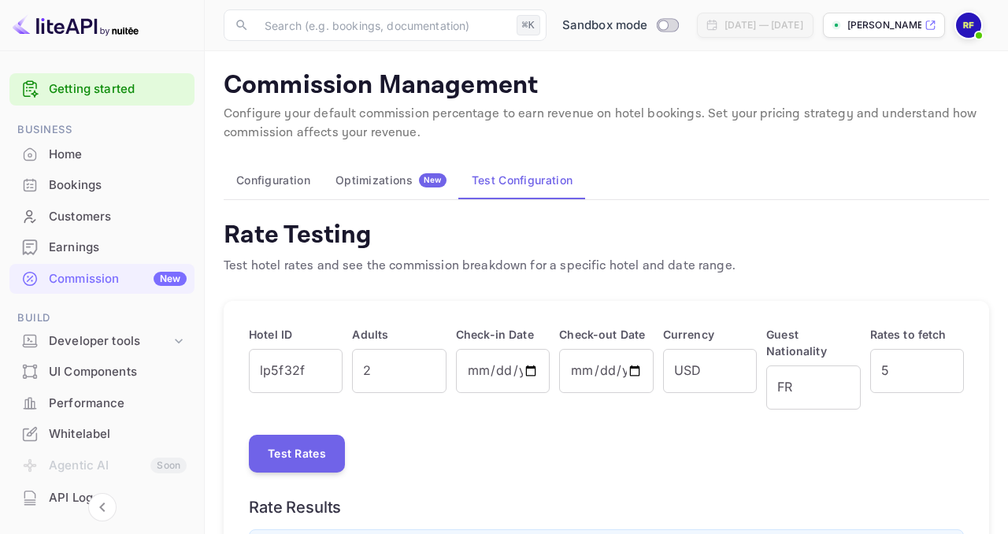
click at [94, 257] on div "Earnings" at bounding box center [101, 247] width 185 height 31
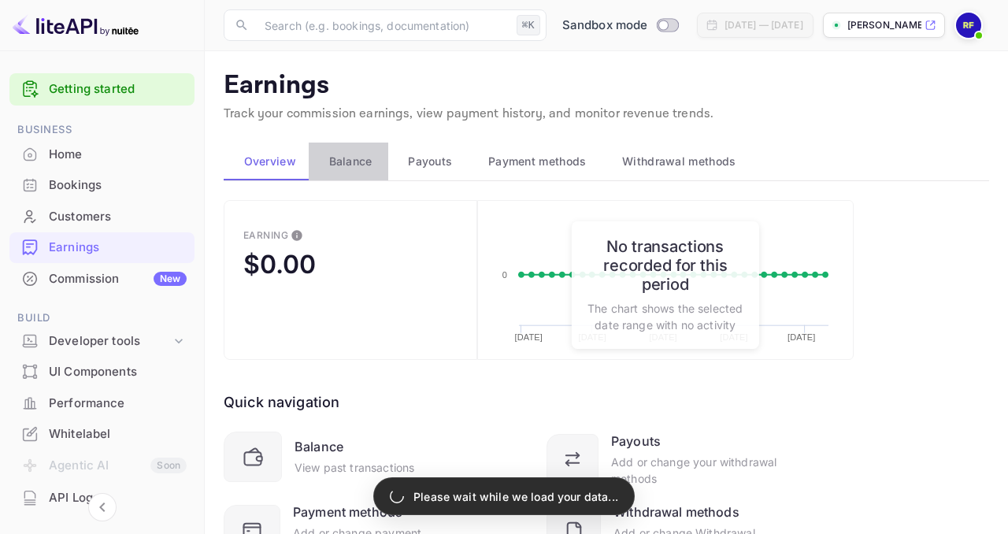
click at [342, 166] on span "Balance" at bounding box center [350, 161] width 43 height 19
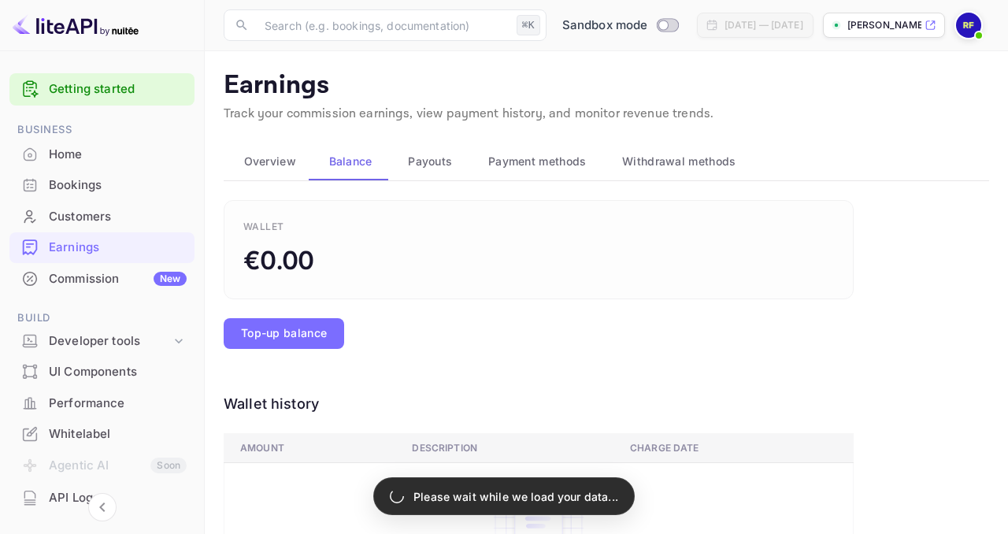
click at [431, 171] on button "Payouts" at bounding box center [428, 161] width 80 height 38
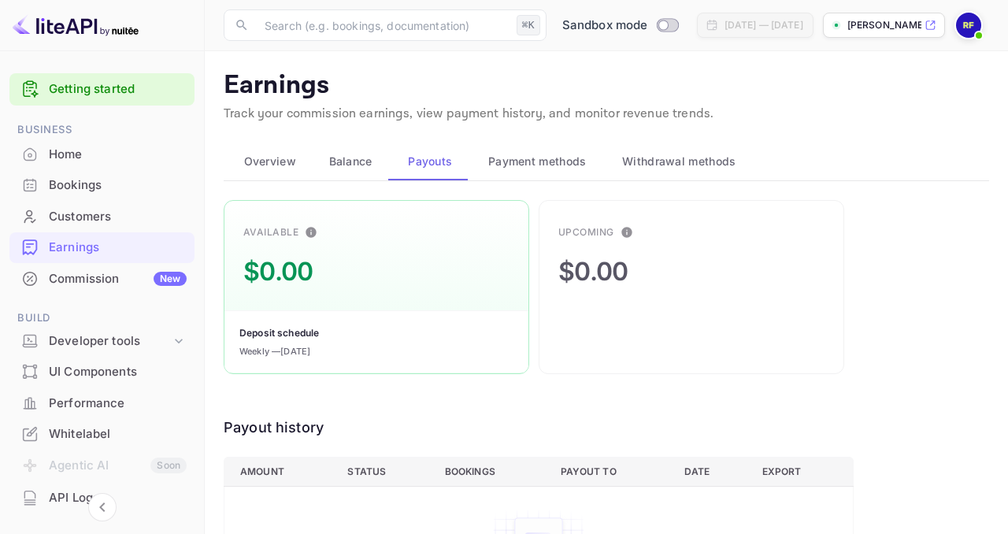
click at [513, 167] on span "Payment methods" at bounding box center [537, 161] width 98 height 19
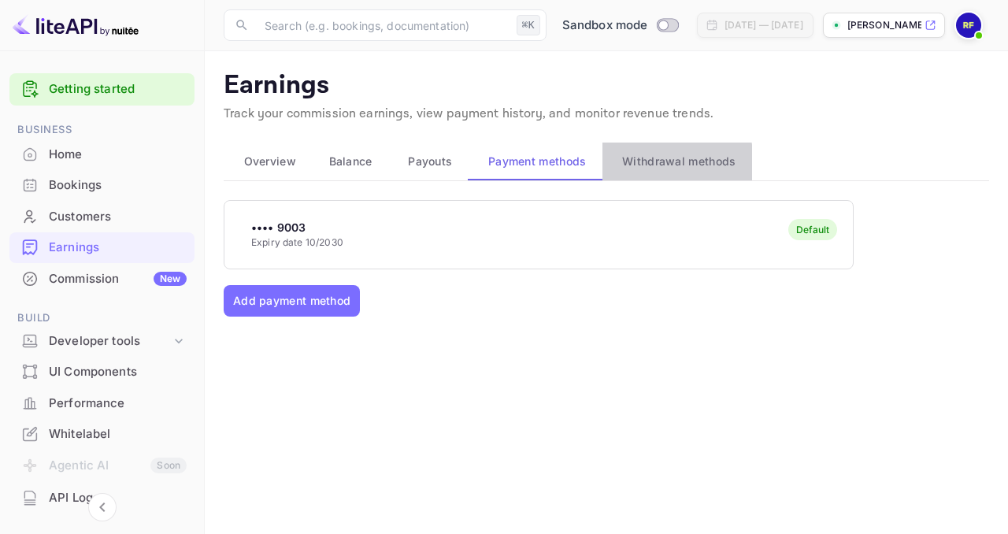
click at [647, 163] on span "Withdrawal methods" at bounding box center [678, 161] width 113 height 19
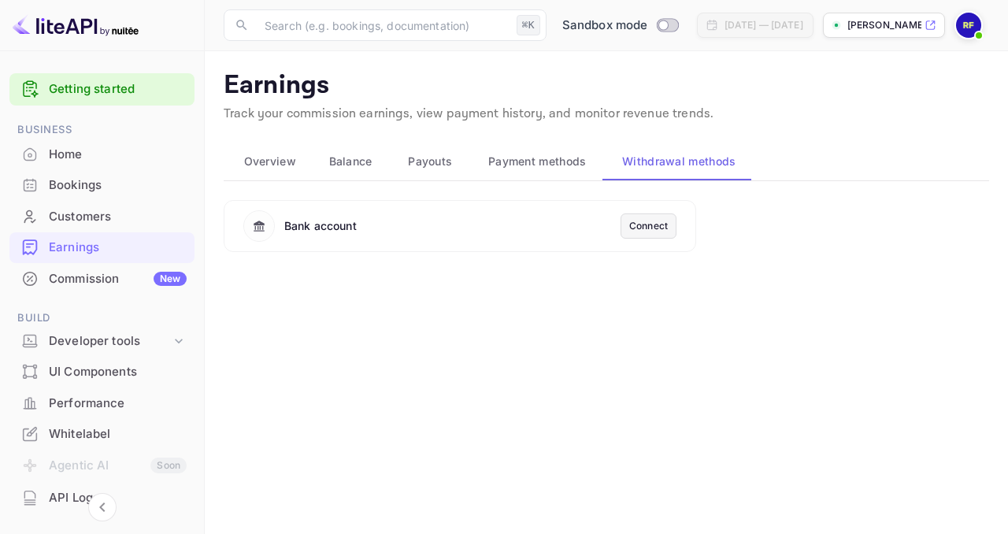
click at [129, 188] on div "Bookings" at bounding box center [118, 185] width 138 height 18
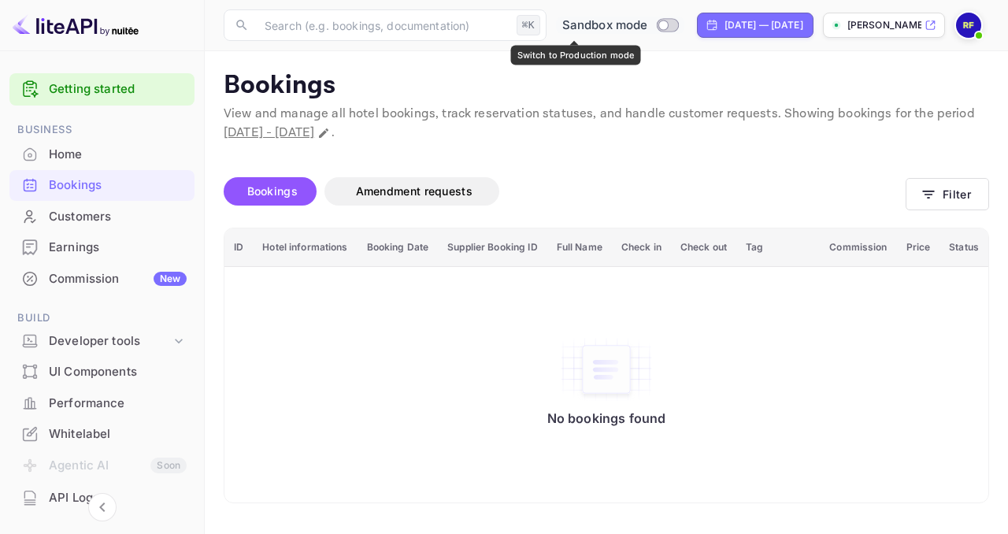
click at [647, 24] on input "Switch to Production mode" at bounding box center [662, 25] width 31 height 10
checkbox input "true"
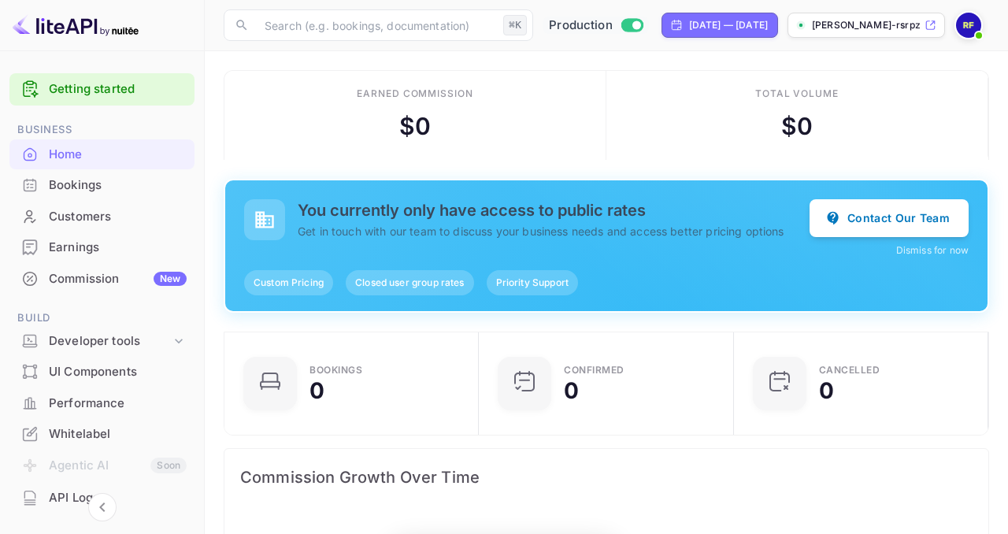
scroll to position [256, 245]
click at [860, 29] on p "[PERSON_NAME]-rsrpz..." at bounding box center [866, 25] width 109 height 14
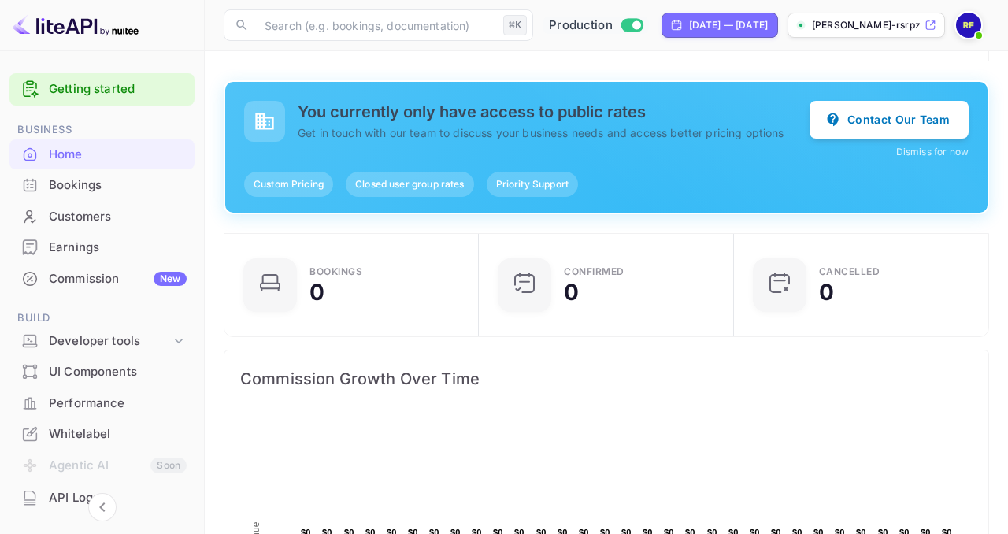
scroll to position [0, 0]
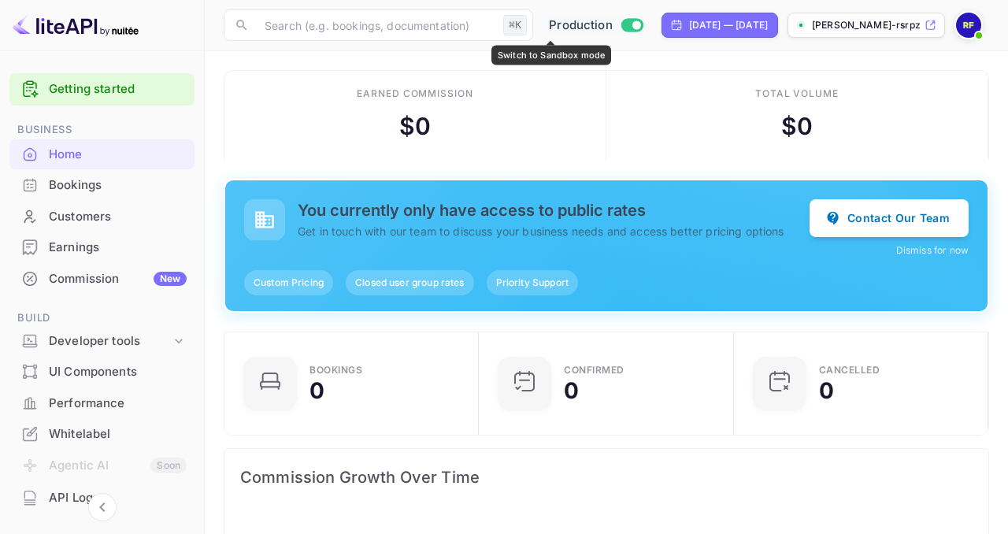
click at [620, 23] on input "Switch to Sandbox mode" at bounding box center [635, 25] width 31 height 10
checkbox input "false"
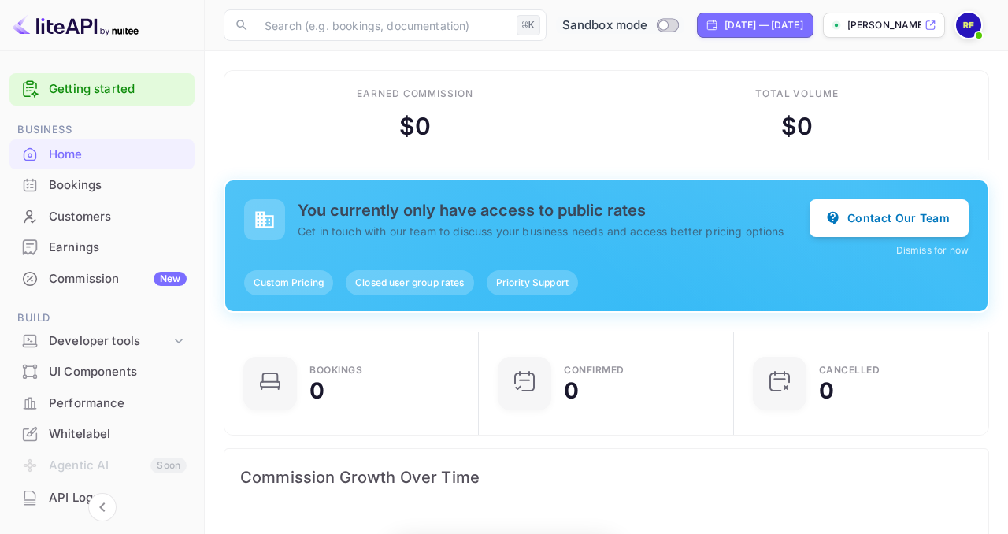
scroll to position [256, 245]
click at [925, 24] on icon at bounding box center [930, 25] width 12 height 11
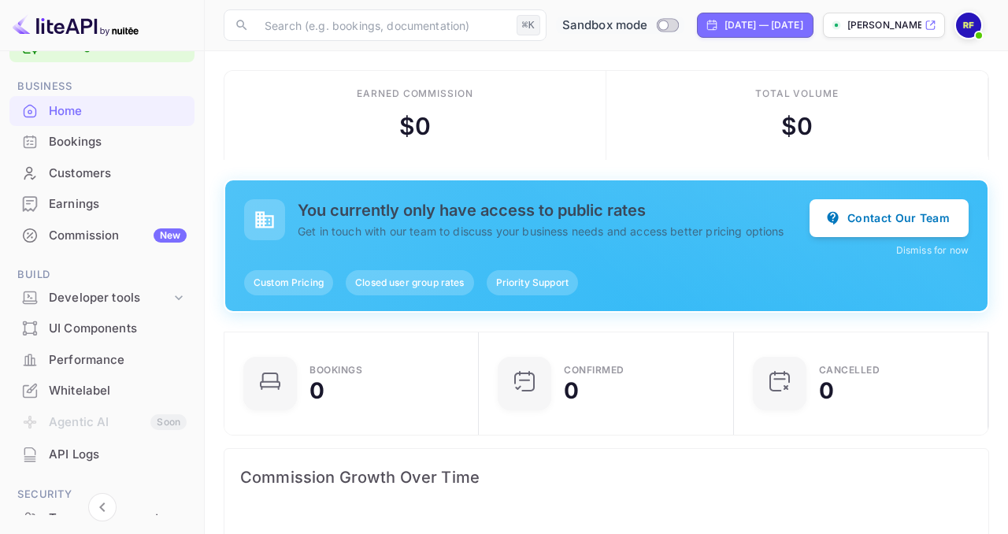
scroll to position [0, 0]
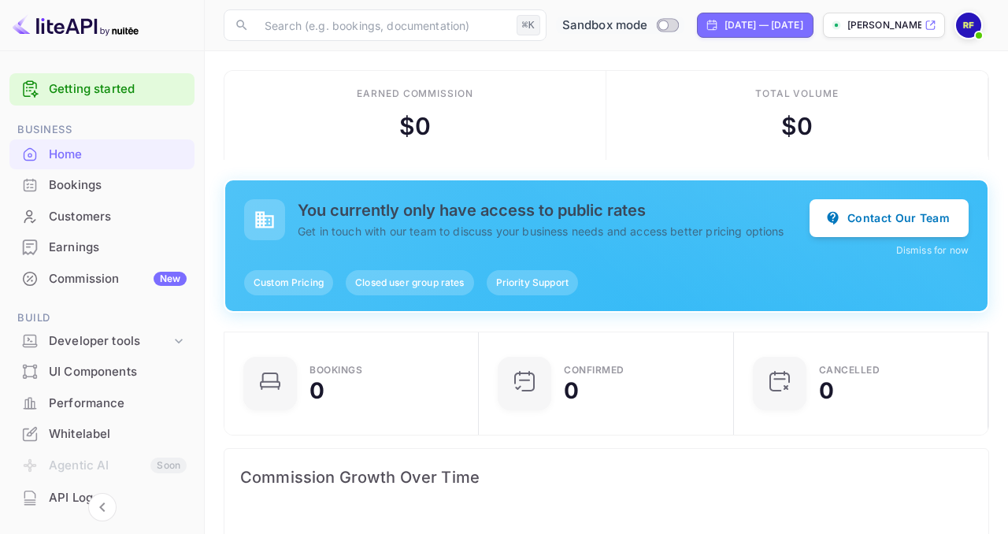
click at [115, 101] on div "Getting started" at bounding box center [101, 89] width 185 height 32
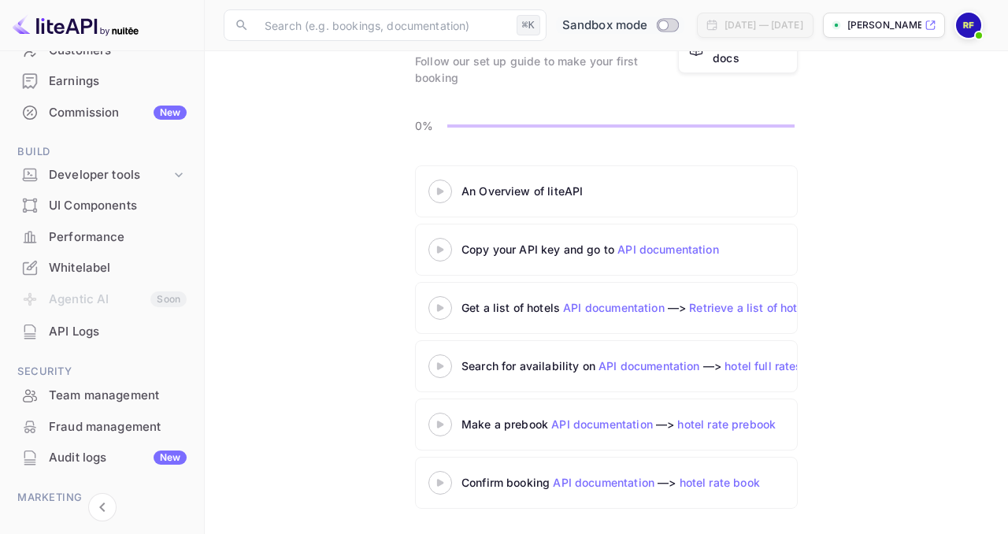
scroll to position [164, 0]
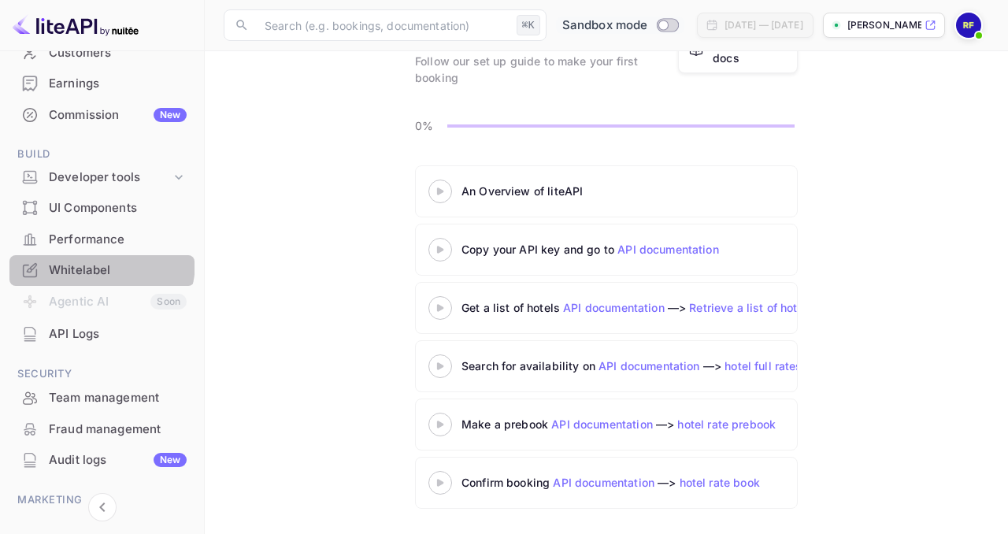
click at [98, 262] on div "Whitelabel" at bounding box center [118, 270] width 138 height 18
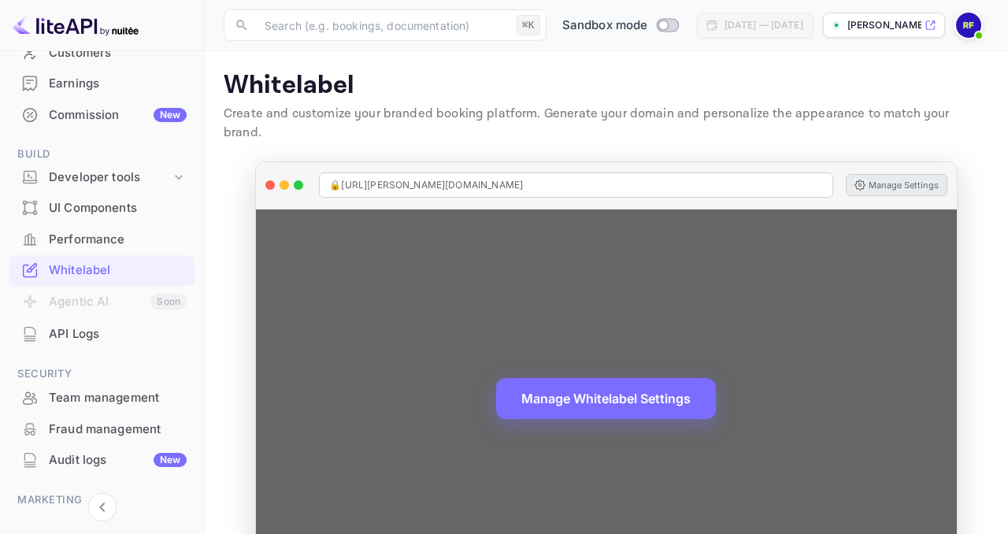
click at [887, 174] on button "Manage Settings" at bounding box center [896, 185] width 102 height 22
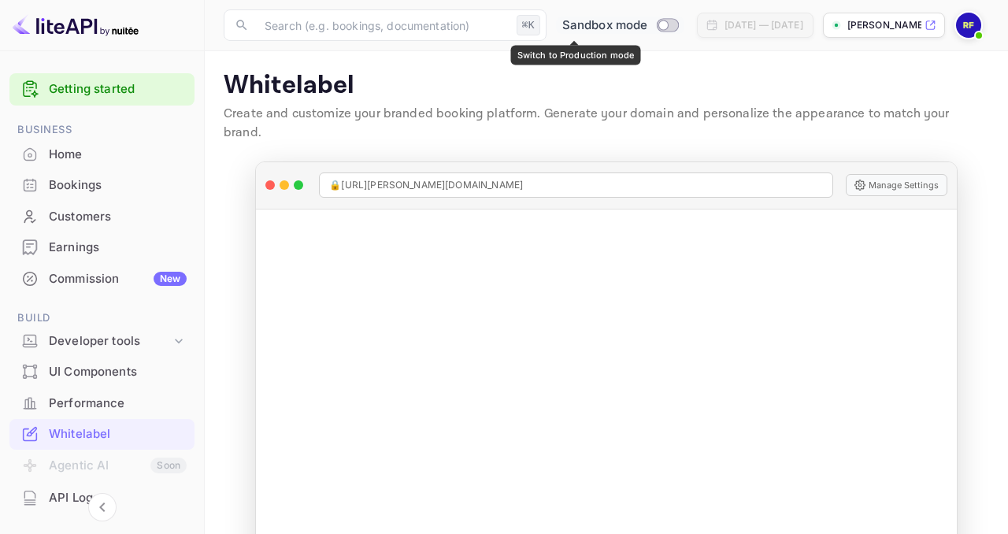
click at [647, 26] on input "Switch to Production mode" at bounding box center [662, 25] width 31 height 10
checkbox input "true"
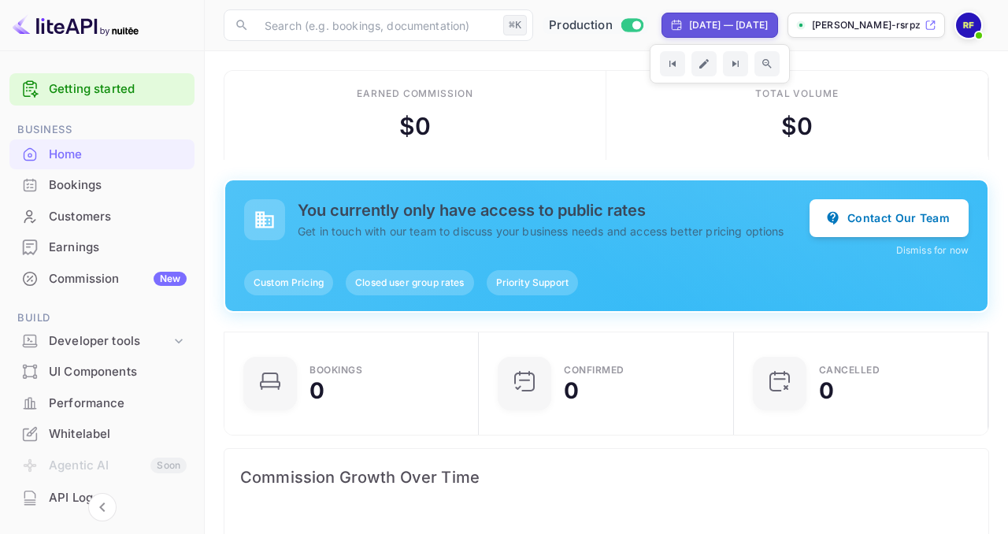
scroll to position [1, 0]
click at [91, 427] on div "Whitelabel" at bounding box center [118, 434] width 138 height 18
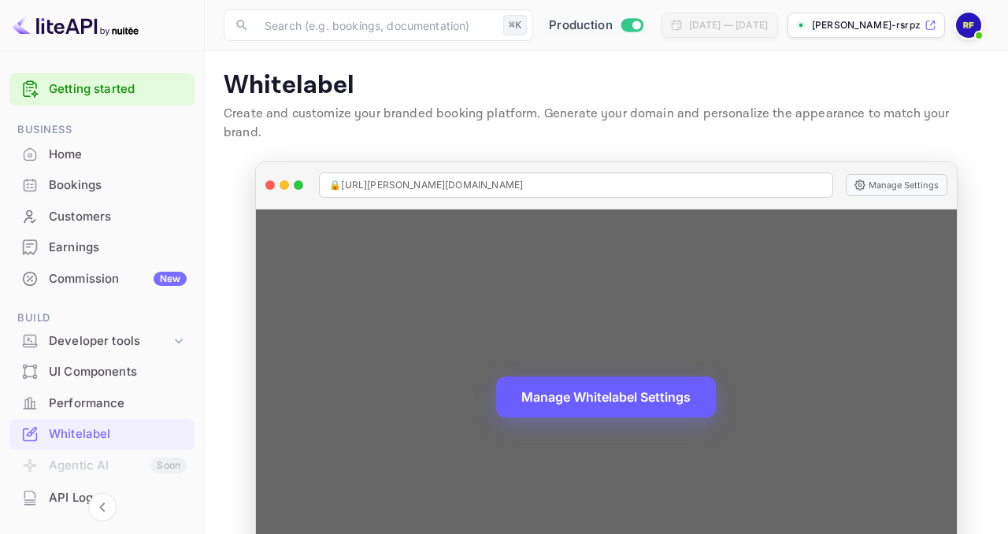
click at [647, 386] on button "Manage Whitelabel Settings" at bounding box center [606, 396] width 220 height 41
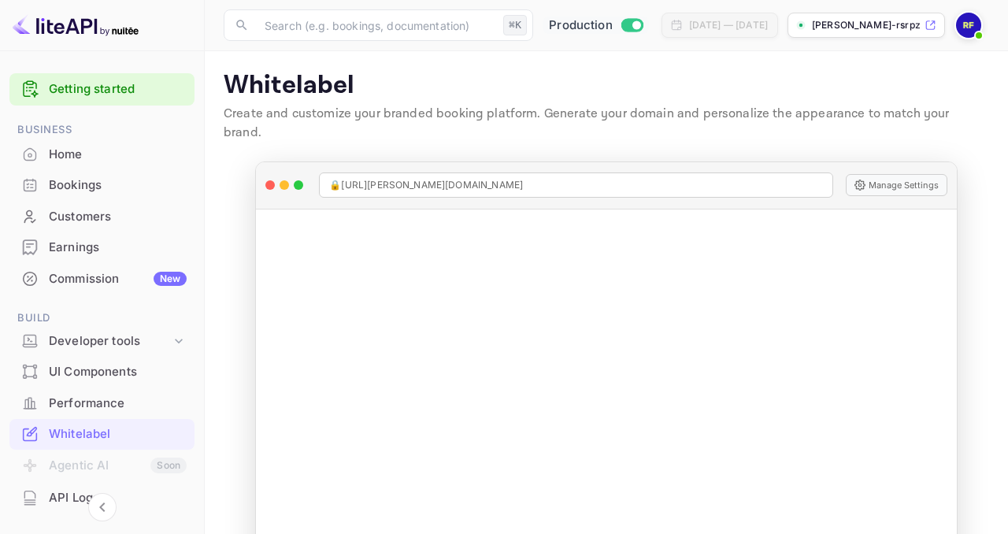
scroll to position [256, 0]
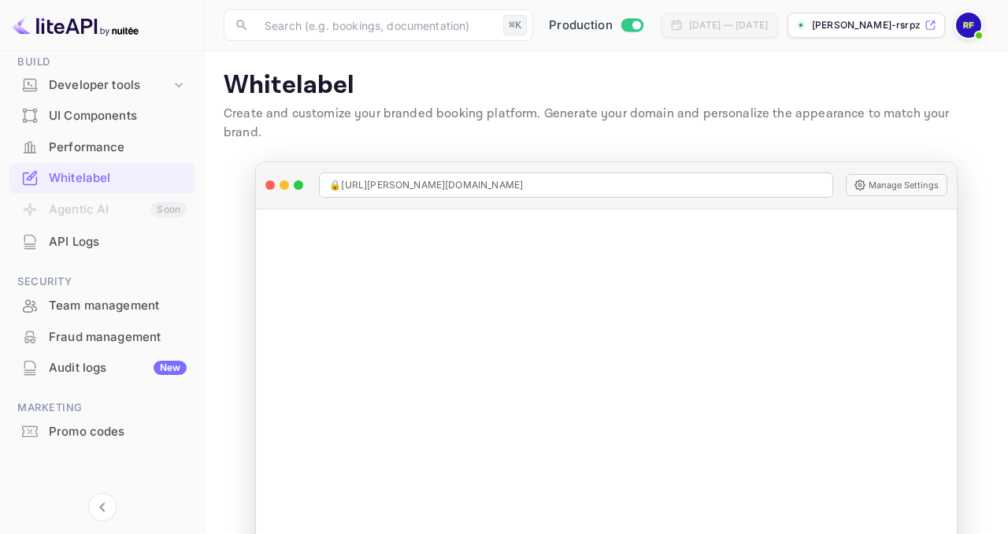
click at [969, 24] on img at bounding box center [968, 25] width 25 height 25
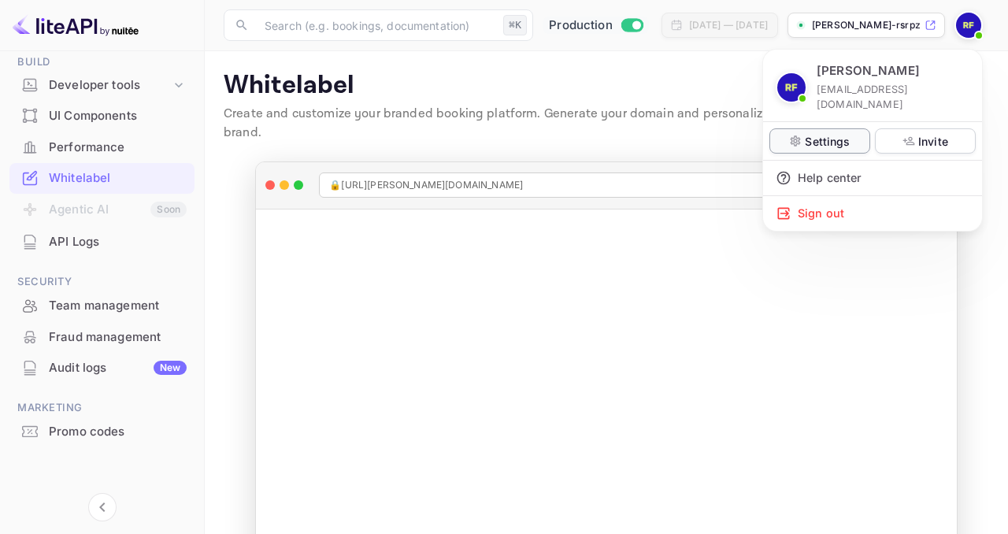
click at [838, 133] on p "Settings" at bounding box center [826, 141] width 45 height 17
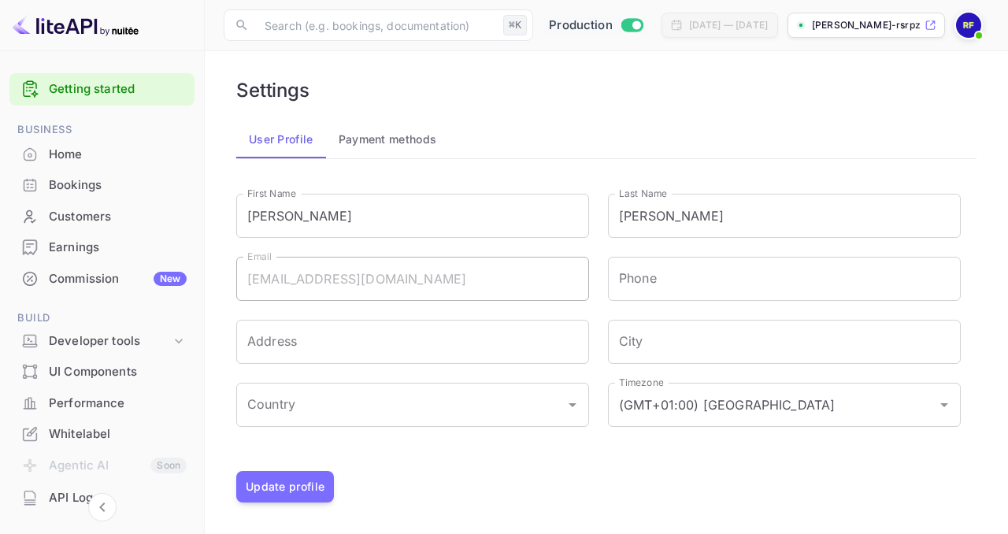
click at [110, 86] on link "Getting started" at bounding box center [118, 89] width 138 height 18
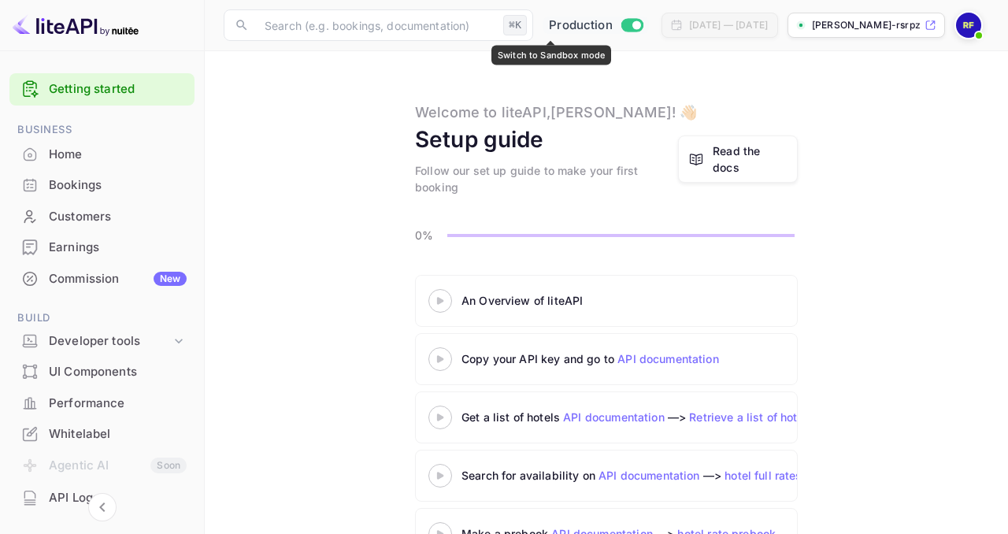
click at [620, 27] on input "Switch to Sandbox mode" at bounding box center [635, 25] width 31 height 10
checkbox input "false"
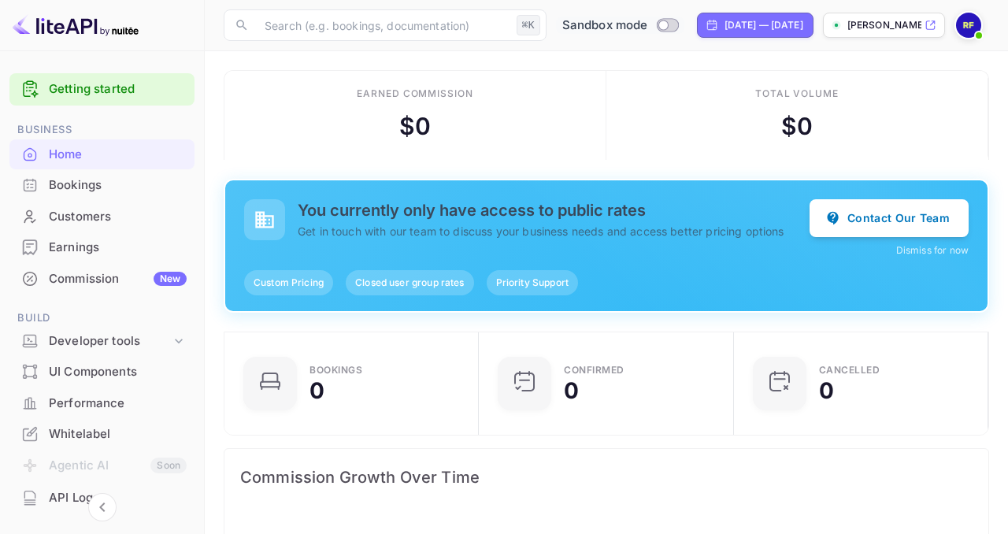
scroll to position [256, 245]
click at [912, 24] on p "[PERSON_NAME]-rsrpz..." at bounding box center [884, 25] width 74 height 14
click at [971, 31] on span at bounding box center [979, 36] width 16 height 16
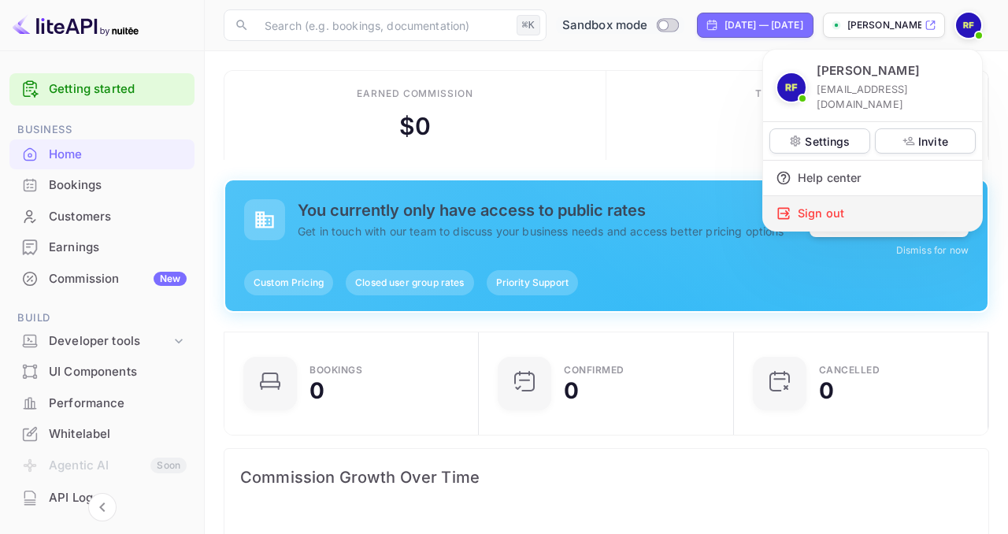
click at [873, 196] on div "Sign out" at bounding box center [872, 213] width 219 height 35
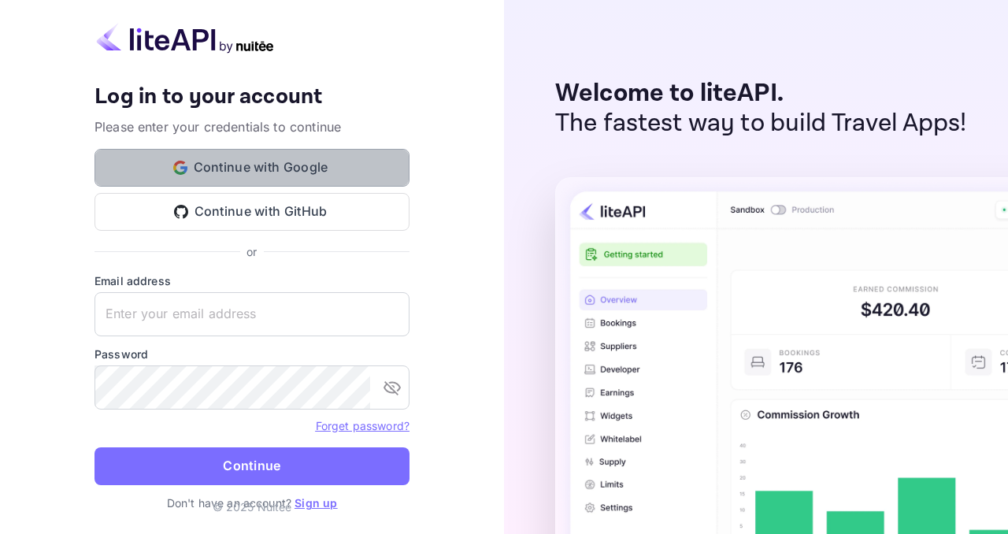
click at [233, 167] on button "Continue with Google" at bounding box center [251, 168] width 315 height 38
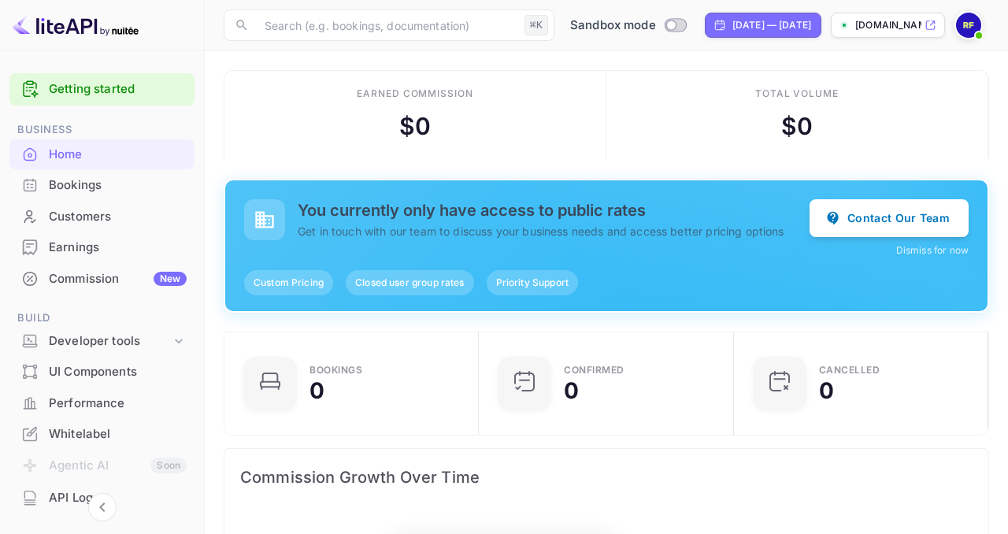
scroll to position [256, 245]
click at [150, 345] on div "Developer tools" at bounding box center [110, 341] width 122 height 18
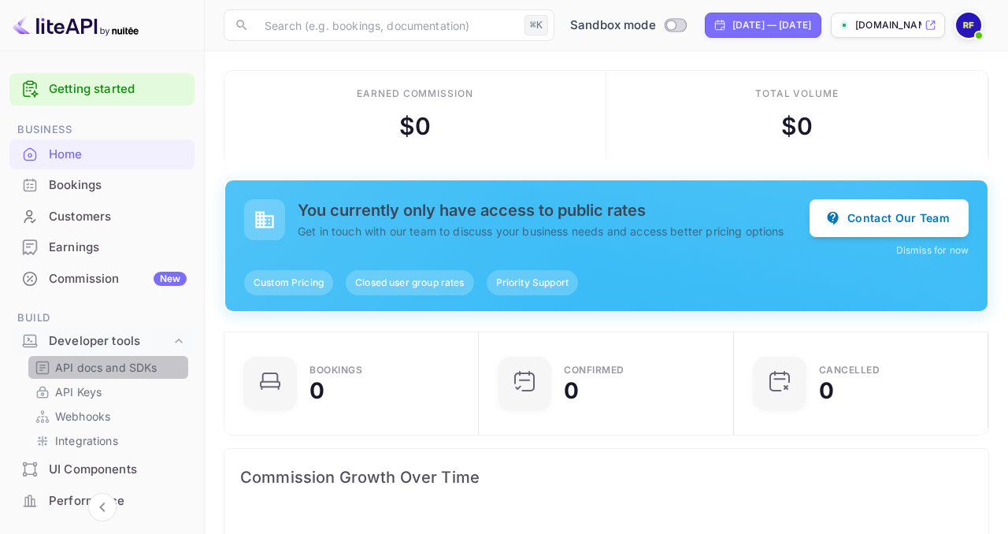
click at [120, 372] on p "API docs and SDKs" at bounding box center [106, 367] width 102 height 17
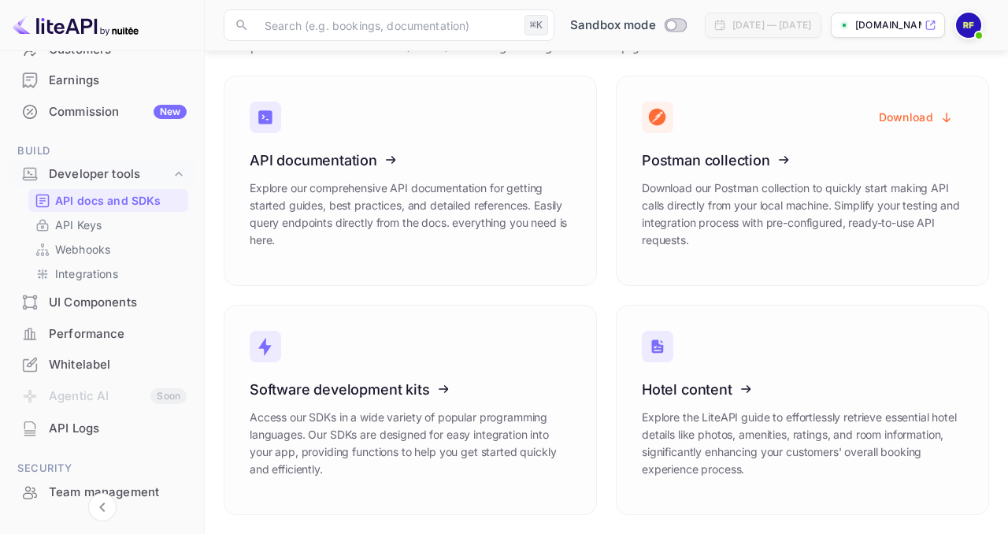
scroll to position [15, 0]
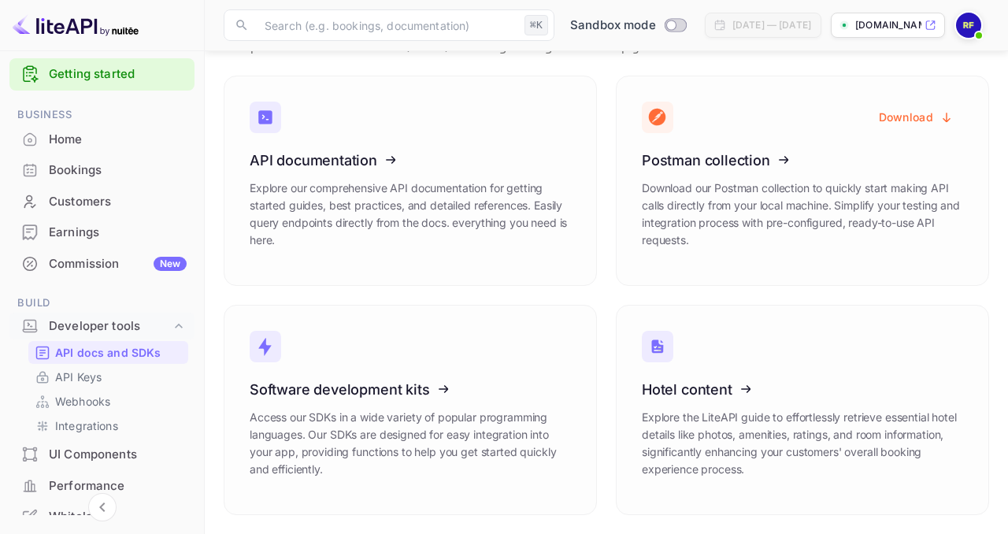
click at [80, 194] on div "Customers" at bounding box center [118, 202] width 138 height 18
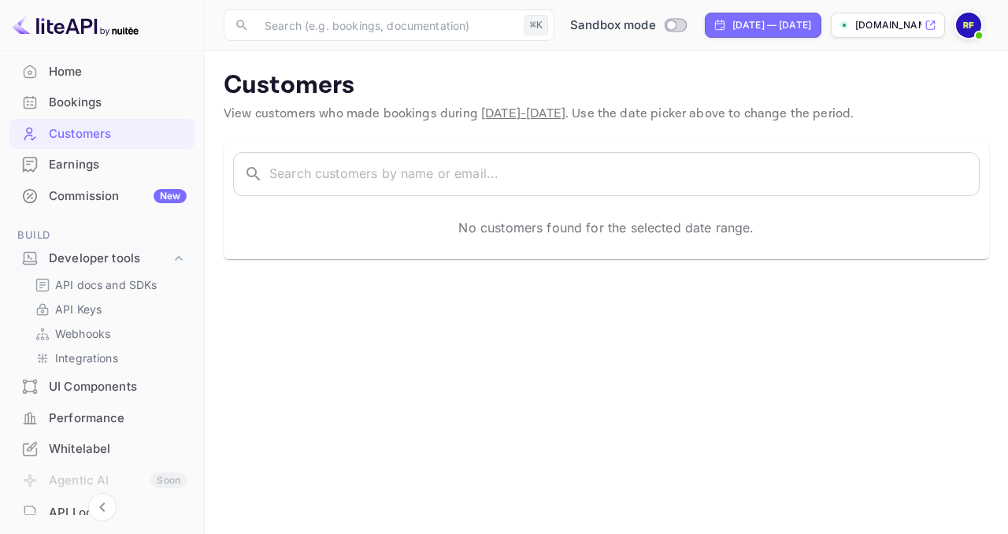
scroll to position [84, 0]
click at [94, 353] on p "Integrations" at bounding box center [86, 356] width 63 height 17
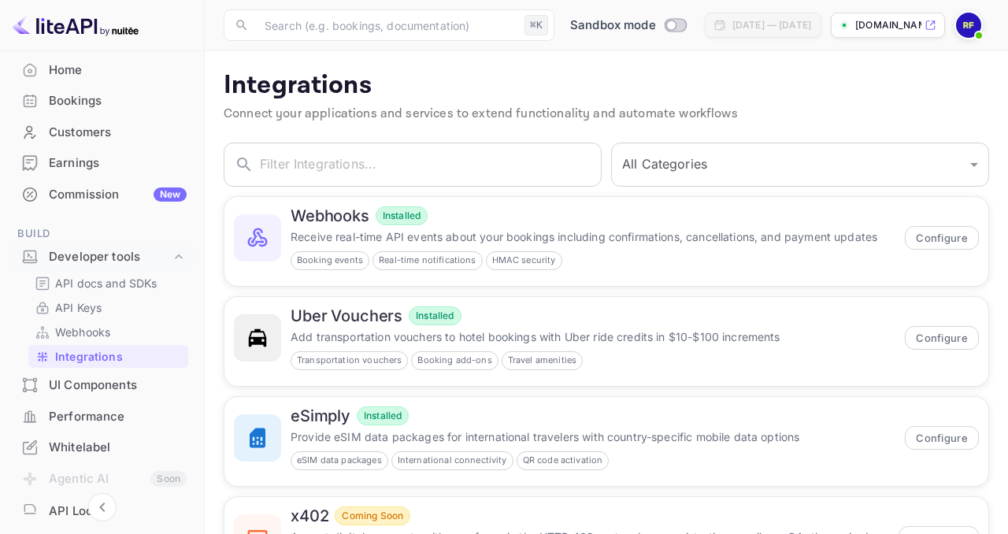
click at [113, 384] on div "UI Components" at bounding box center [118, 385] width 138 height 18
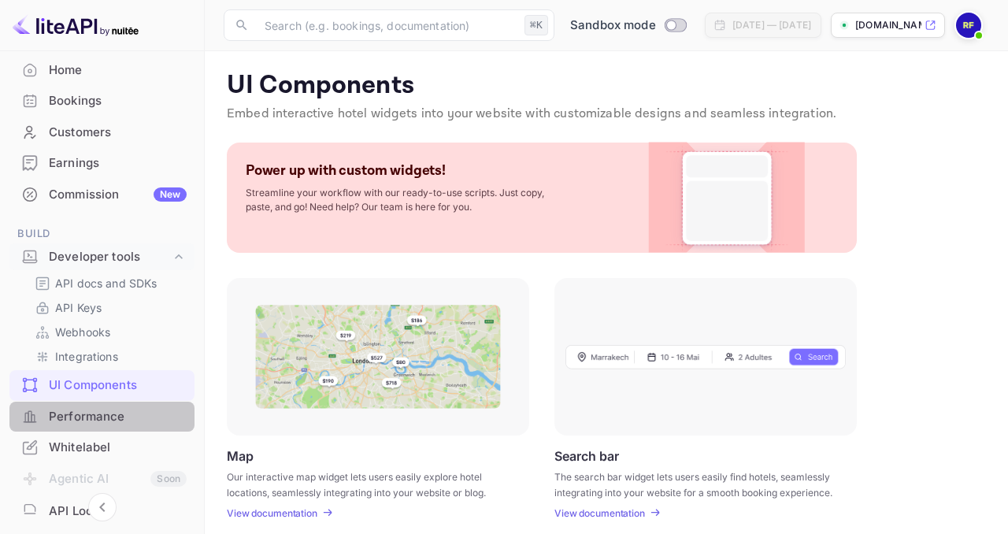
click at [124, 410] on div "Performance" at bounding box center [118, 417] width 138 height 18
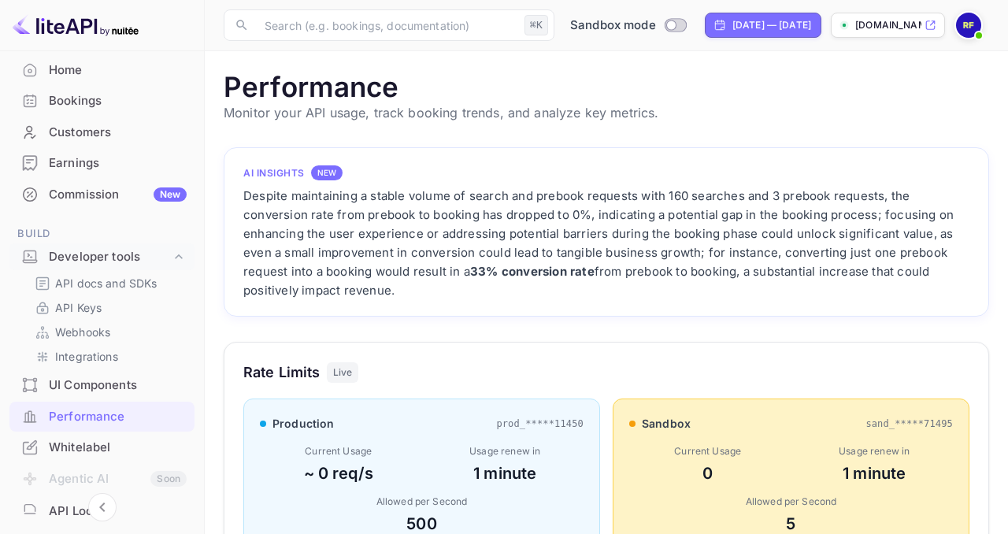
click at [319, 177] on div "NEW" at bounding box center [326, 172] width 31 height 15
click at [100, 354] on p "Integrations" at bounding box center [86, 356] width 63 height 17
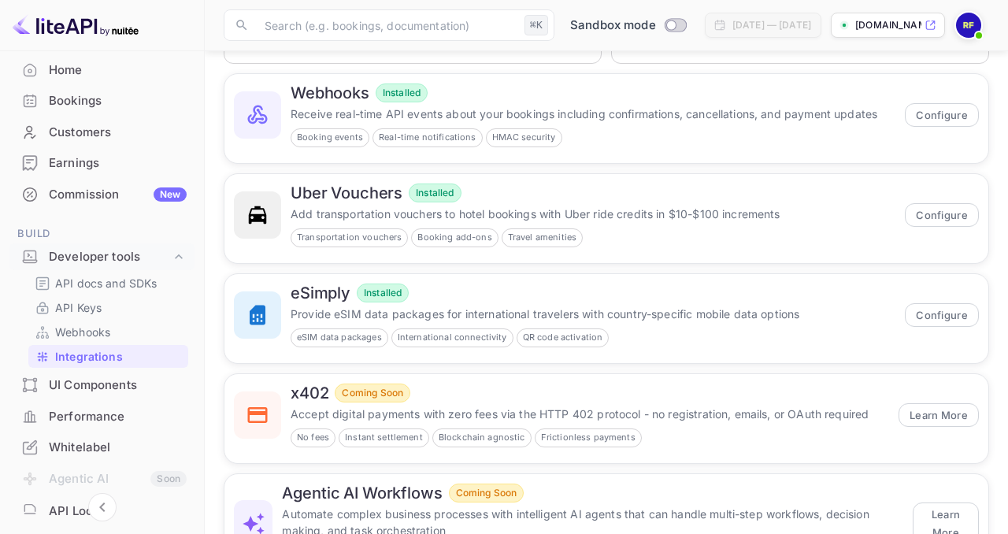
scroll to position [202, 0]
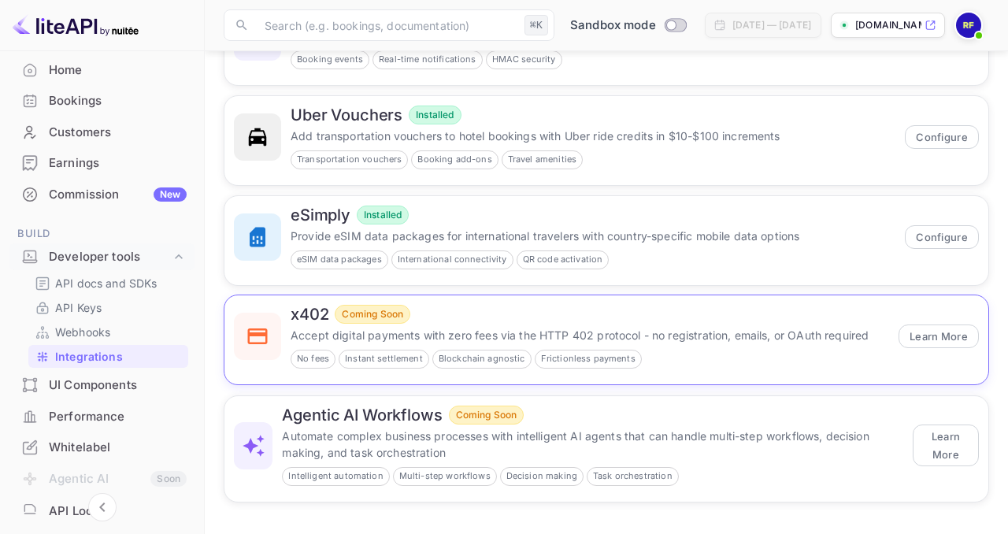
click at [363, 332] on p "Accept digital payments with zero fees via the HTTP 402 protocol - no registrat…" at bounding box center [589, 335] width 598 height 17
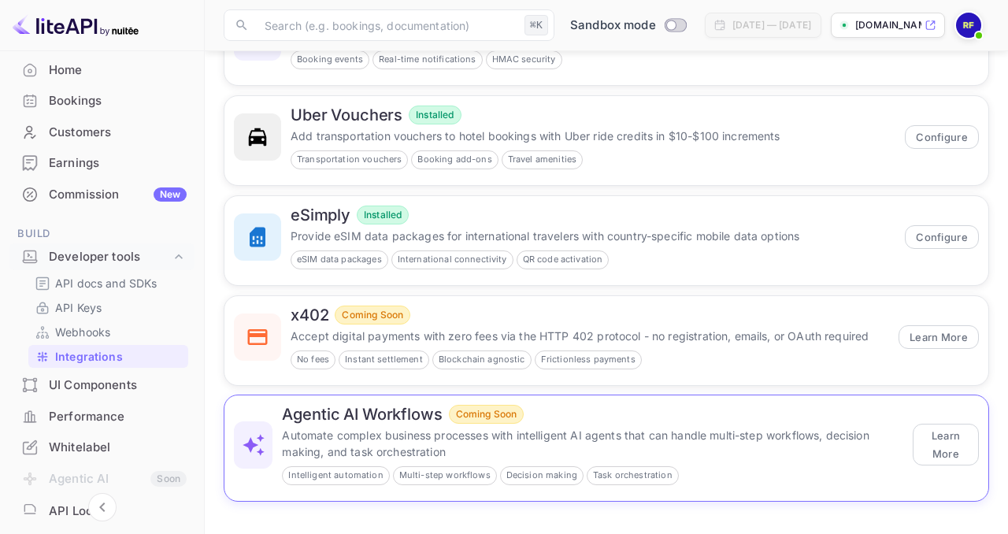
click at [715, 435] on p "Automate complex business processes with intelligent AI agents that can handle …" at bounding box center [592, 443] width 621 height 33
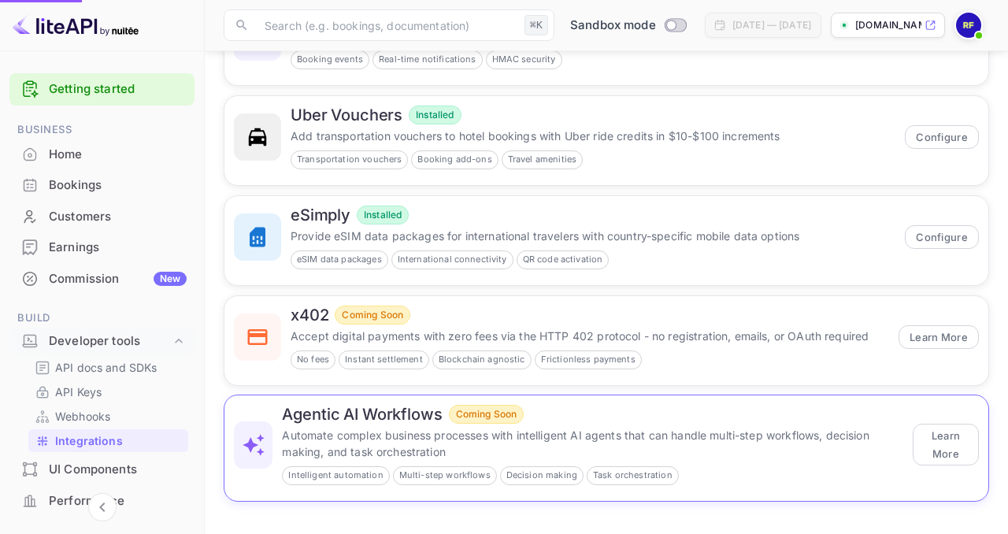
scroll to position [202, 0]
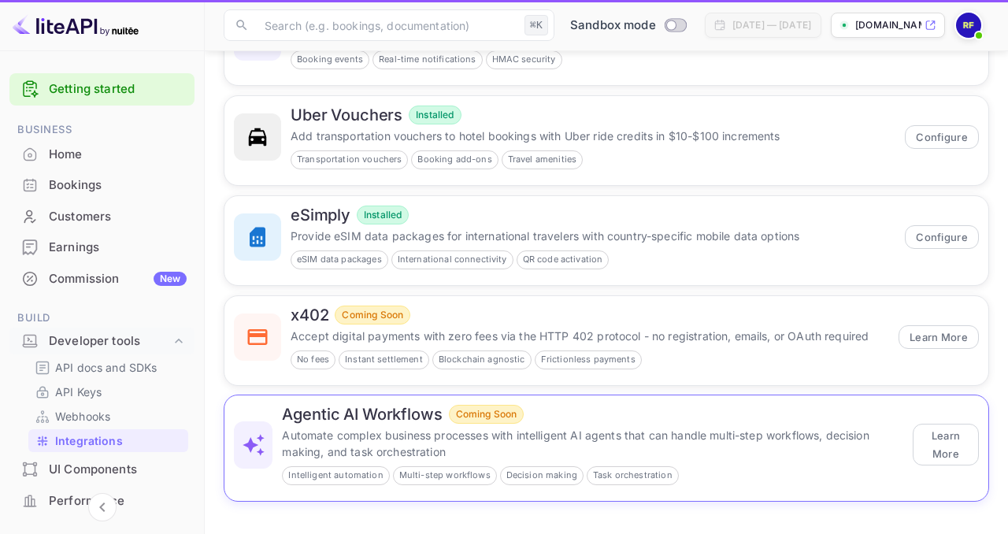
click at [395, 419] on h6 "Agentic AI Workflows" at bounding box center [362, 414] width 160 height 19
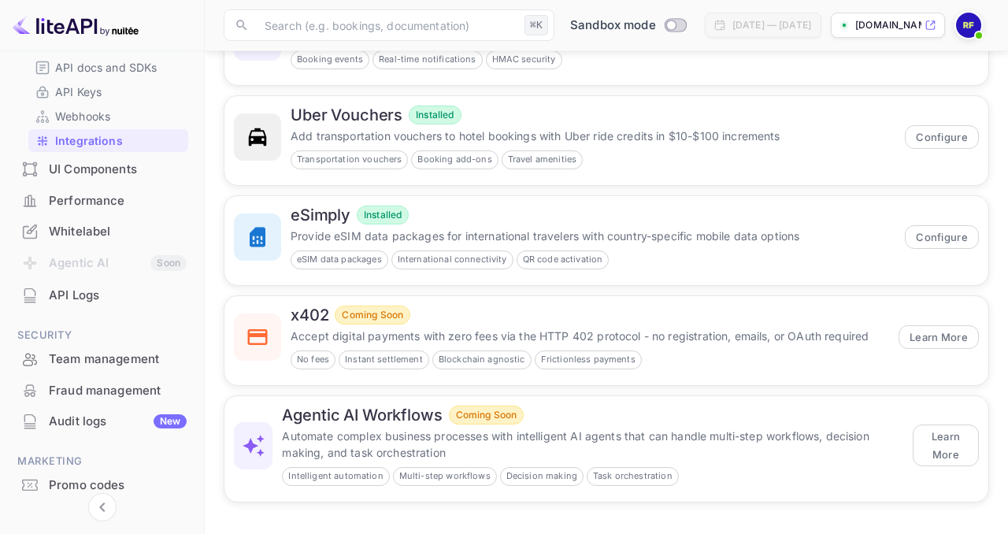
scroll to position [279, 0]
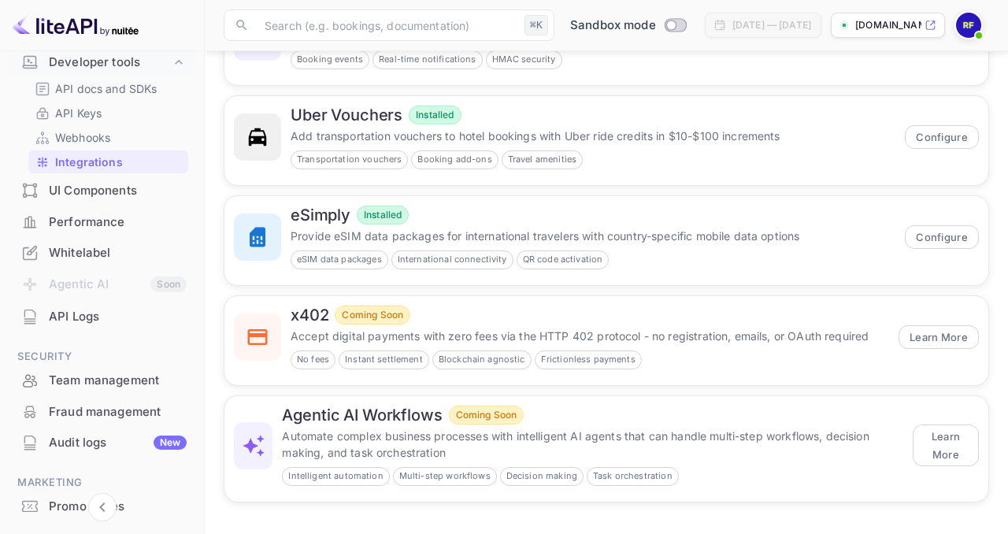
click at [102, 287] on li "Agentic AI Soon" at bounding box center [101, 284] width 185 height 33
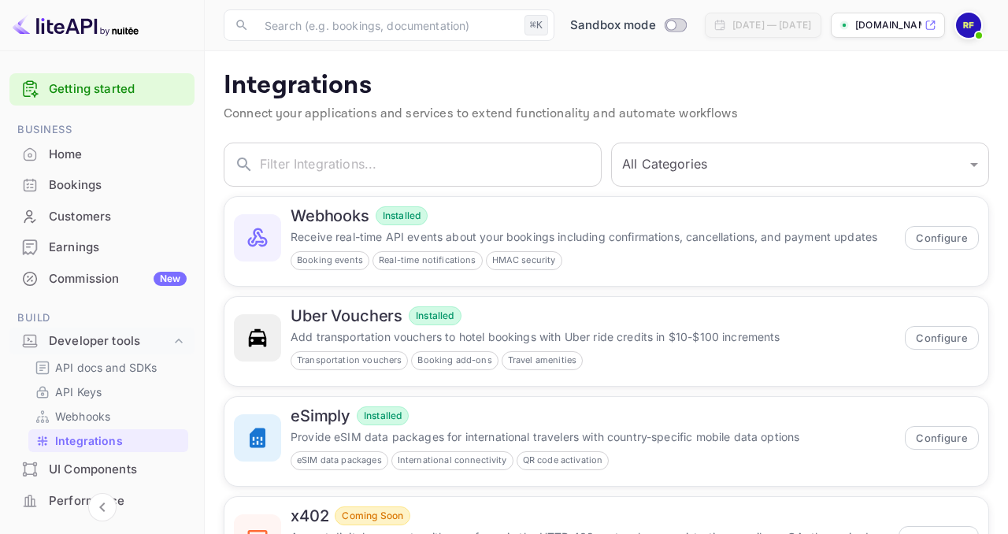
scroll to position [71, 0]
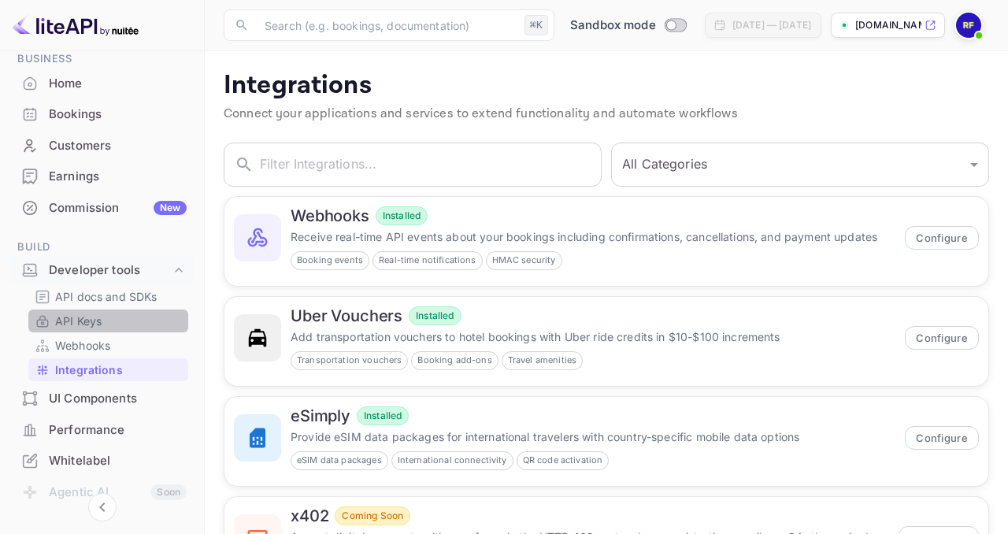
click at [116, 324] on link "API Keys" at bounding box center [108, 320] width 147 height 17
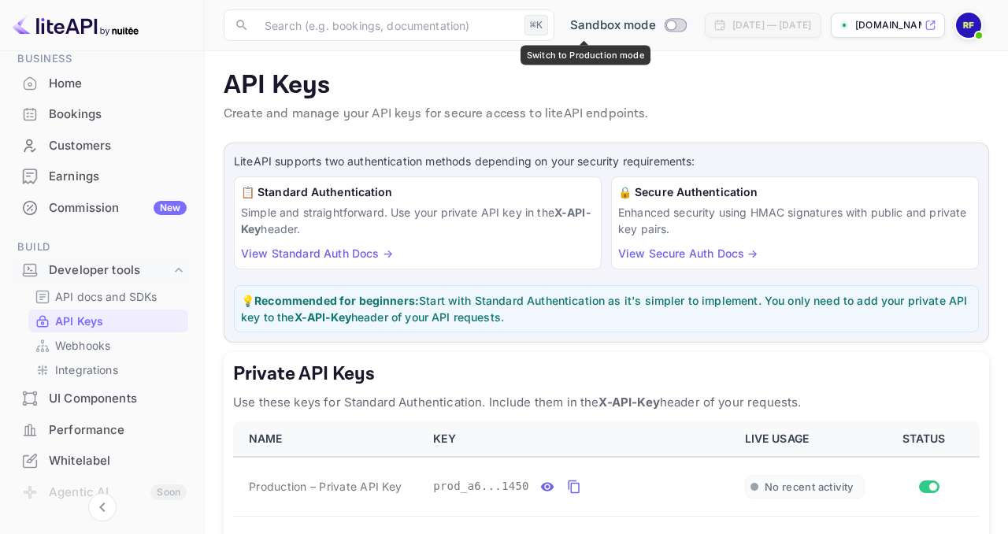
click at [656, 24] on input "Switch to Production mode" at bounding box center [671, 25] width 31 height 10
checkbox input "true"
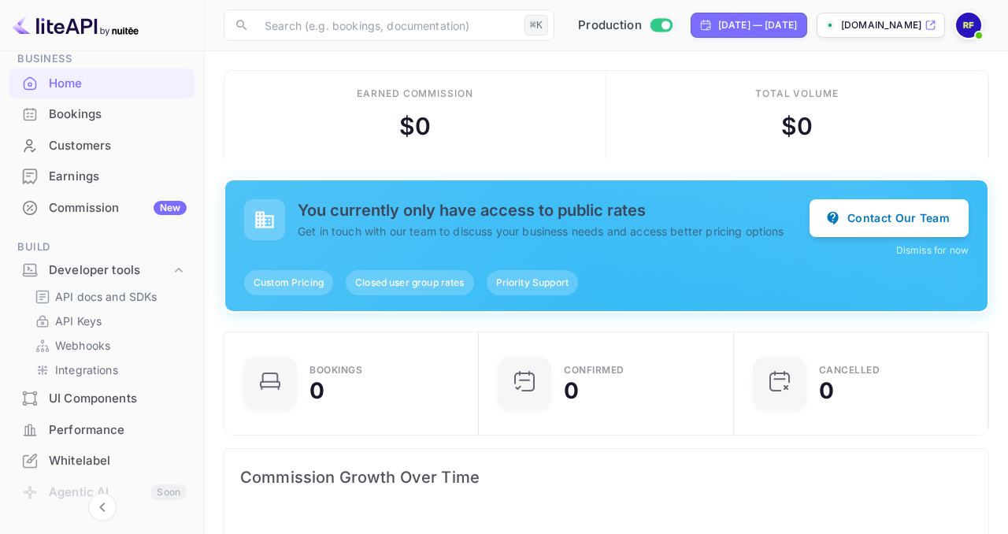
scroll to position [256, 245]
click at [74, 320] on p "API Keys" at bounding box center [78, 320] width 46 height 17
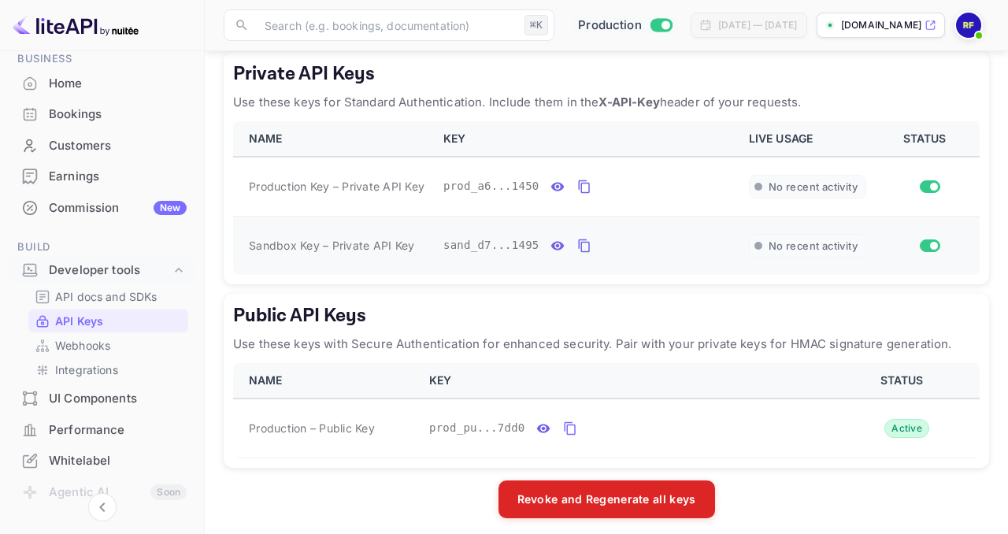
scroll to position [297, 0]
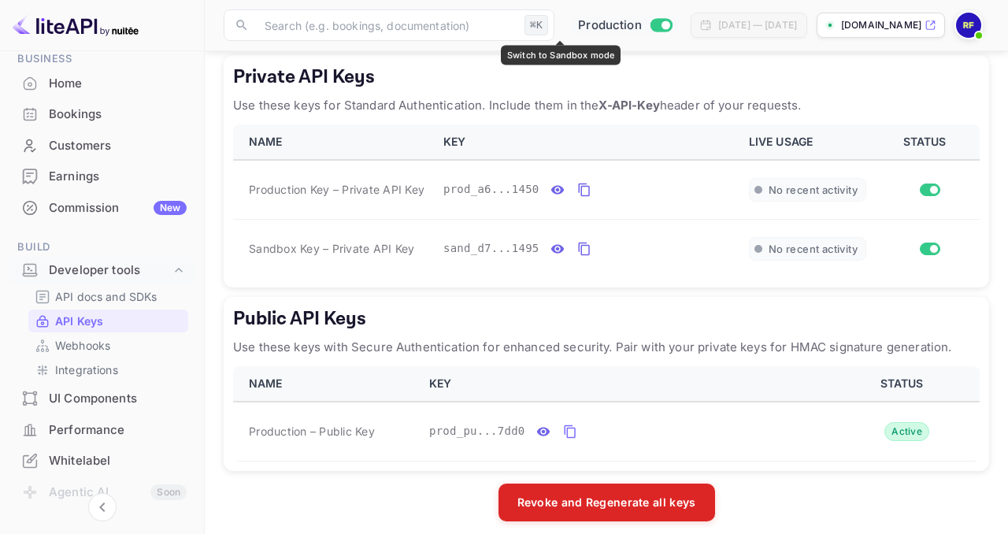
click at [649, 22] on input "Switch to Sandbox mode" at bounding box center [664, 25] width 31 height 10
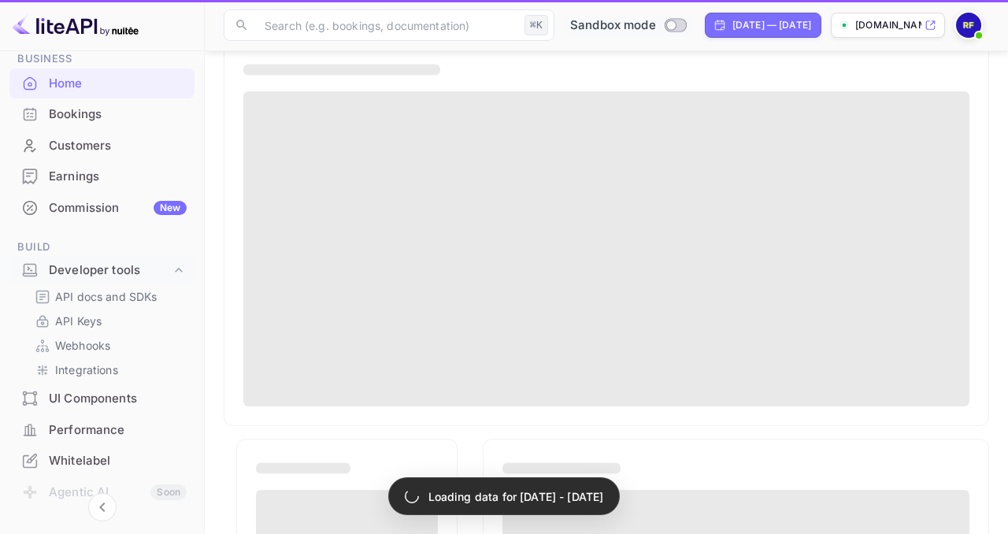
checkbox input "false"
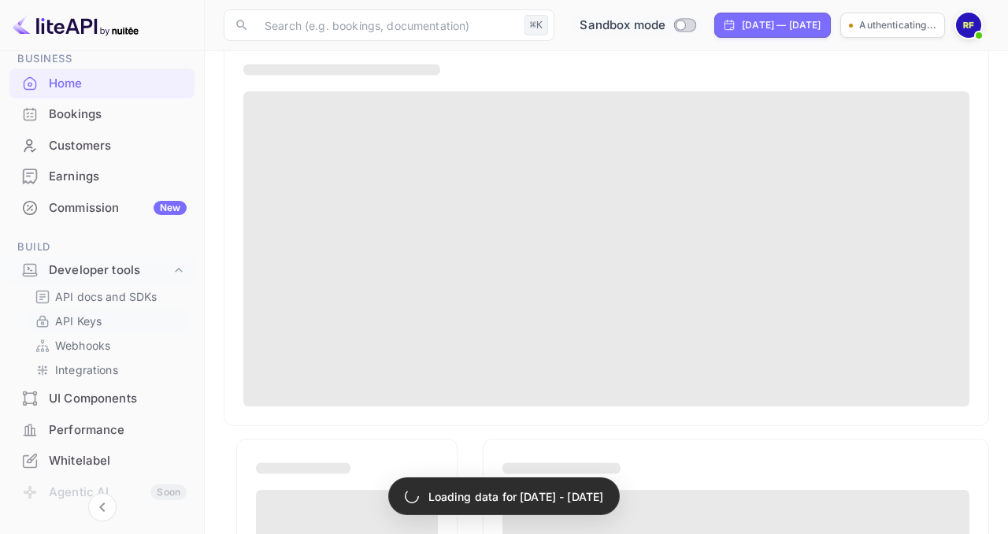
click at [78, 319] on p "API Keys" at bounding box center [78, 320] width 46 height 17
